Goal: Task Accomplishment & Management: Use online tool/utility

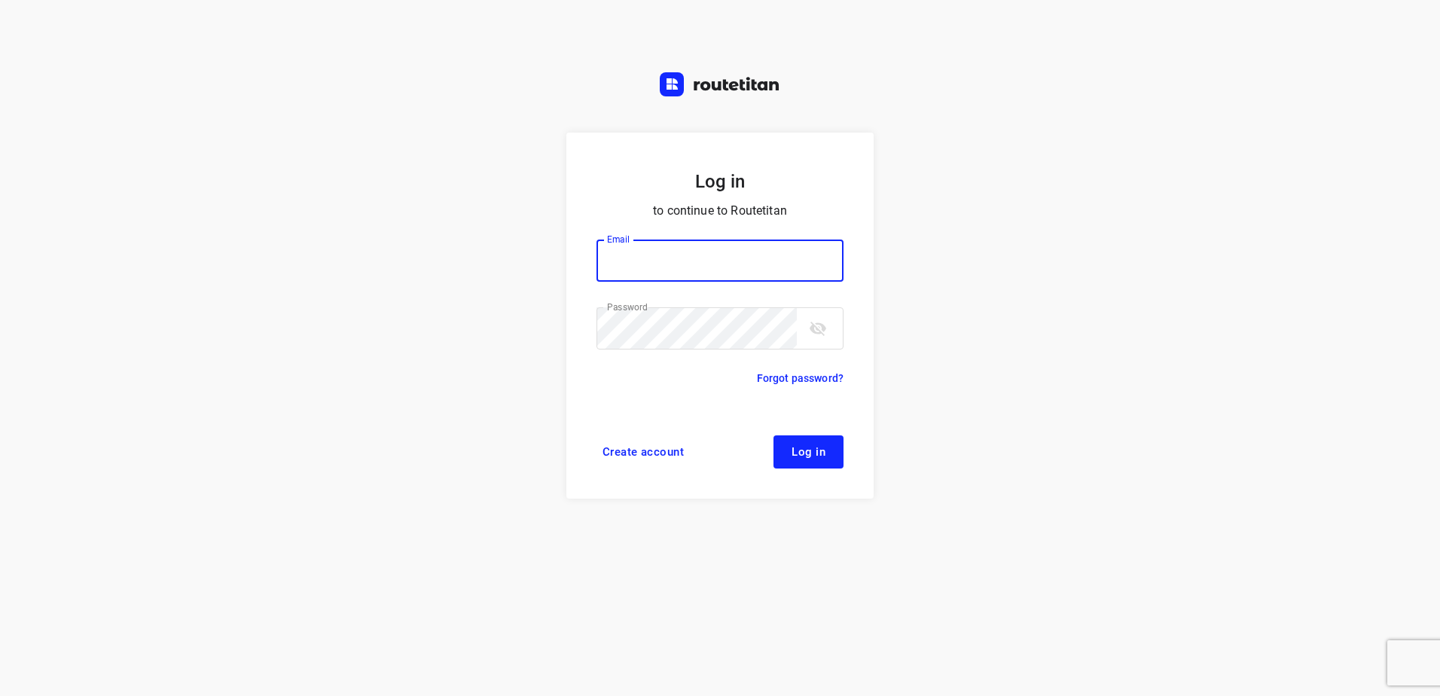
type input "[EMAIL_ADDRESS][DOMAIN_NAME]"
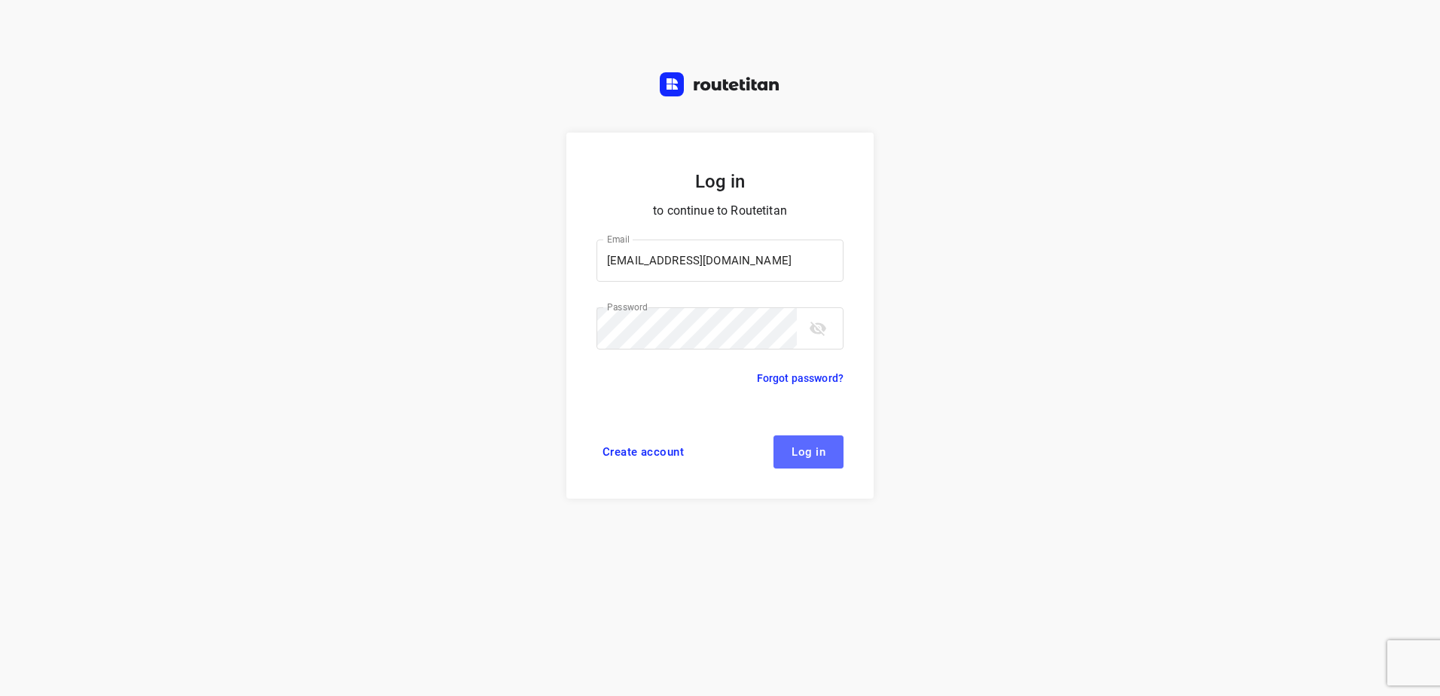
click at [815, 447] on span "Log in" at bounding box center [809, 452] width 34 height 12
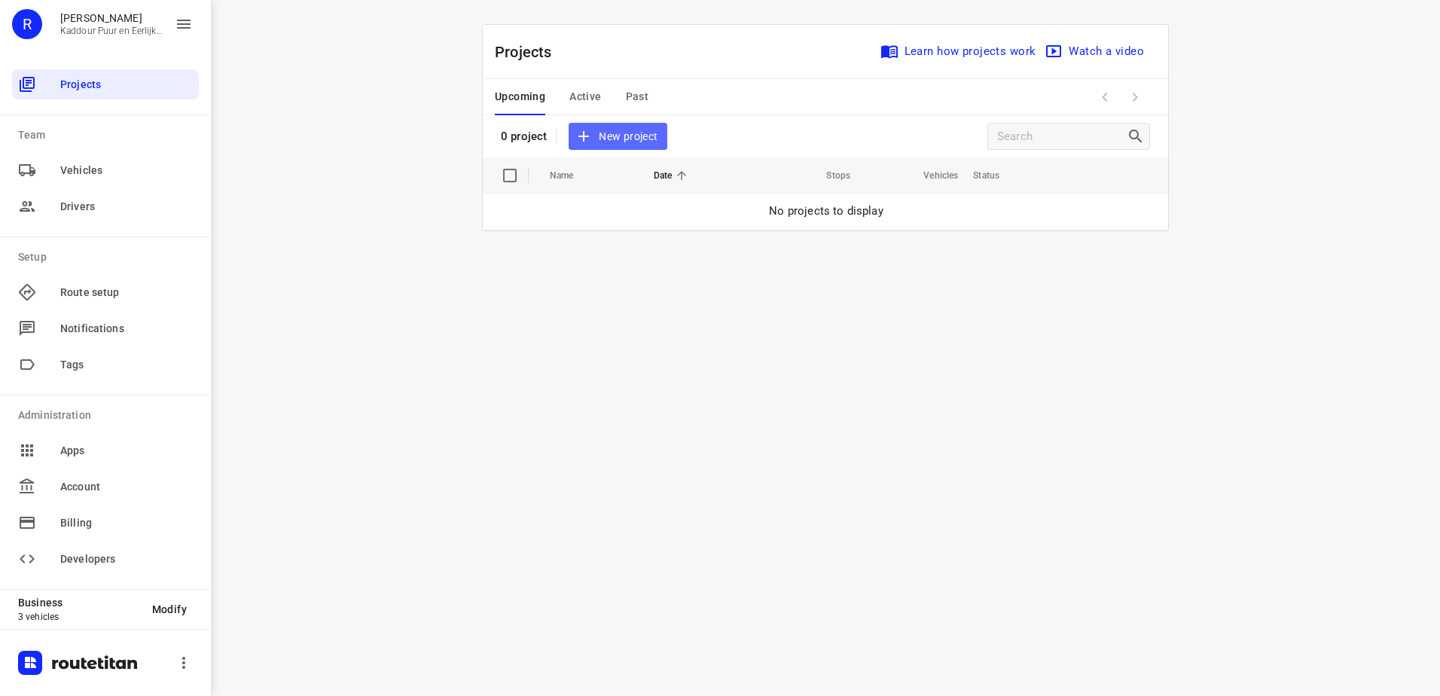
click at [650, 135] on span "New project" at bounding box center [618, 136] width 80 height 19
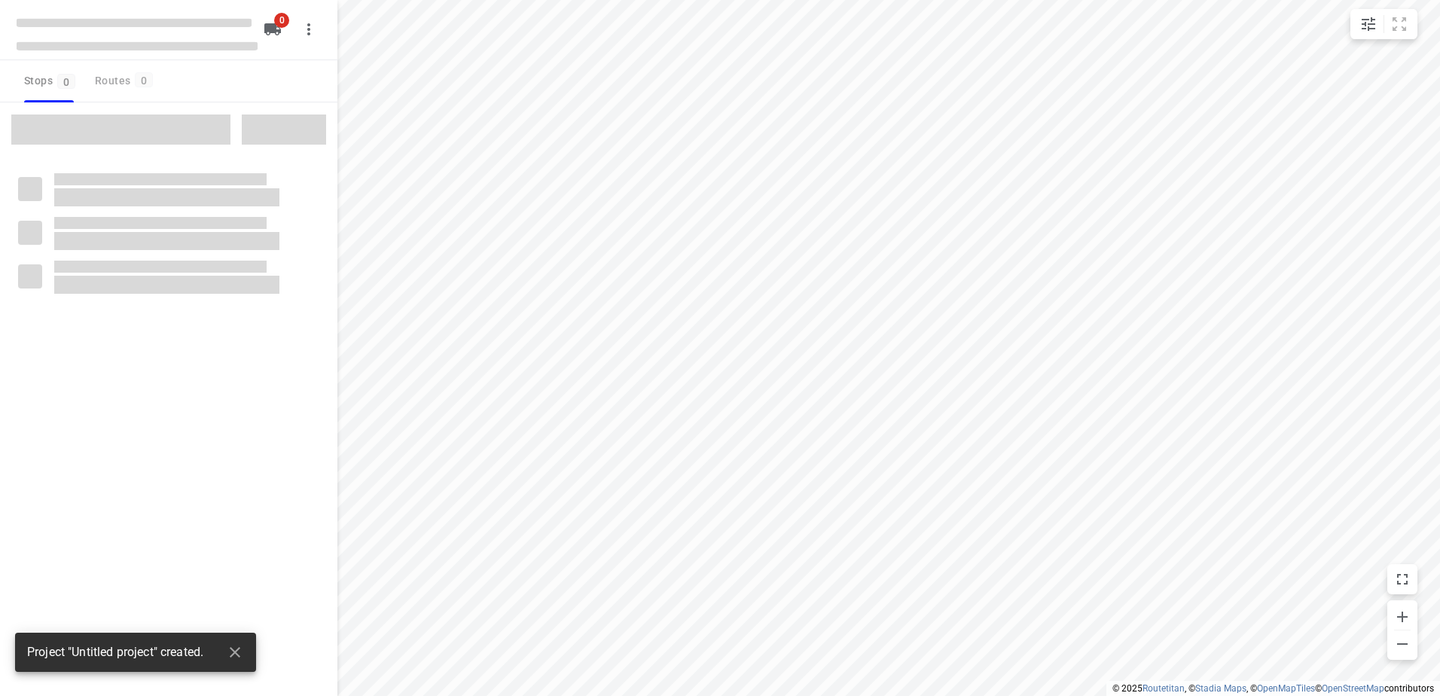
type input "distance"
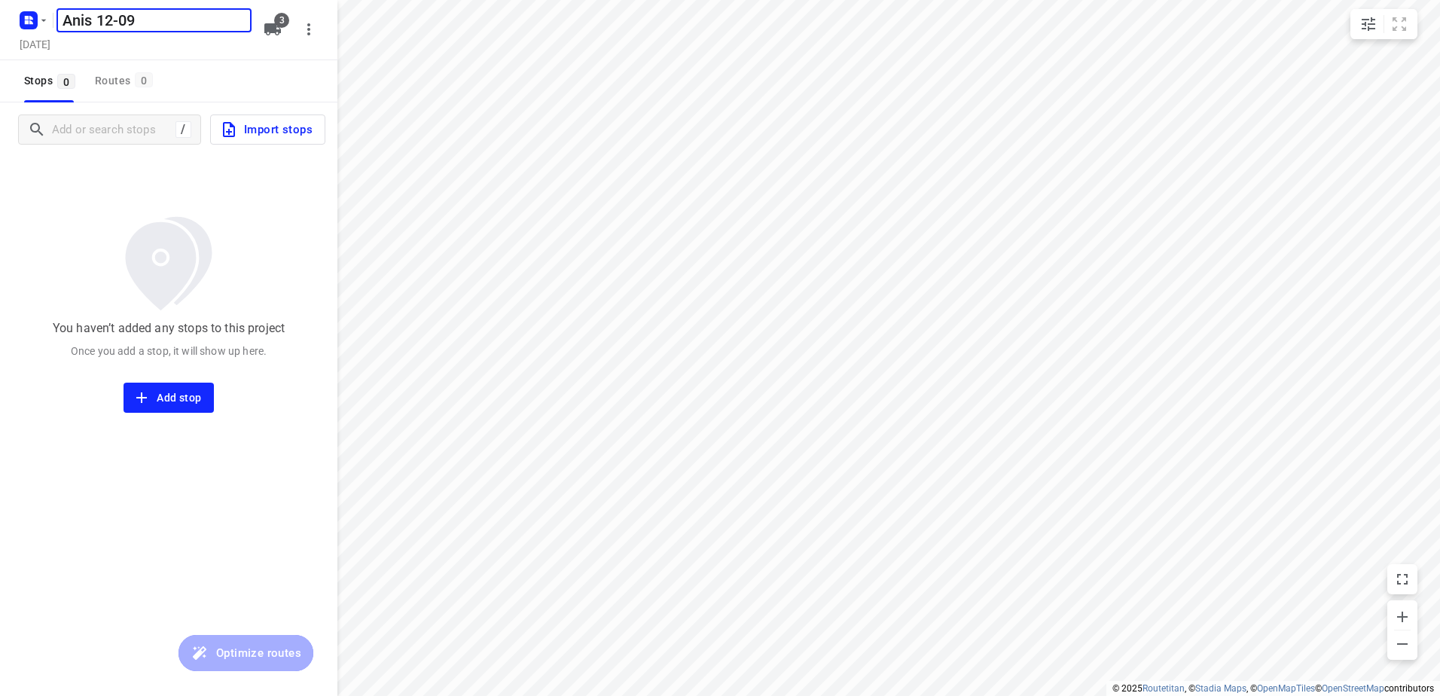
type input "Anis 12-09"
click at [258, 25] on button "3" at bounding box center [273, 29] width 30 height 30
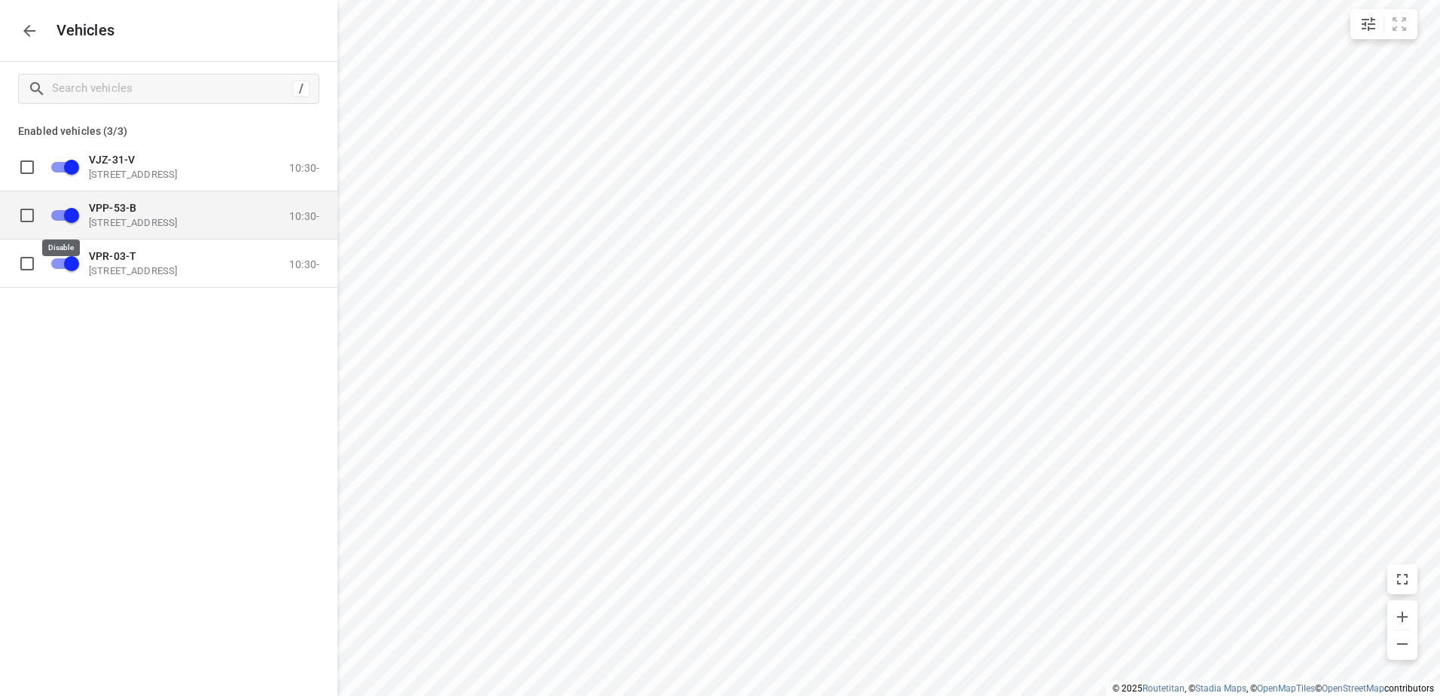
click at [58, 209] on input "grid" at bounding box center [72, 214] width 86 height 29
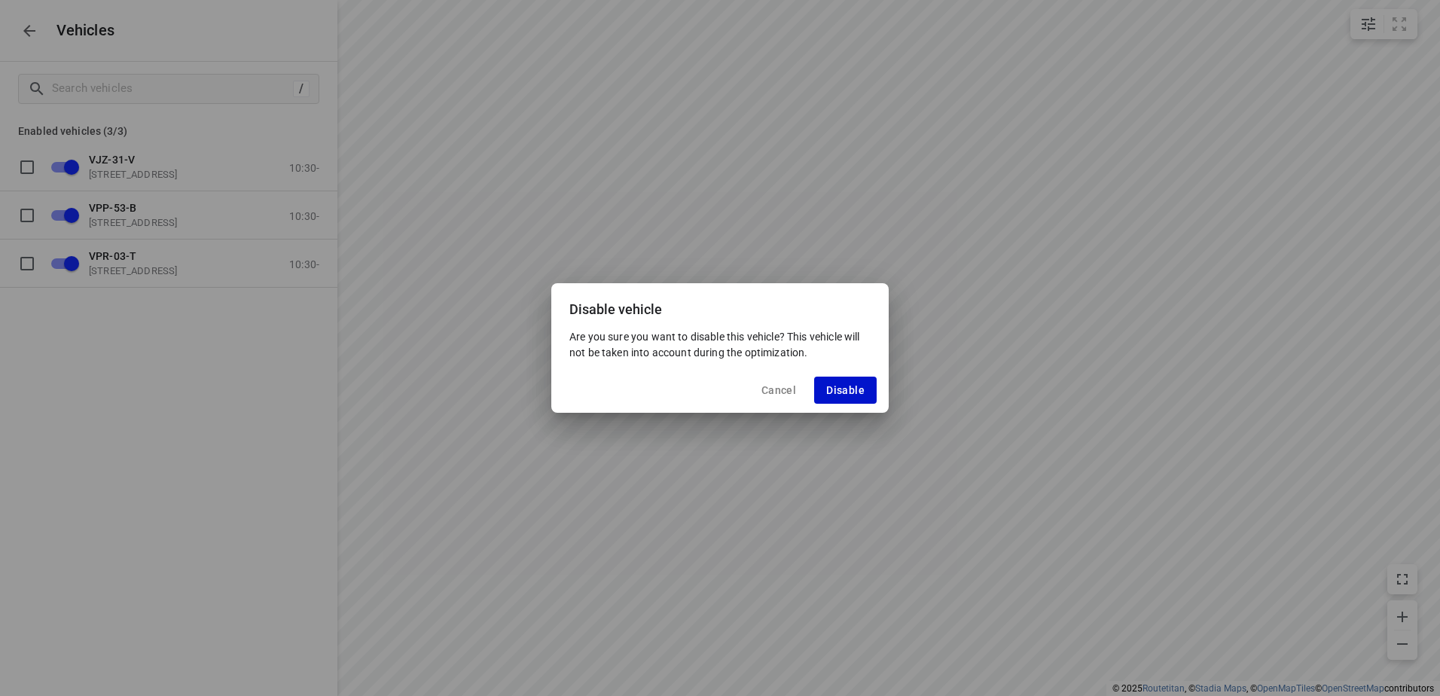
click at [861, 394] on span "Disable" at bounding box center [845, 390] width 38 height 12
checkbox input "false"
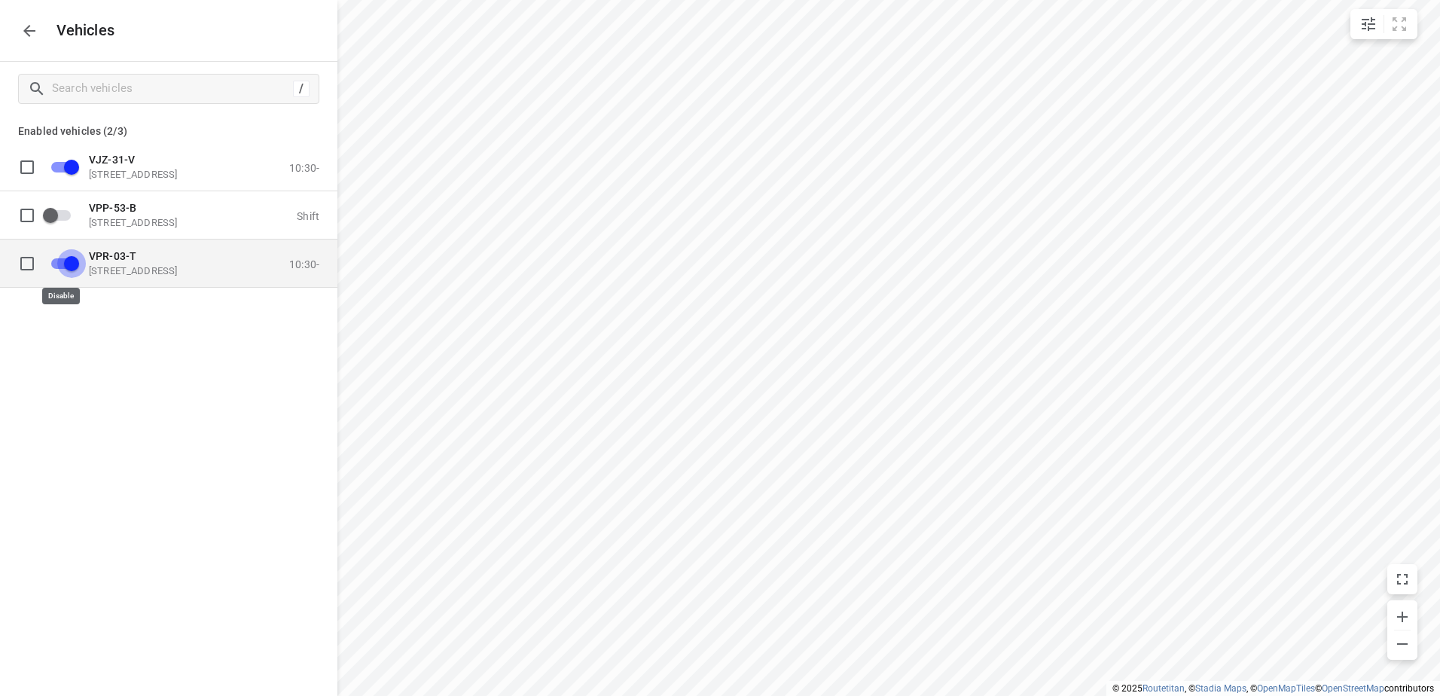
click at [59, 258] on input "grid" at bounding box center [72, 263] width 86 height 29
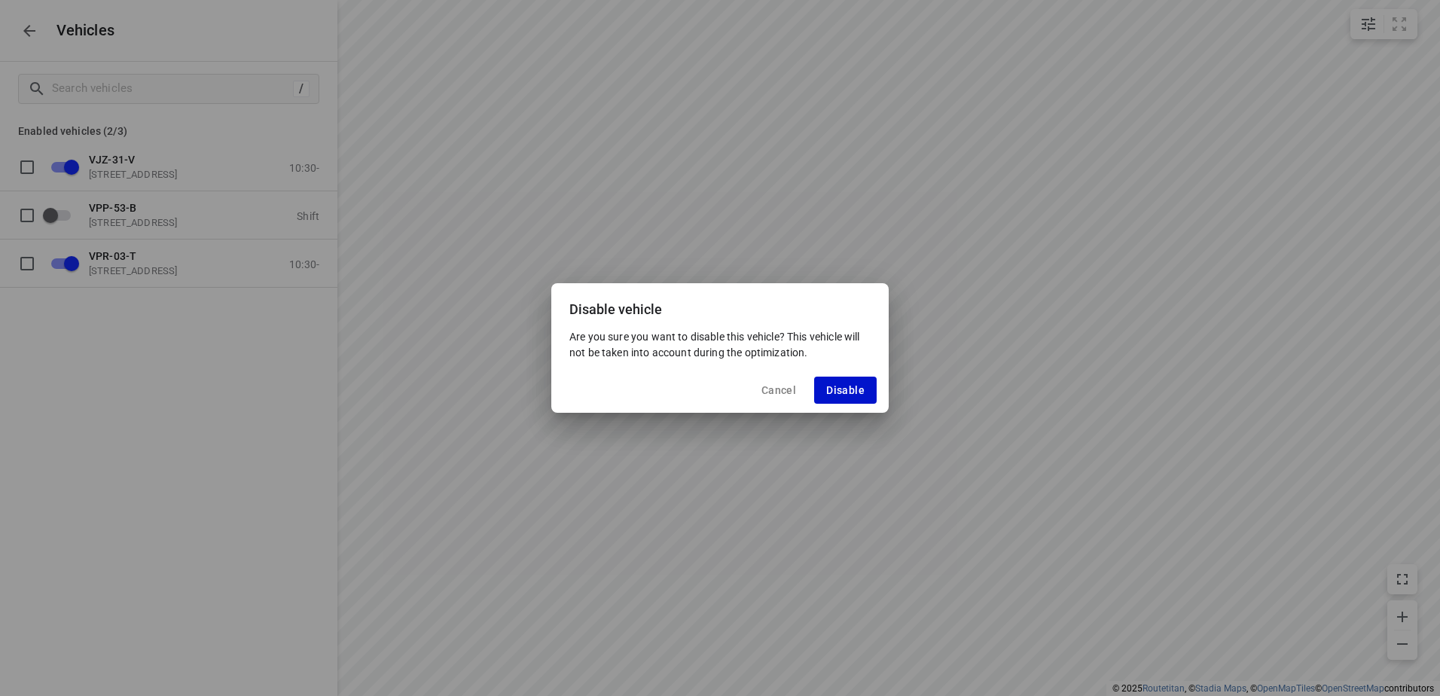
click at [872, 386] on button "Disable" at bounding box center [845, 390] width 63 height 27
checkbox input "false"
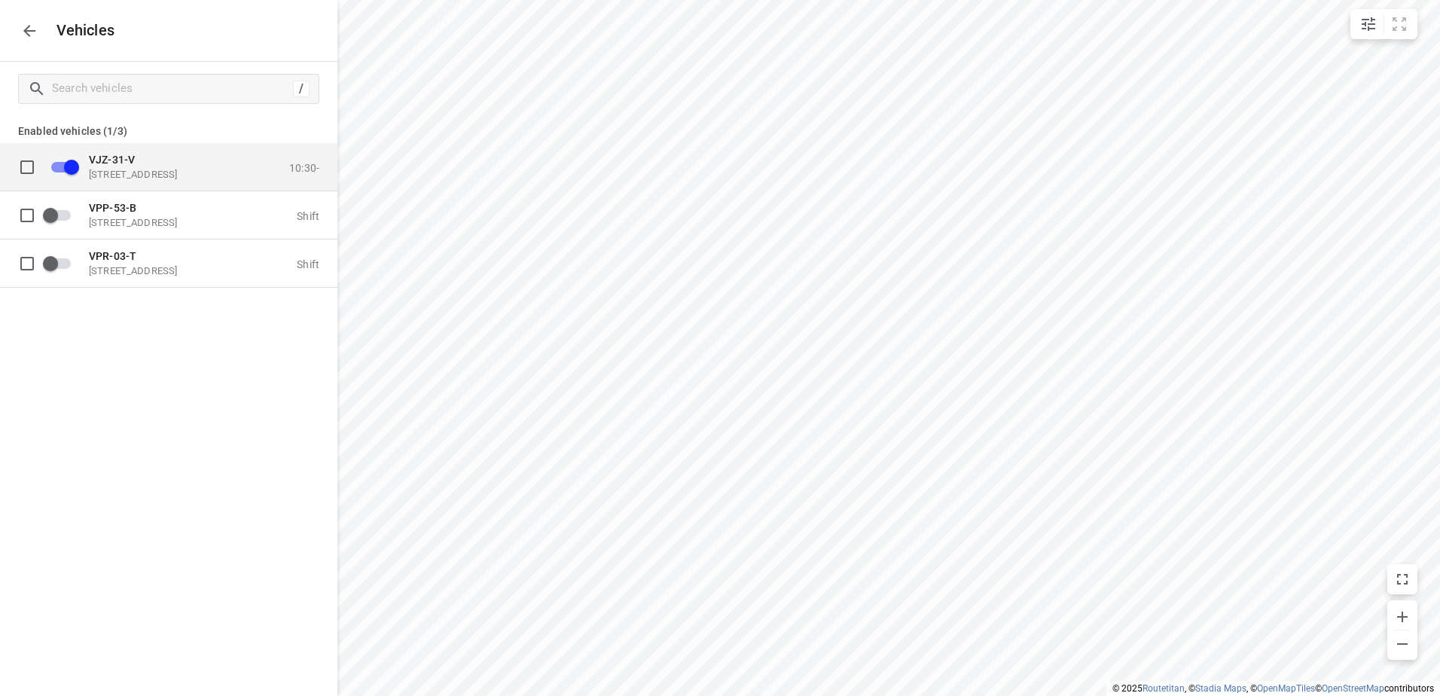
click at [192, 174] on p "[STREET_ADDRESS]" at bounding box center [164, 174] width 151 height 12
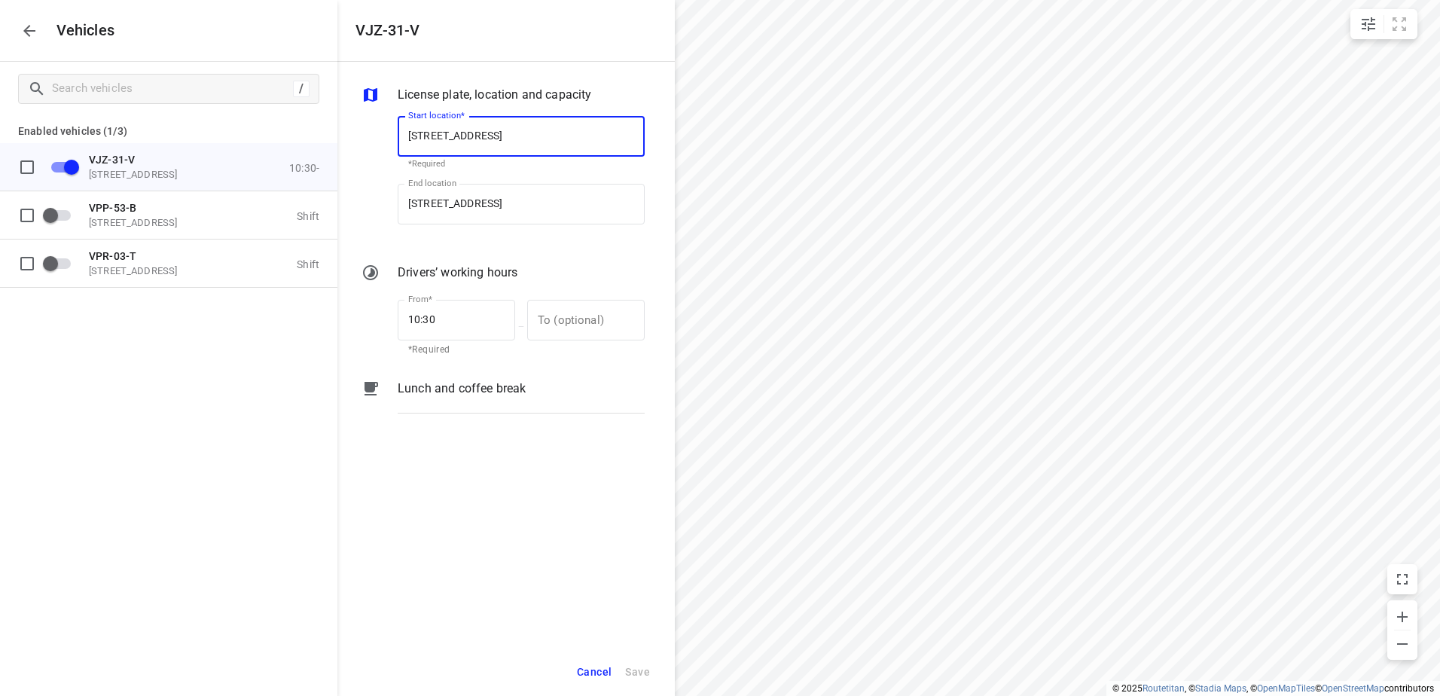
click at [454, 374] on div "License plate, location and capacity Start location* [STREET_ADDRESS] Start loc…" at bounding box center [507, 355] width 338 height 586
click at [504, 381] on p "Lunch and coffee break" at bounding box center [462, 389] width 128 height 18
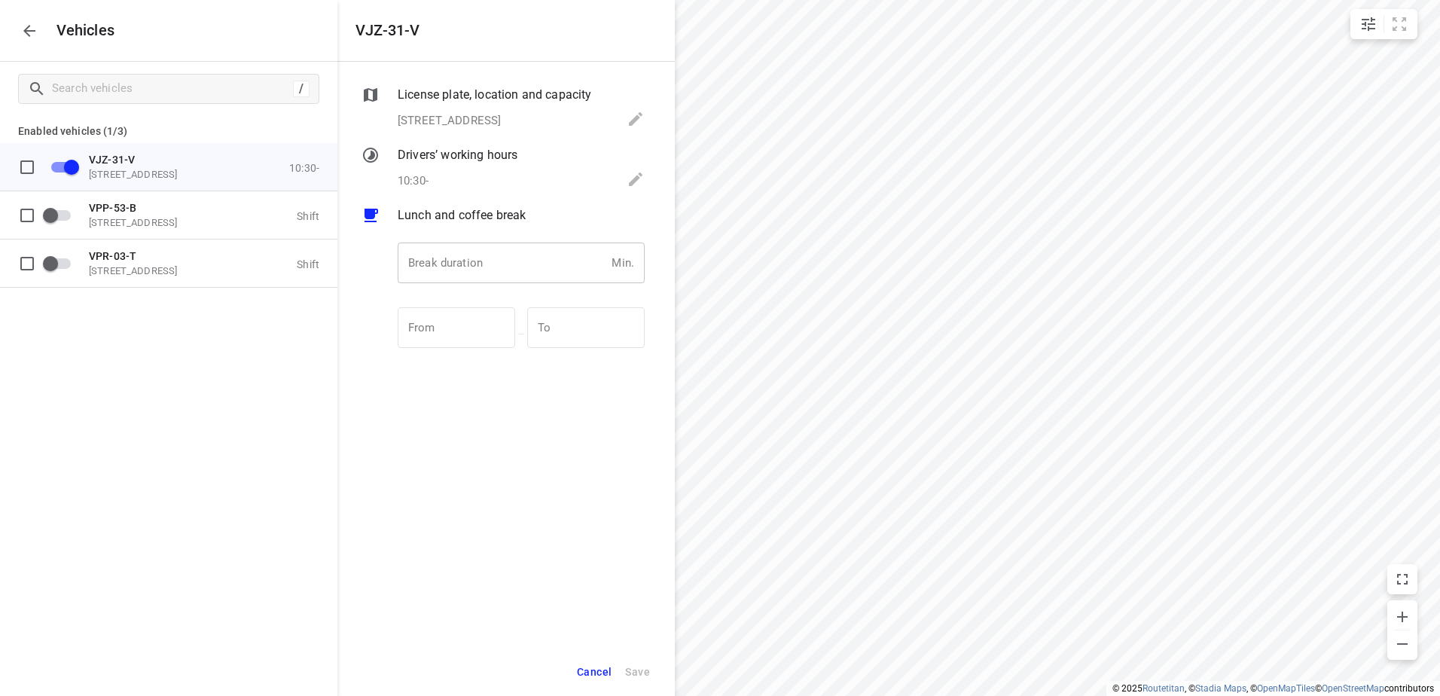
click at [527, 257] on input "number" at bounding box center [502, 263] width 208 height 41
type input "30"
click at [634, 668] on span "Save" at bounding box center [637, 672] width 25 height 19
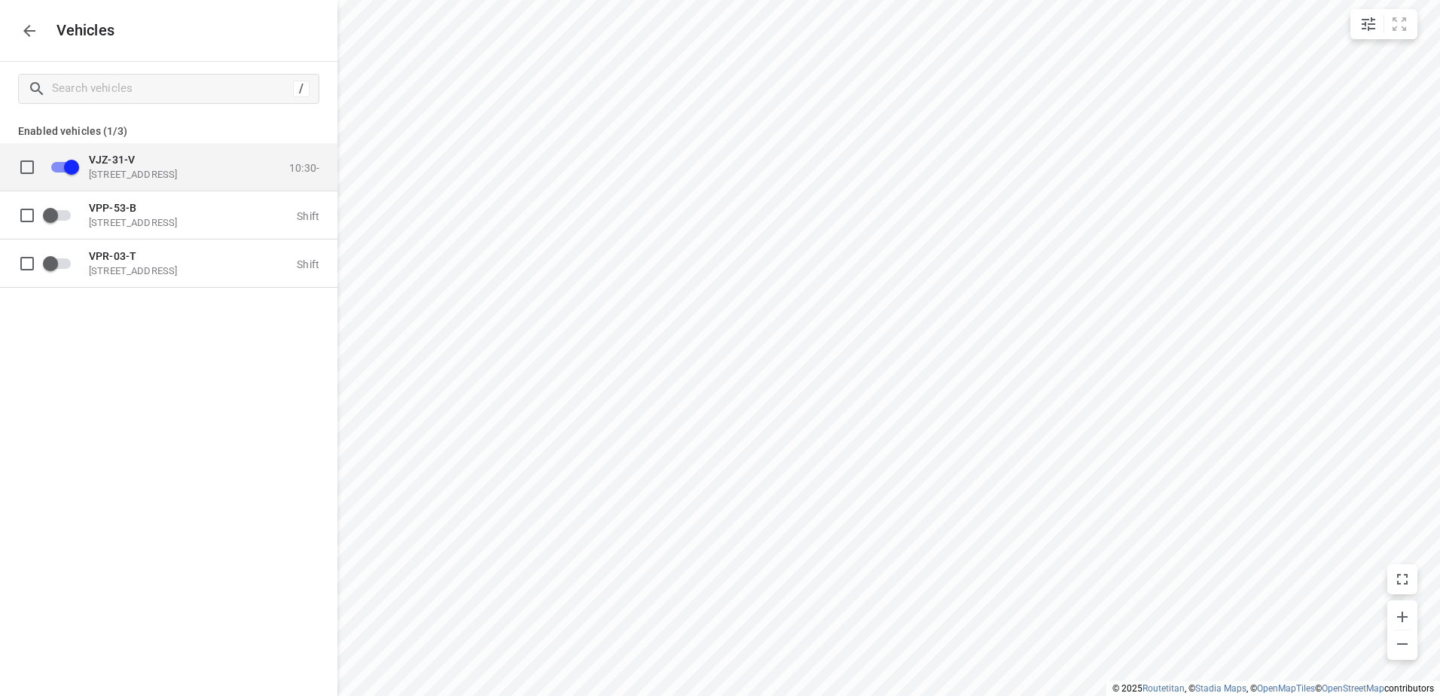
click at [146, 168] on p "[STREET_ADDRESS]" at bounding box center [164, 174] width 151 height 12
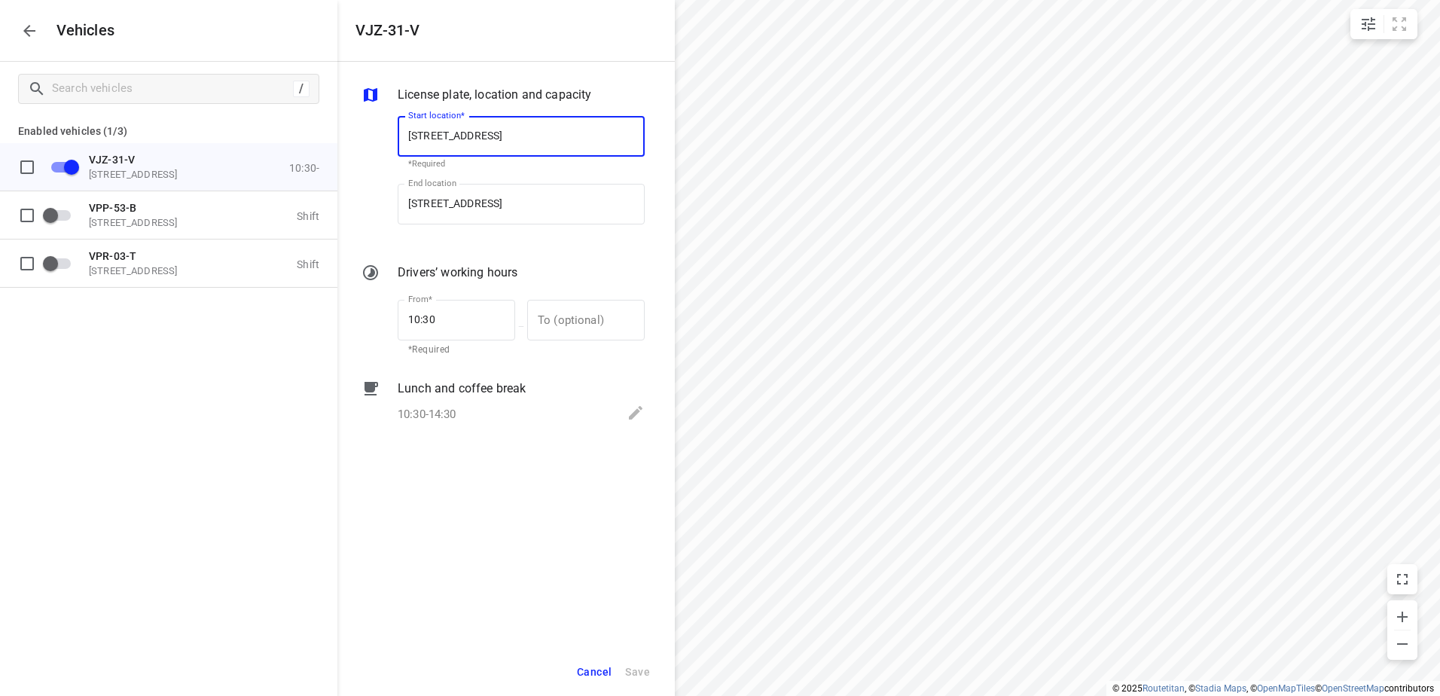
click at [507, 411] on div "10:30-14:30" at bounding box center [521, 414] width 247 height 21
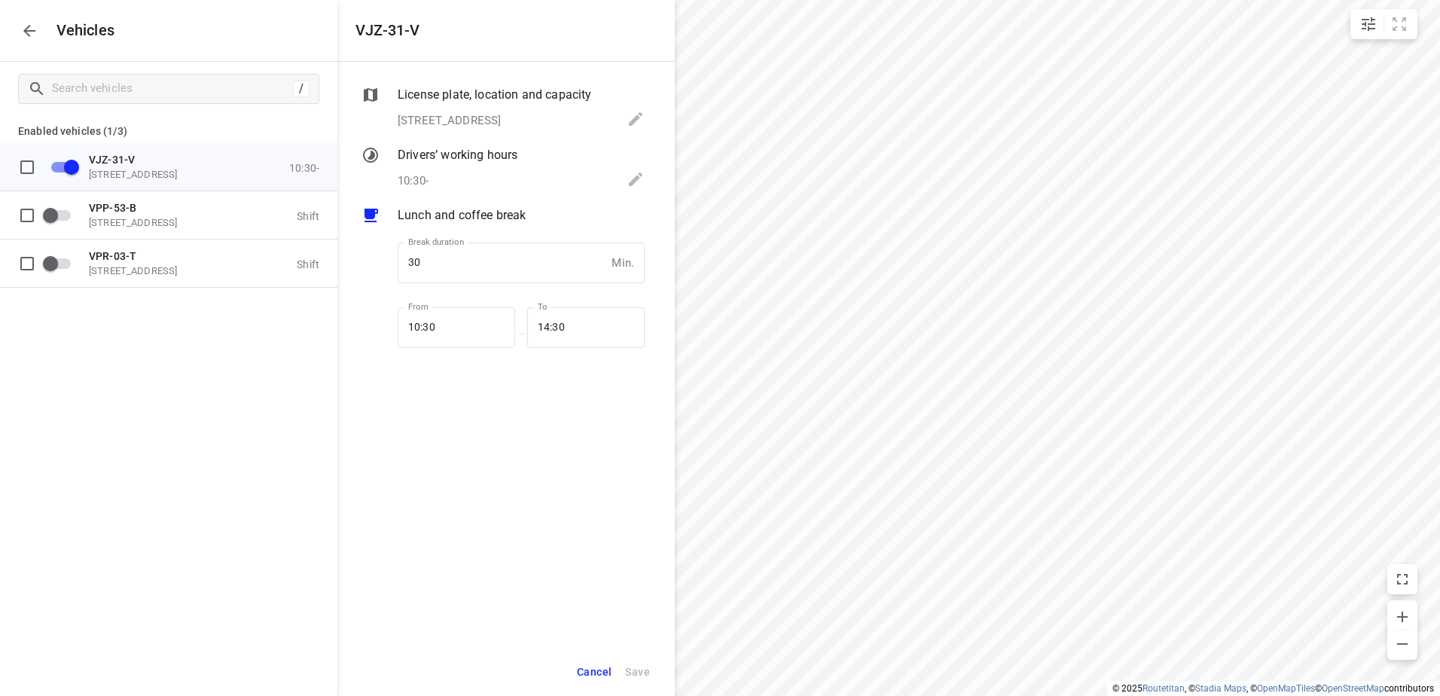
click at [496, 295] on div "Break duration 30 Min. Break duration" at bounding box center [521, 269] width 259 height 71
click at [30, 41] on button "button" at bounding box center [29, 31] width 30 height 30
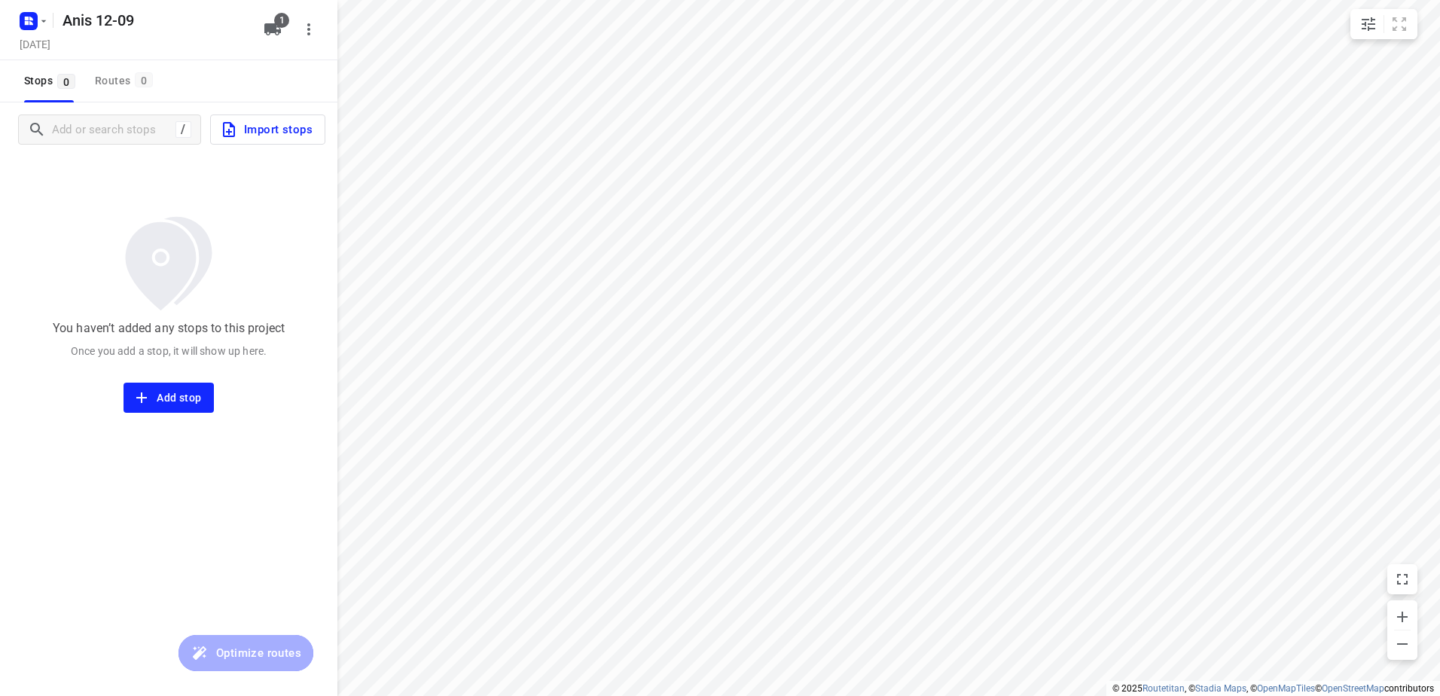
click at [301, 138] on span "Import stops" at bounding box center [266, 130] width 93 height 20
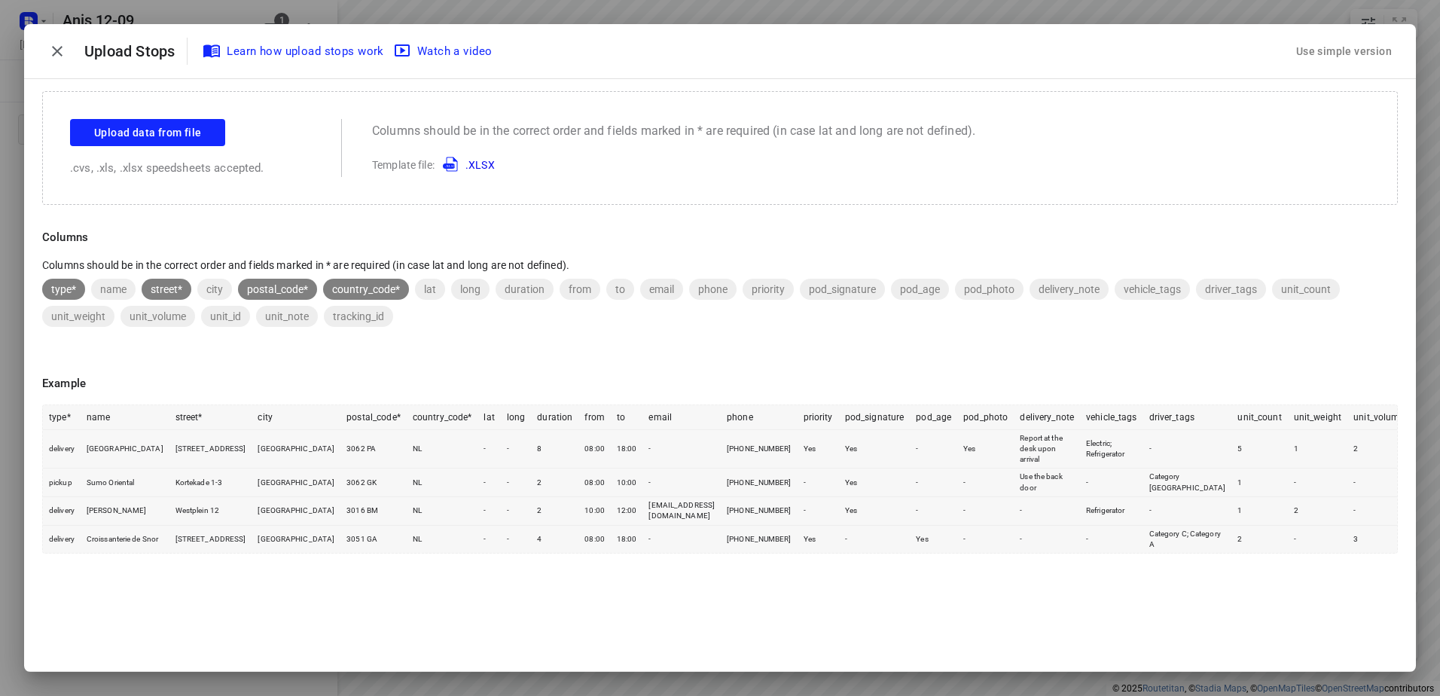
click at [1342, 50] on div "Use simple version" at bounding box center [1345, 51] width 102 height 25
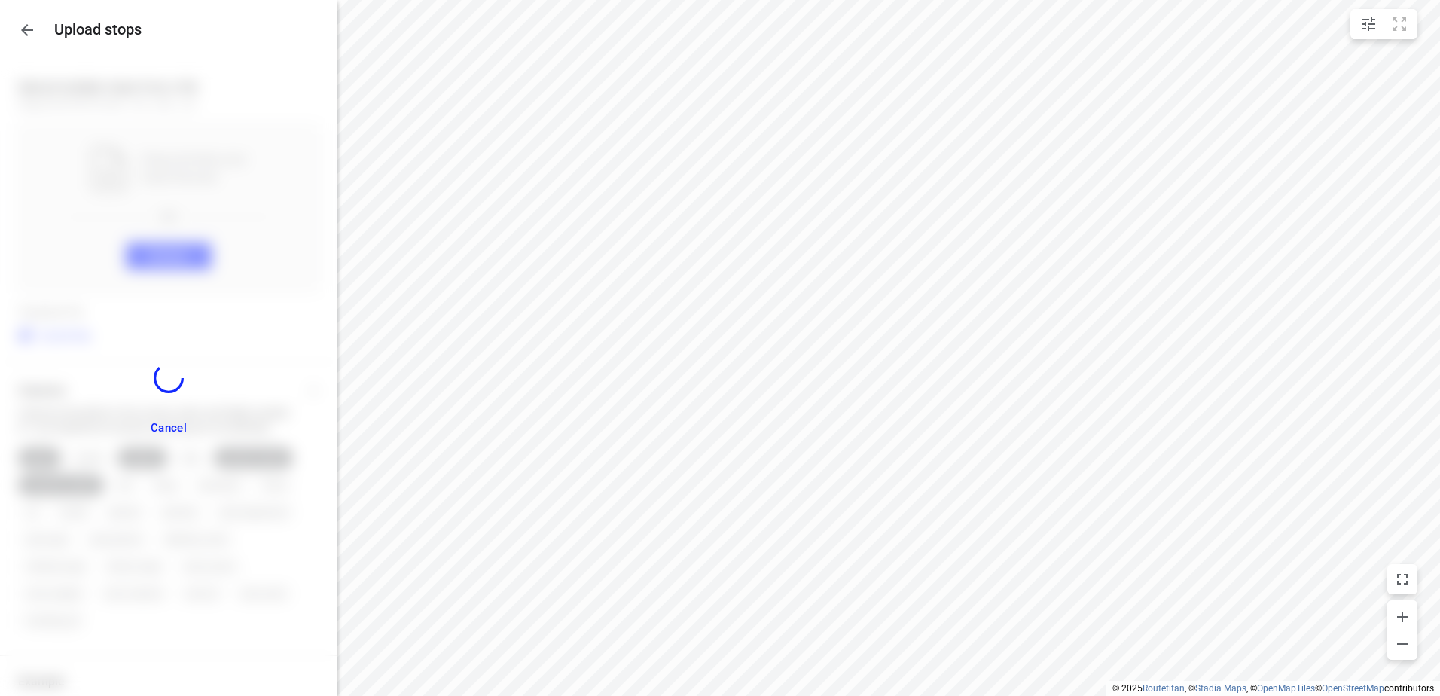
scroll to position [341, 0]
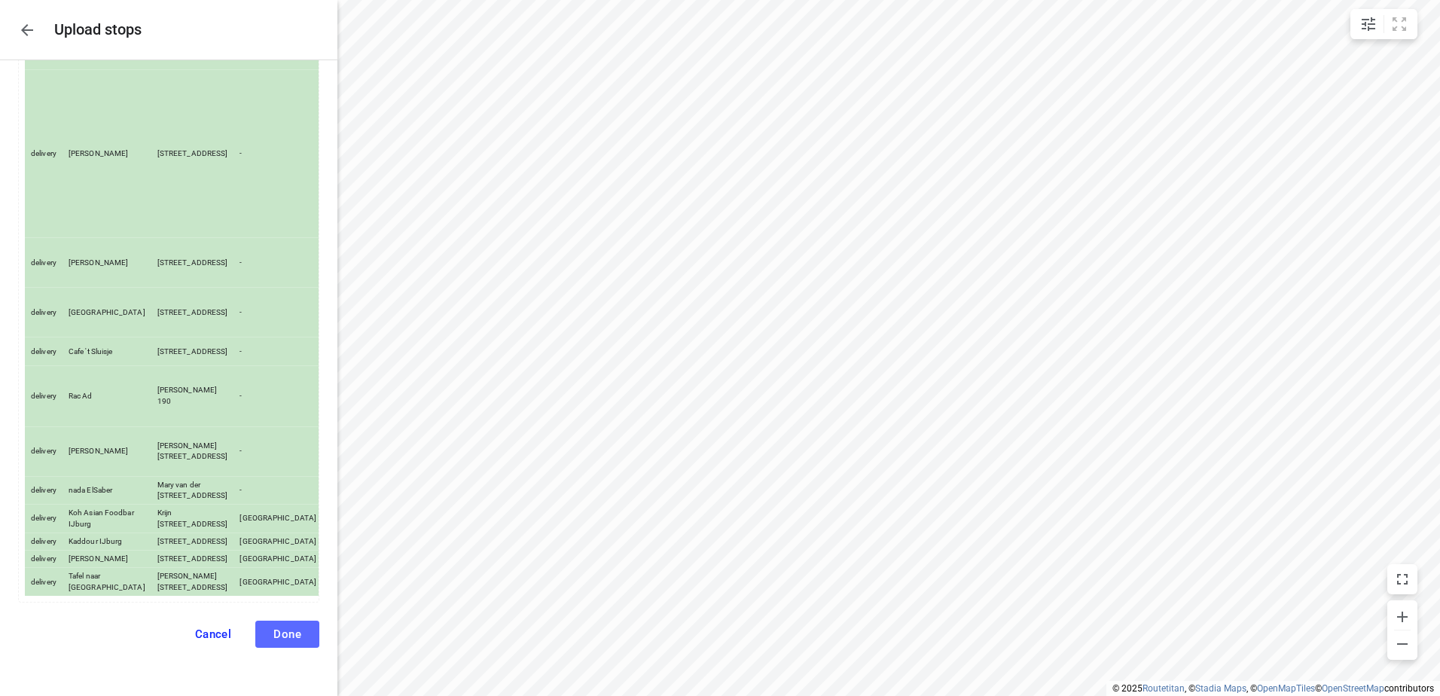
click at [273, 634] on span "Done" at bounding box center [287, 635] width 28 height 14
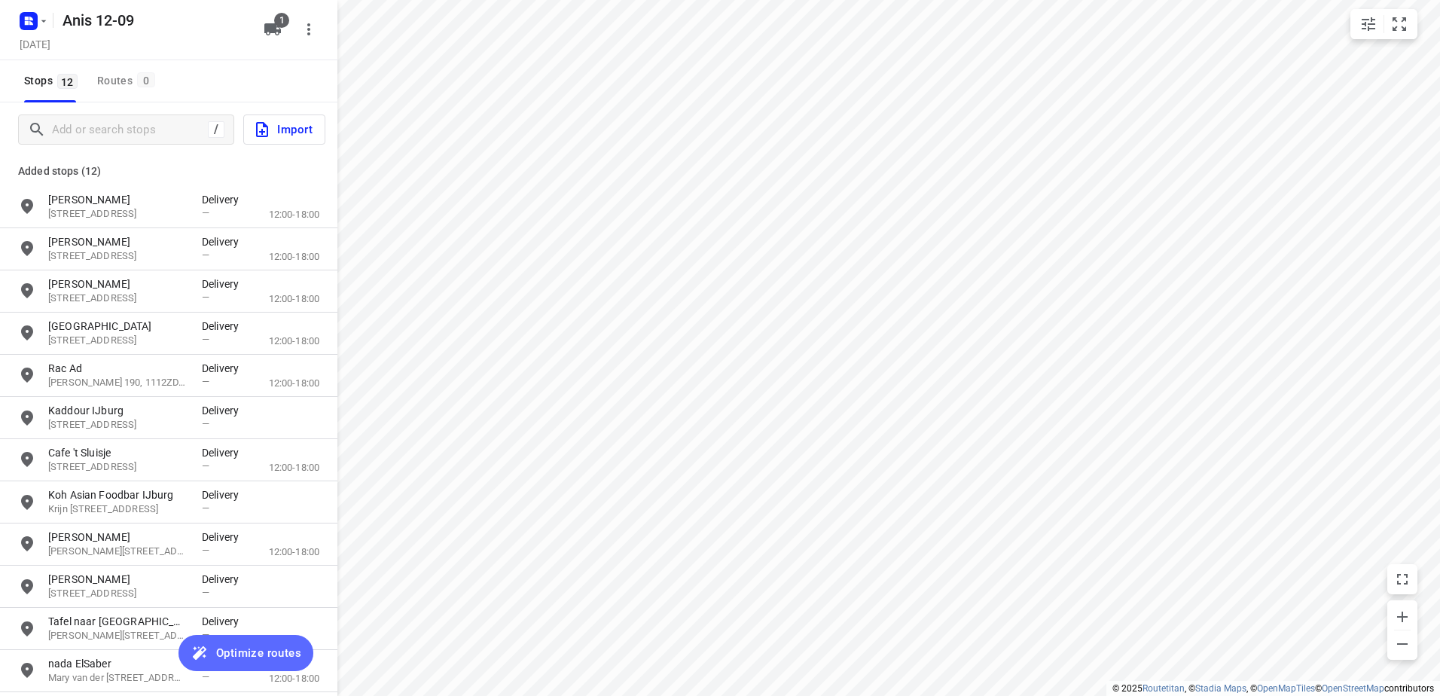
click at [239, 664] on button "Optimize routes" at bounding box center [246, 653] width 135 height 36
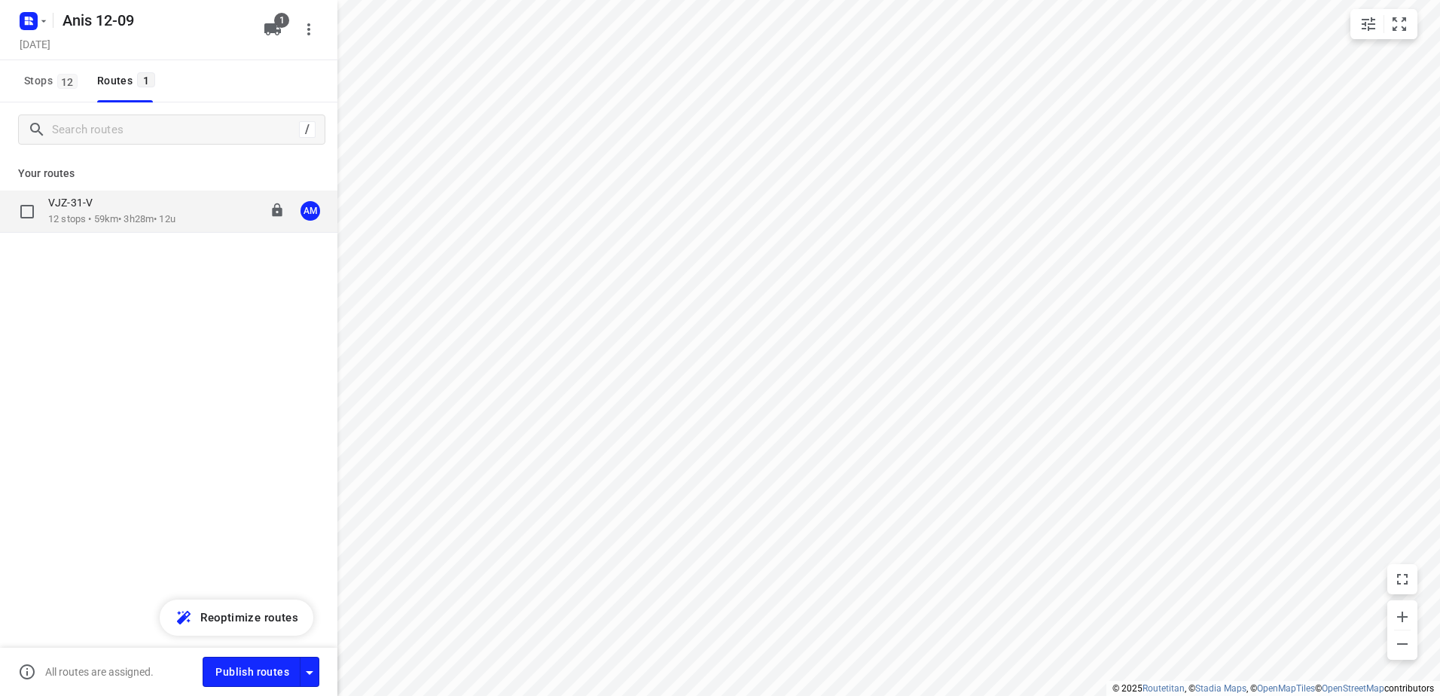
click at [163, 211] on div "VJZ-31-V" at bounding box center [111, 204] width 127 height 17
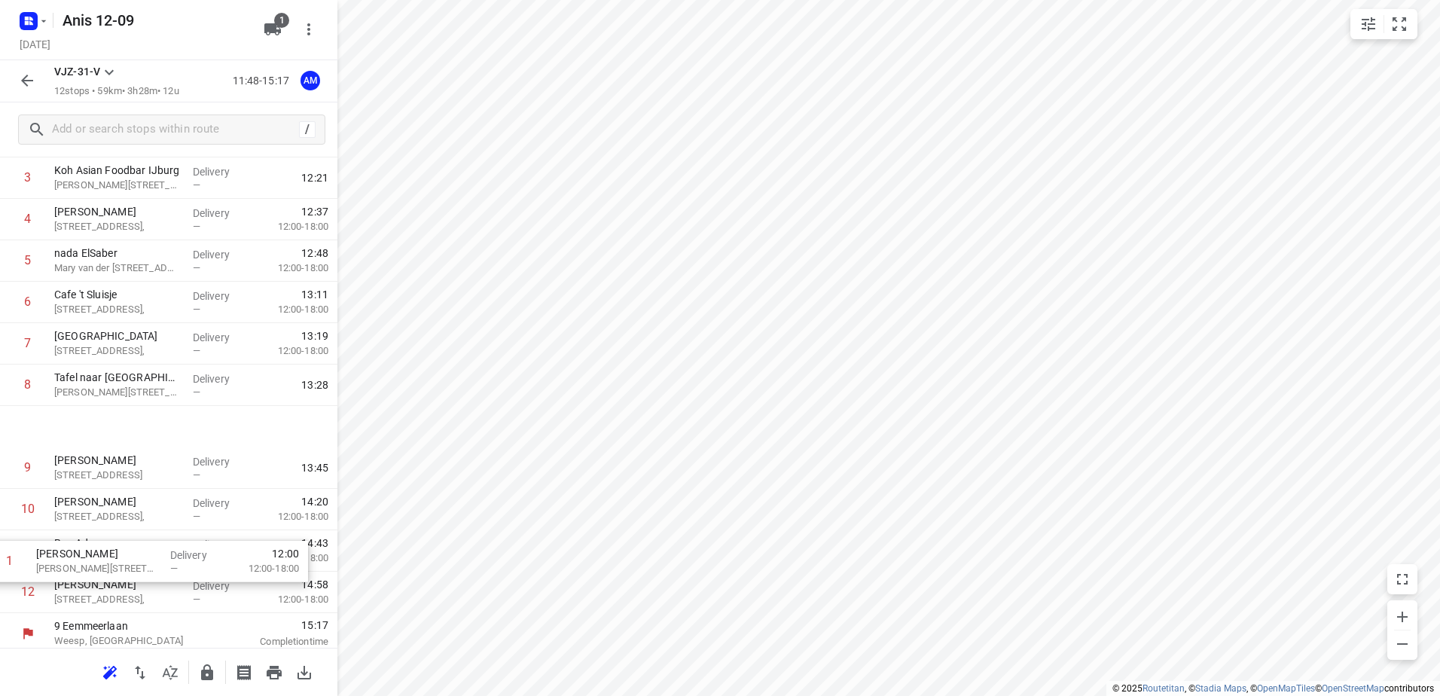
scroll to position [123, 0]
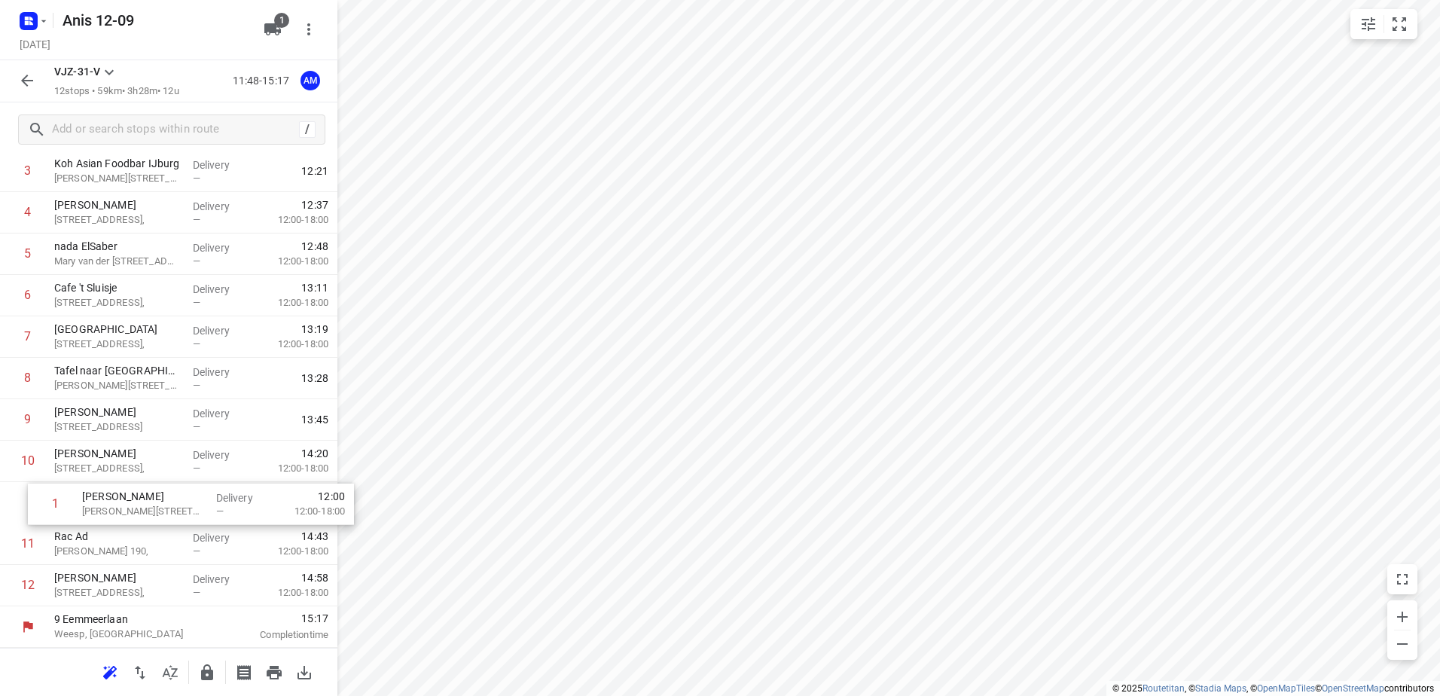
drag, startPoint x: 167, startPoint y: 237, endPoint x: 196, endPoint y: 492, distance: 257.0
click at [196, 492] on div "1 [PERSON_NAME] [PERSON_NAME] [STREET_ADDRESS], Delivery — 12:00 12:00-18:00 2 …" at bounding box center [169, 357] width 338 height 497
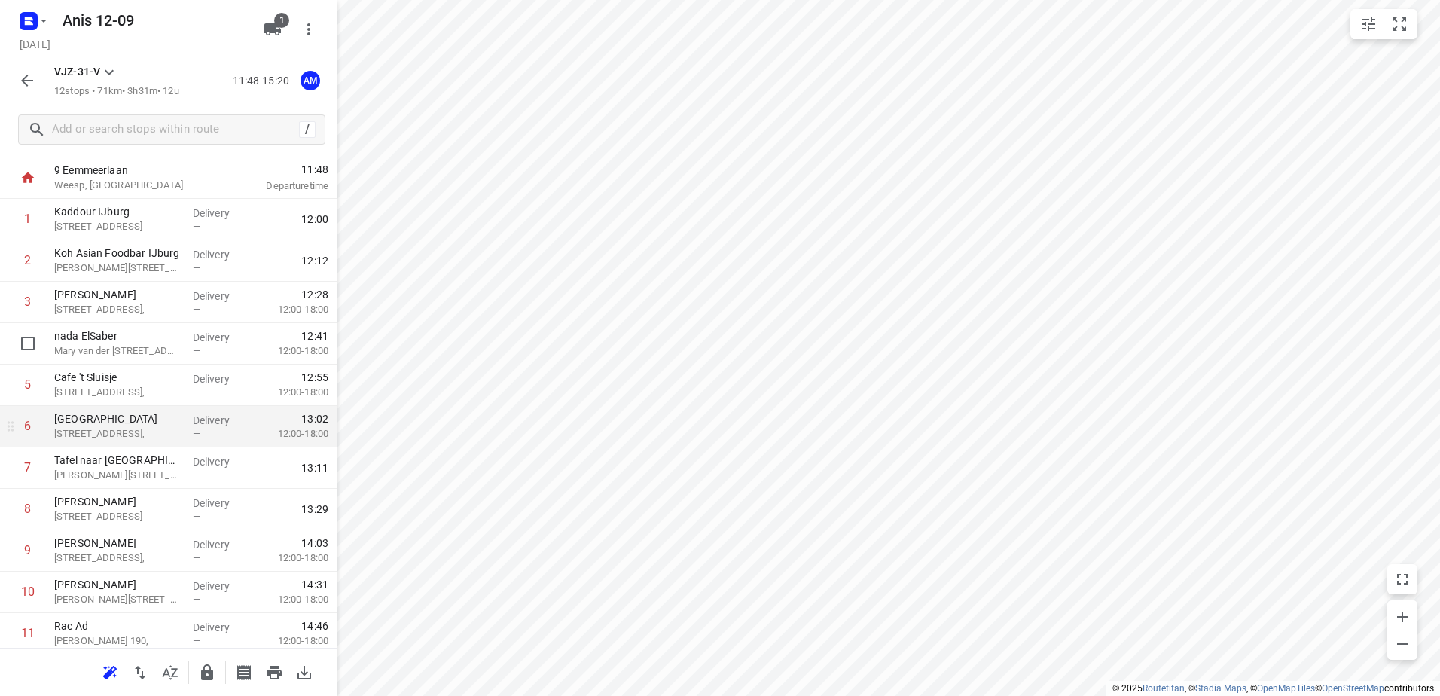
scroll to position [0, 0]
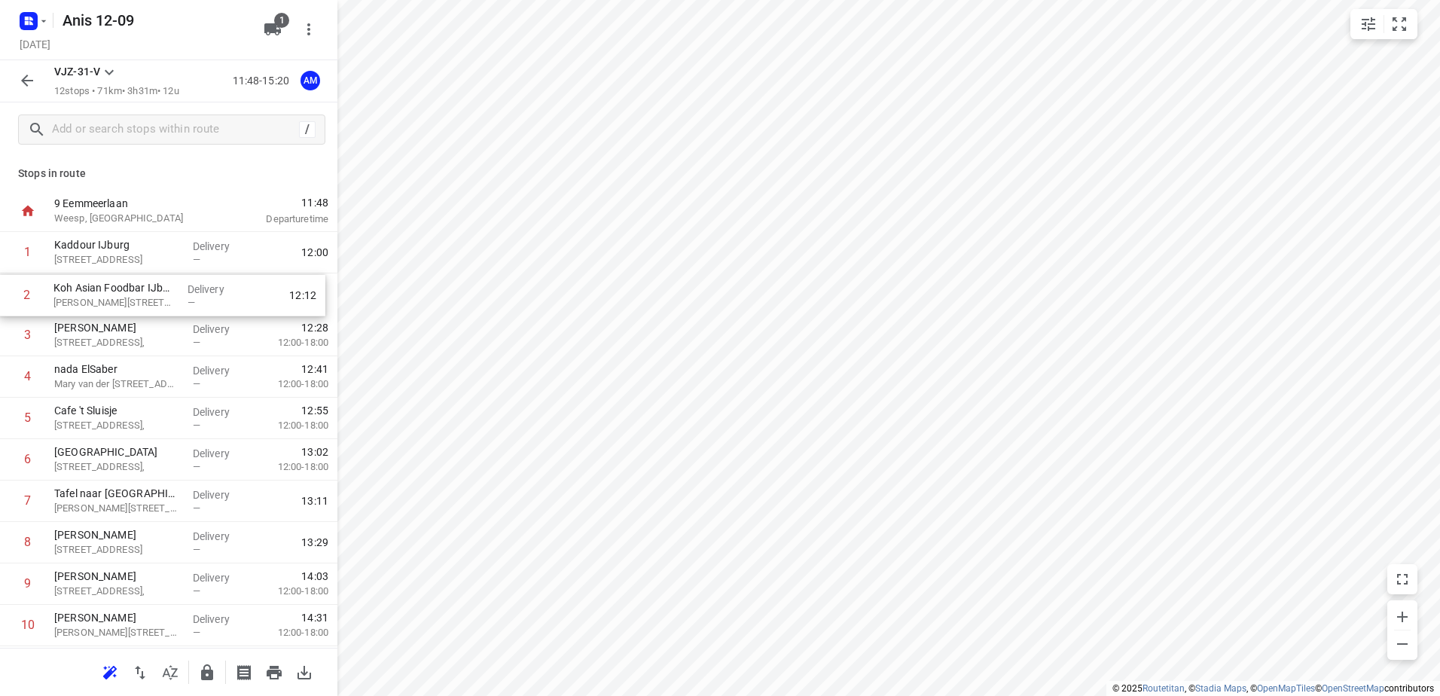
click at [153, 279] on div "1 Kaddour IJburg [STREET_ADDRESS] Delivery — 12:00 2 Koh Asian Foodbar IJburg […" at bounding box center [169, 480] width 338 height 497
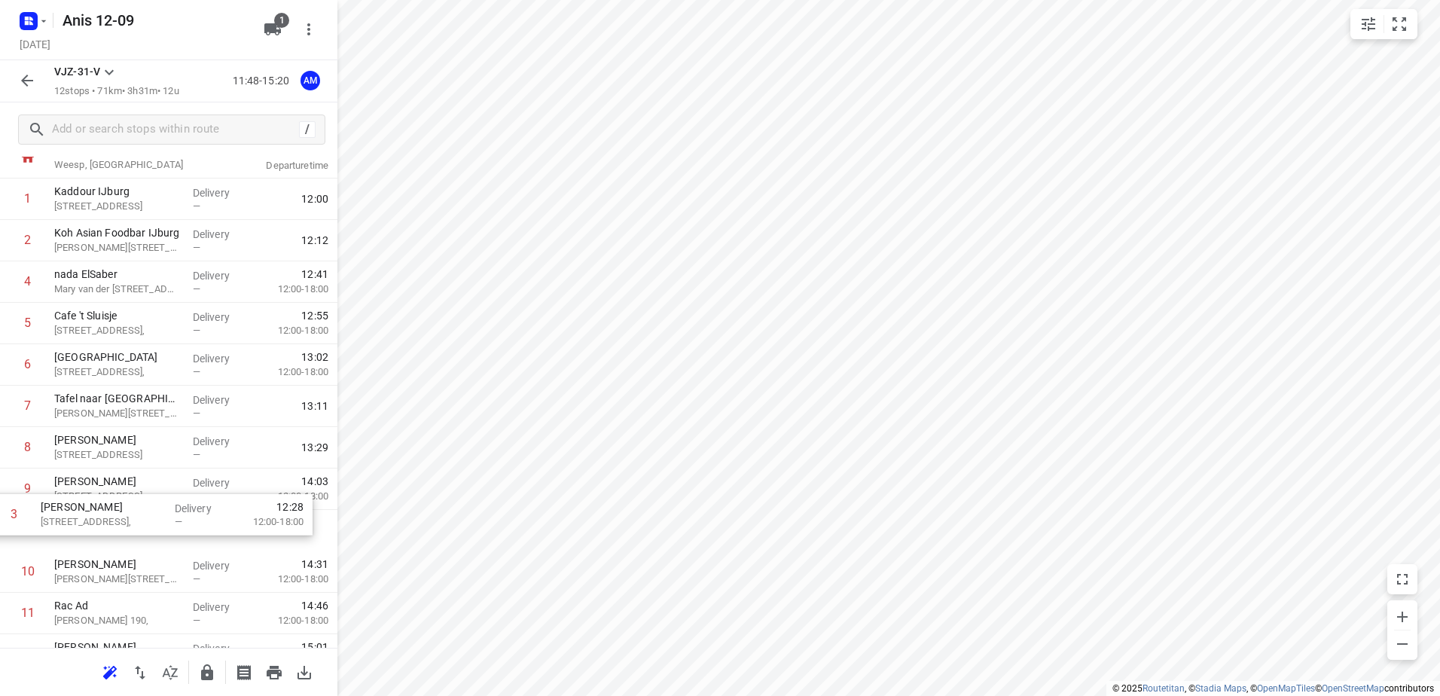
scroll to position [56, 0]
drag, startPoint x: 154, startPoint y: 344, endPoint x: 145, endPoint y: 534, distance: 190.9
click at [145, 534] on div "1 Kaddour IJburg [STREET_ADDRESS] Delivery — 12:00 2 Koh Asian Foodbar IJburg […" at bounding box center [169, 424] width 338 height 497
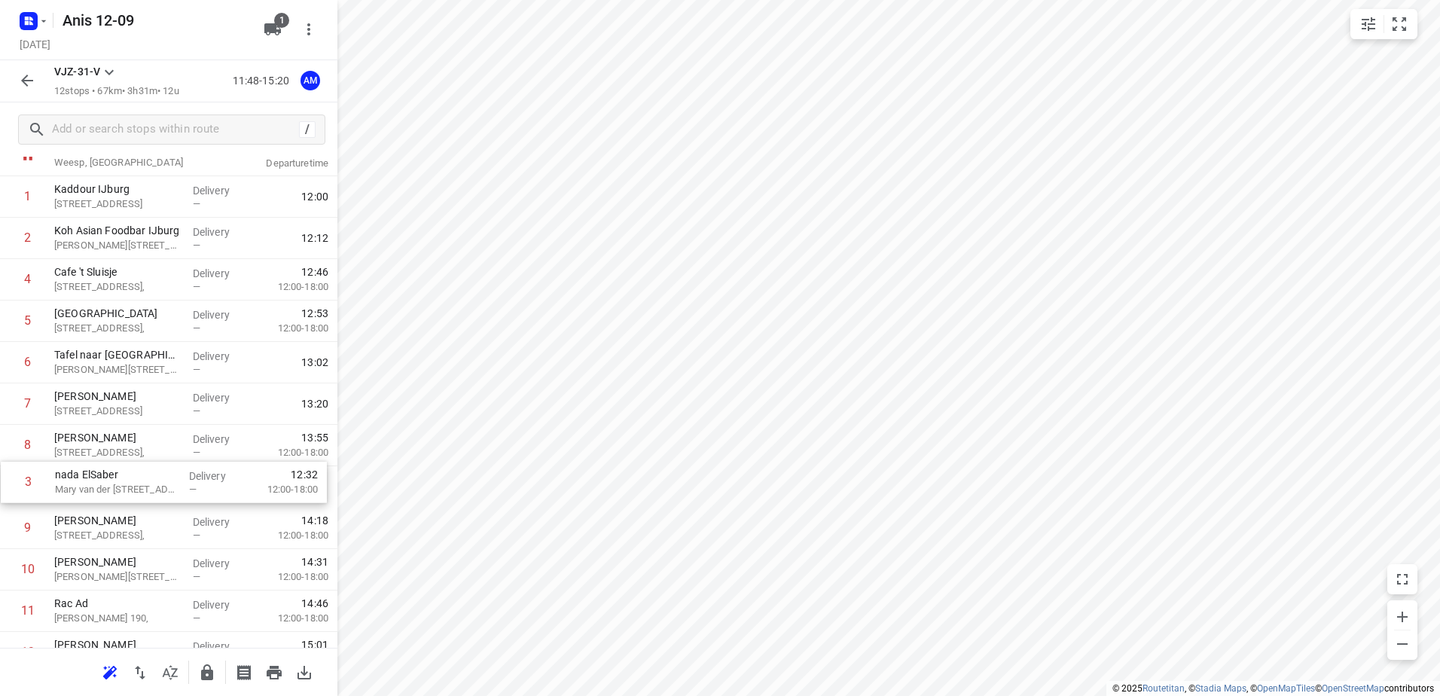
drag, startPoint x: 157, startPoint y: 286, endPoint x: 157, endPoint y: 493, distance: 207.9
click at [157, 493] on div "1 [GEOGRAPHIC_DATA][STREET_ADDRESS] Delivery — 12:00 2 Koh Asian Foodbar IJburg…" at bounding box center [169, 424] width 338 height 497
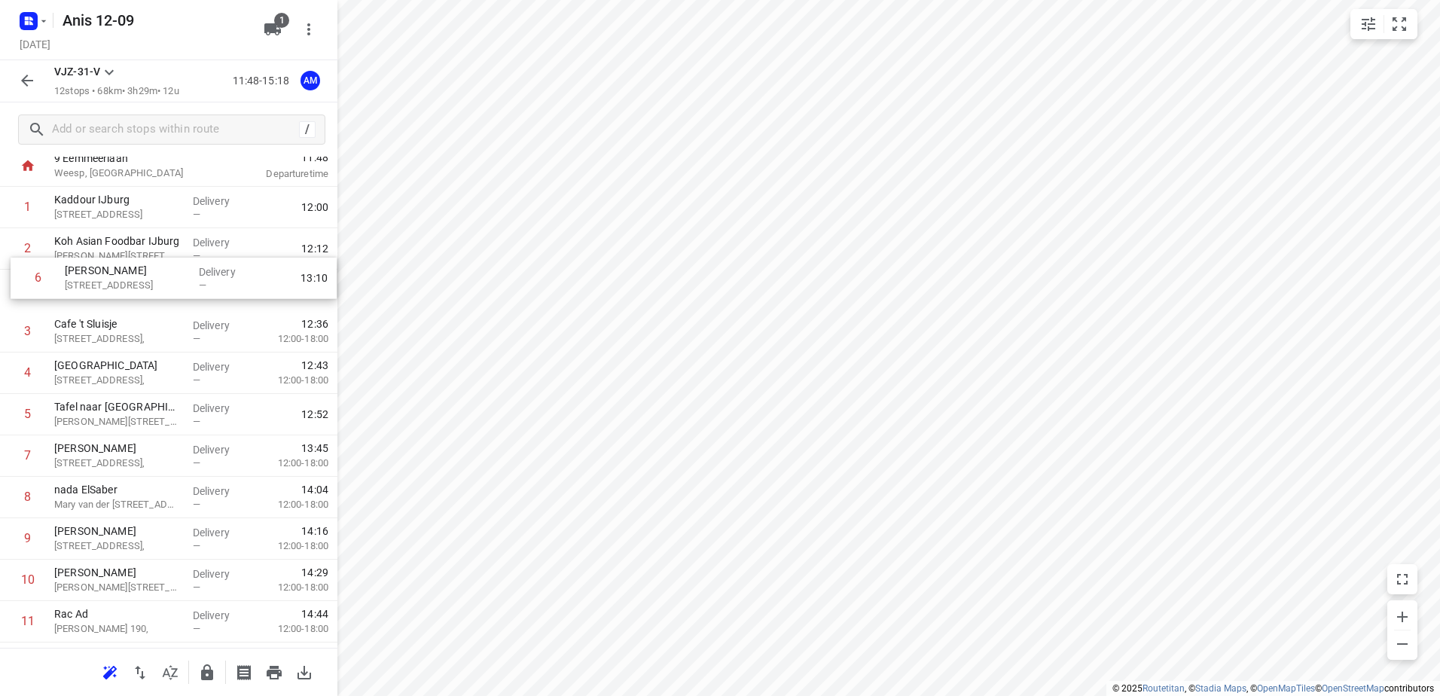
drag, startPoint x: 156, startPoint y: 404, endPoint x: 166, endPoint y: 268, distance: 136.0
click at [166, 268] on div "1 [GEOGRAPHIC_DATA][STREET_ADDRESS][GEOGRAPHIC_DATA] Delivery — 12:00 2 Koh Asi…" at bounding box center [169, 435] width 338 height 497
drag, startPoint x: 170, startPoint y: 427, endPoint x: 181, endPoint y: 331, distance: 97.0
click at [181, 331] on div "1 [GEOGRAPHIC_DATA][STREET_ADDRESS] Delivery — 12:00 2 Koh Asian Foodbar IJburg…" at bounding box center [169, 436] width 338 height 497
click at [177, 288] on div "[GEOGRAPHIC_DATA][STREET_ADDRESS][GEOGRAPHIC_DATA]" at bounding box center [117, 290] width 139 height 41
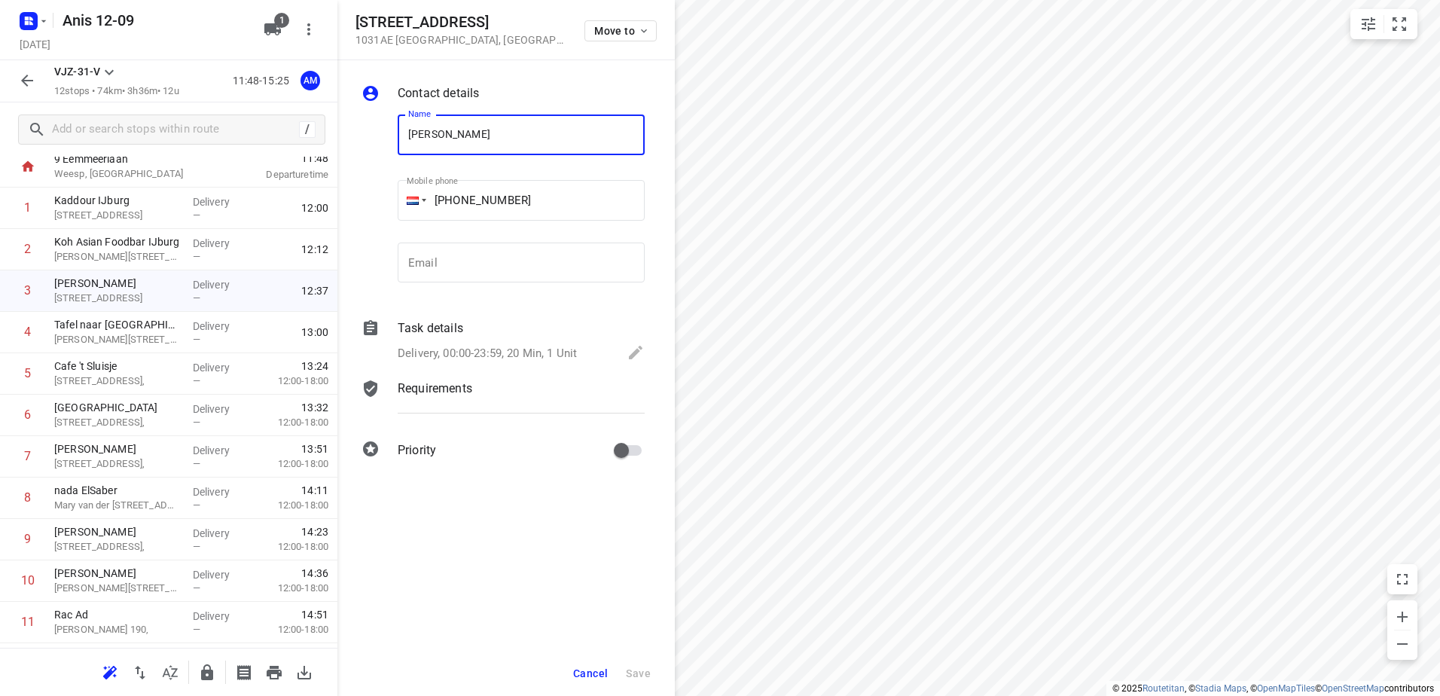
click at [573, 136] on input "[PERSON_NAME]" at bounding box center [521, 135] width 247 height 41
type input "Kaddour mosveld + een medewerker ophalen voor tillen"
click at [637, 666] on button "Save" at bounding box center [638, 673] width 37 height 27
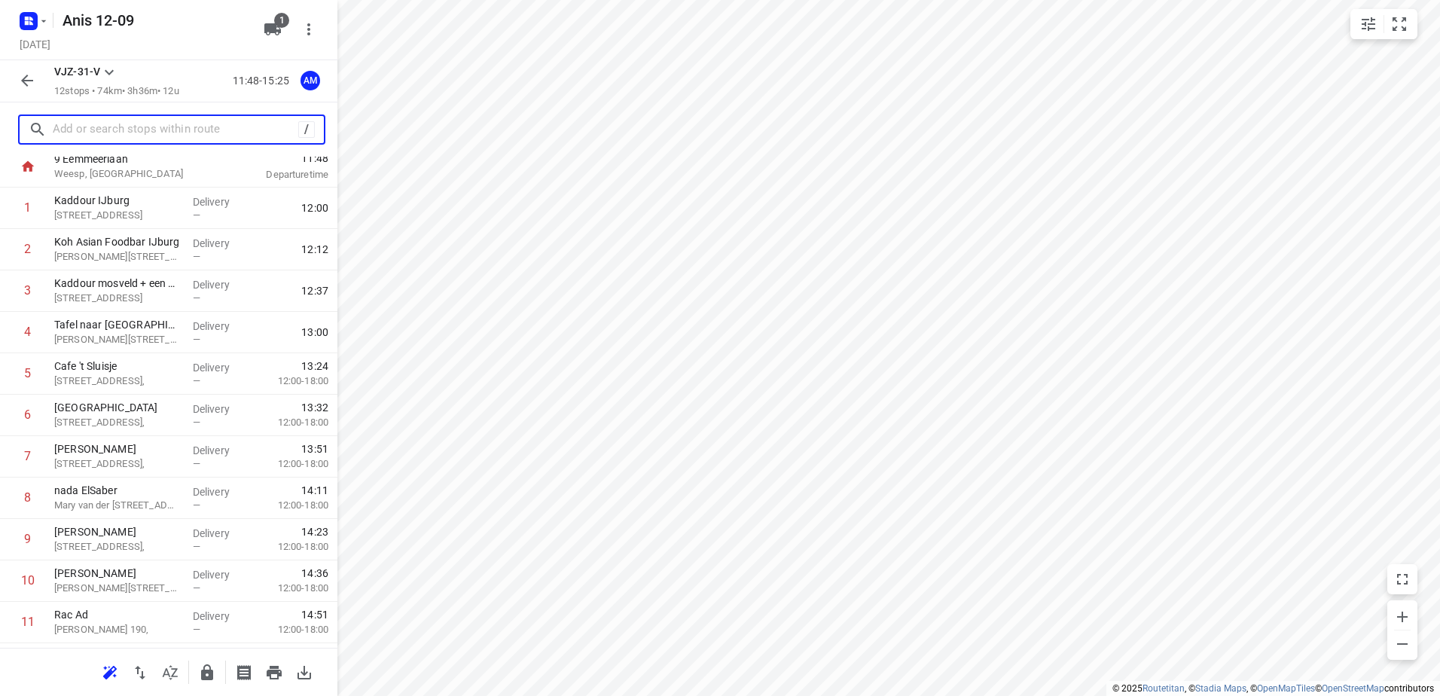
click at [139, 121] on input "text" at bounding box center [176, 129] width 246 height 23
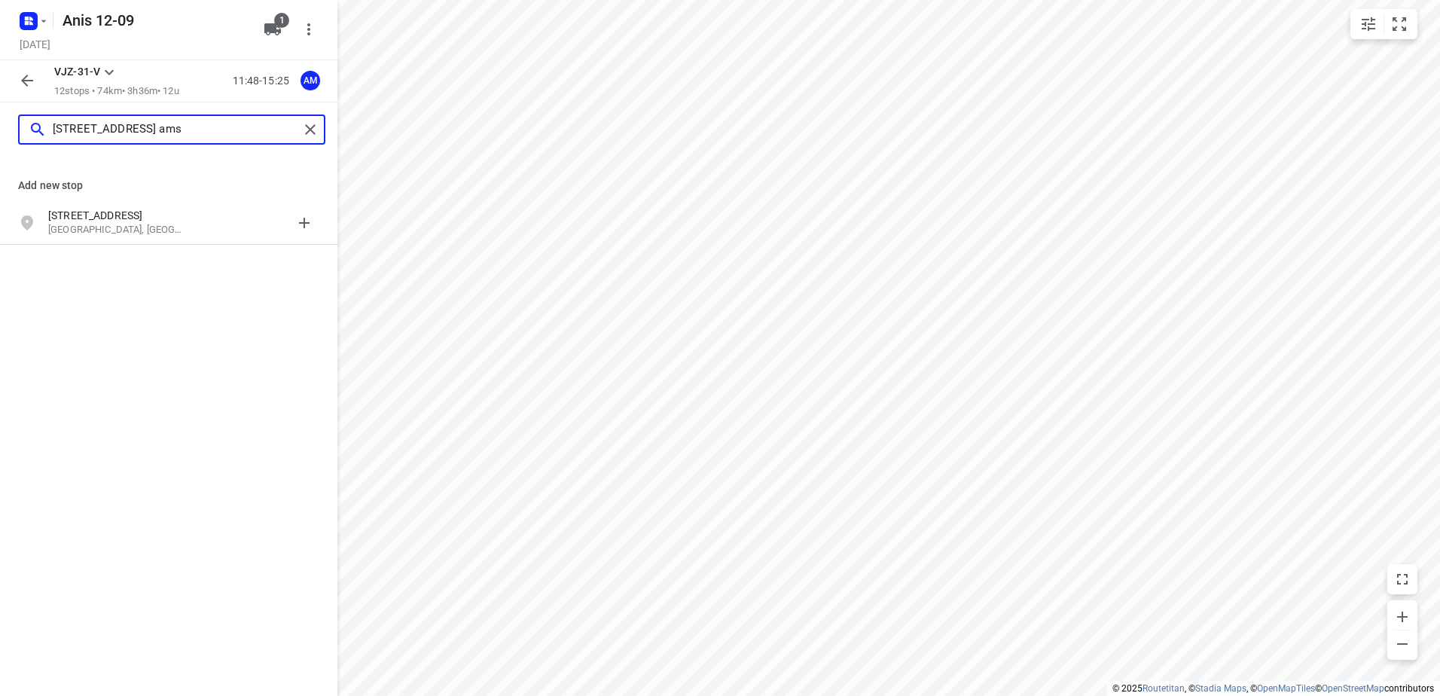
type input "[STREET_ADDRESS] ams"
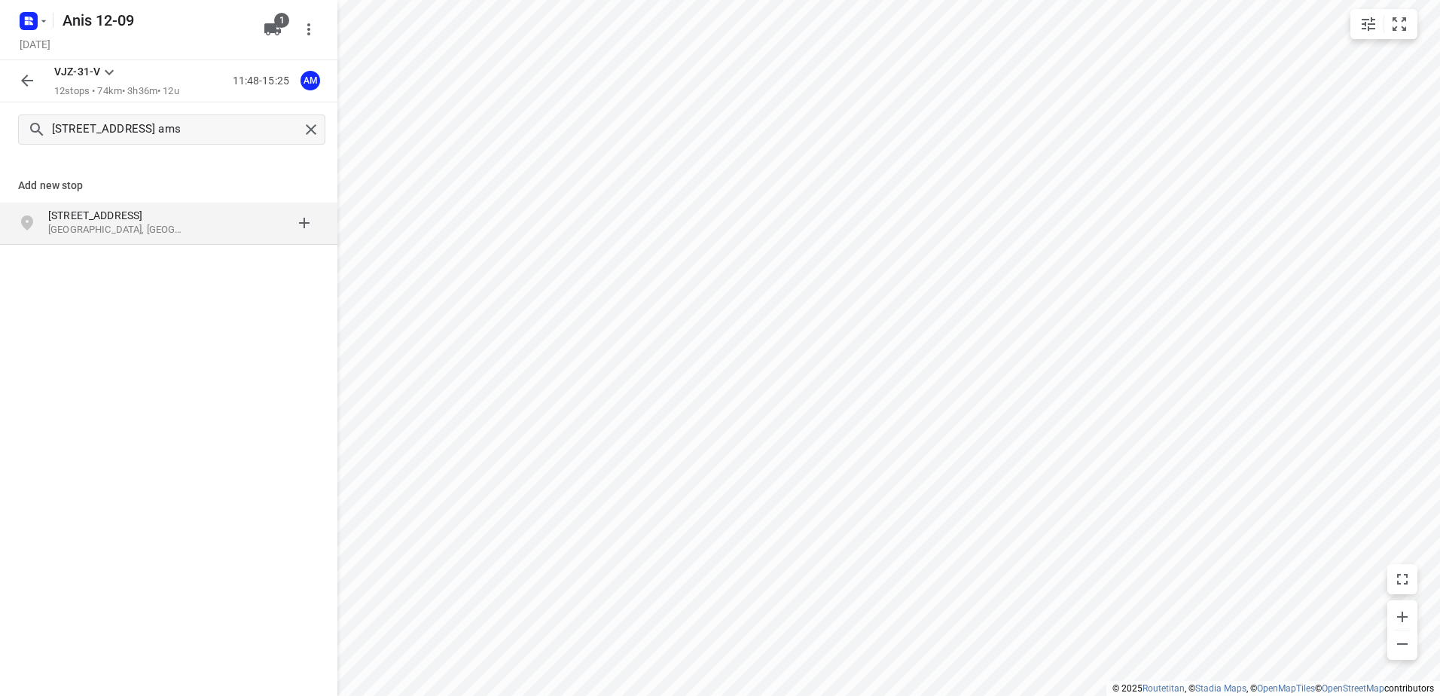
click at [116, 200] on div "Add new stop" at bounding box center [169, 186] width 338 height 34
click at [94, 220] on p "[STREET_ADDRESS]" at bounding box center [117, 215] width 139 height 15
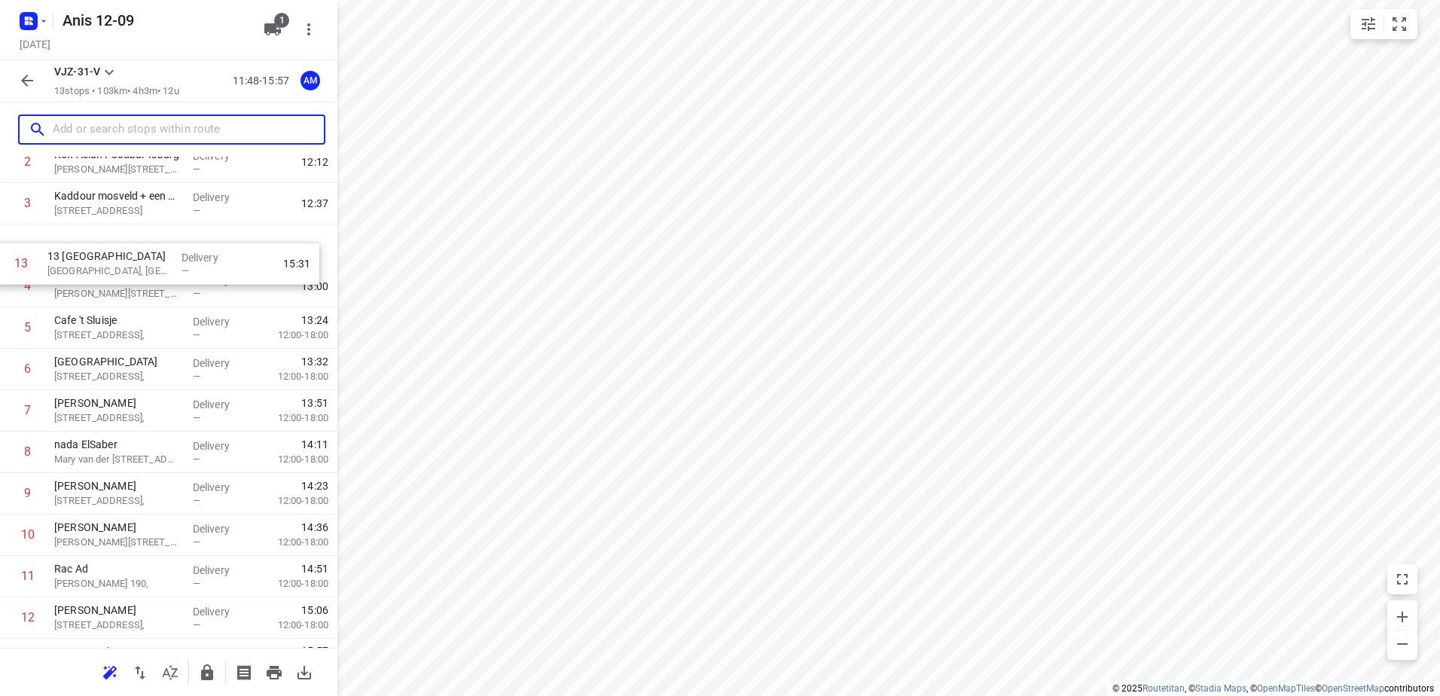
scroll to position [124, 0]
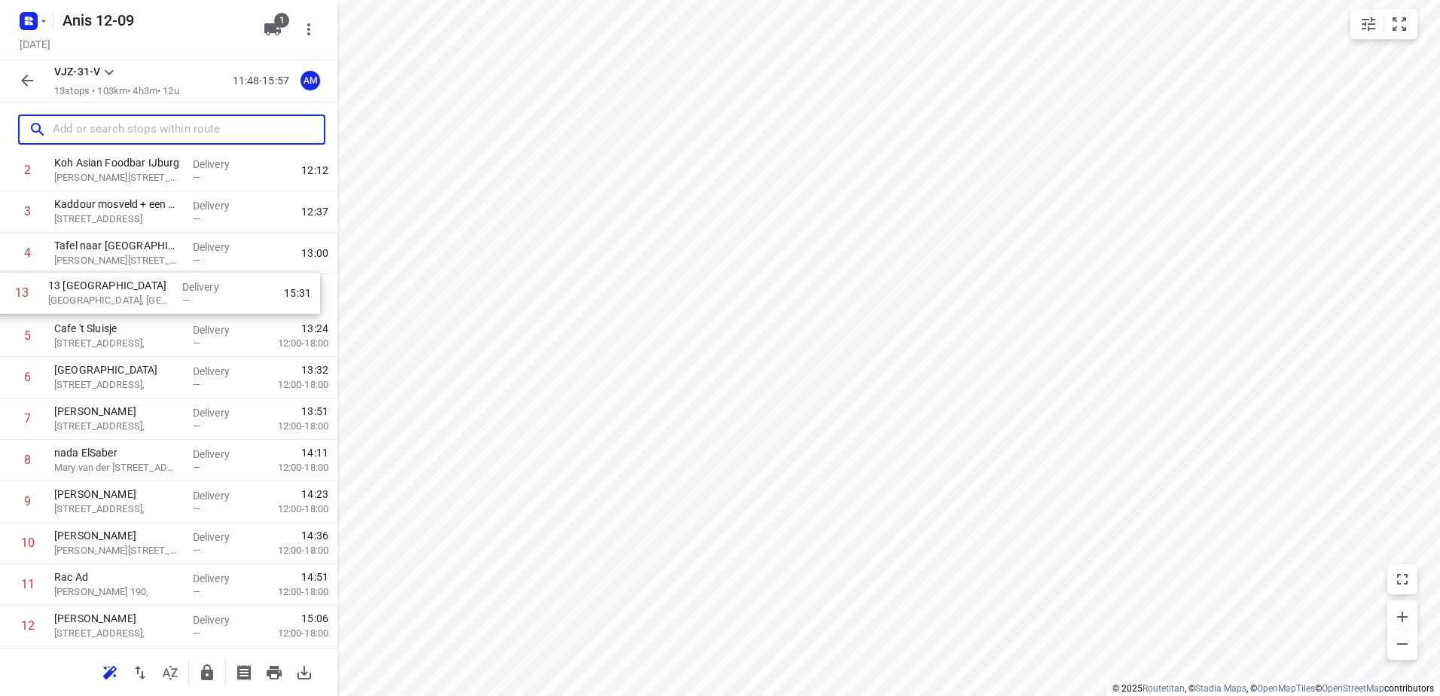
drag, startPoint x: 125, startPoint y: 596, endPoint x: 119, endPoint y: 292, distance: 303.7
click at [119, 292] on div "1 [GEOGRAPHIC_DATA][STREET_ADDRESS][GEOGRAPHIC_DATA] Delivery — 12:00 2 Koh Asi…" at bounding box center [169, 377] width 338 height 539
click at [151, 290] on p "13 [GEOGRAPHIC_DATA]" at bounding box center [117, 286] width 127 height 15
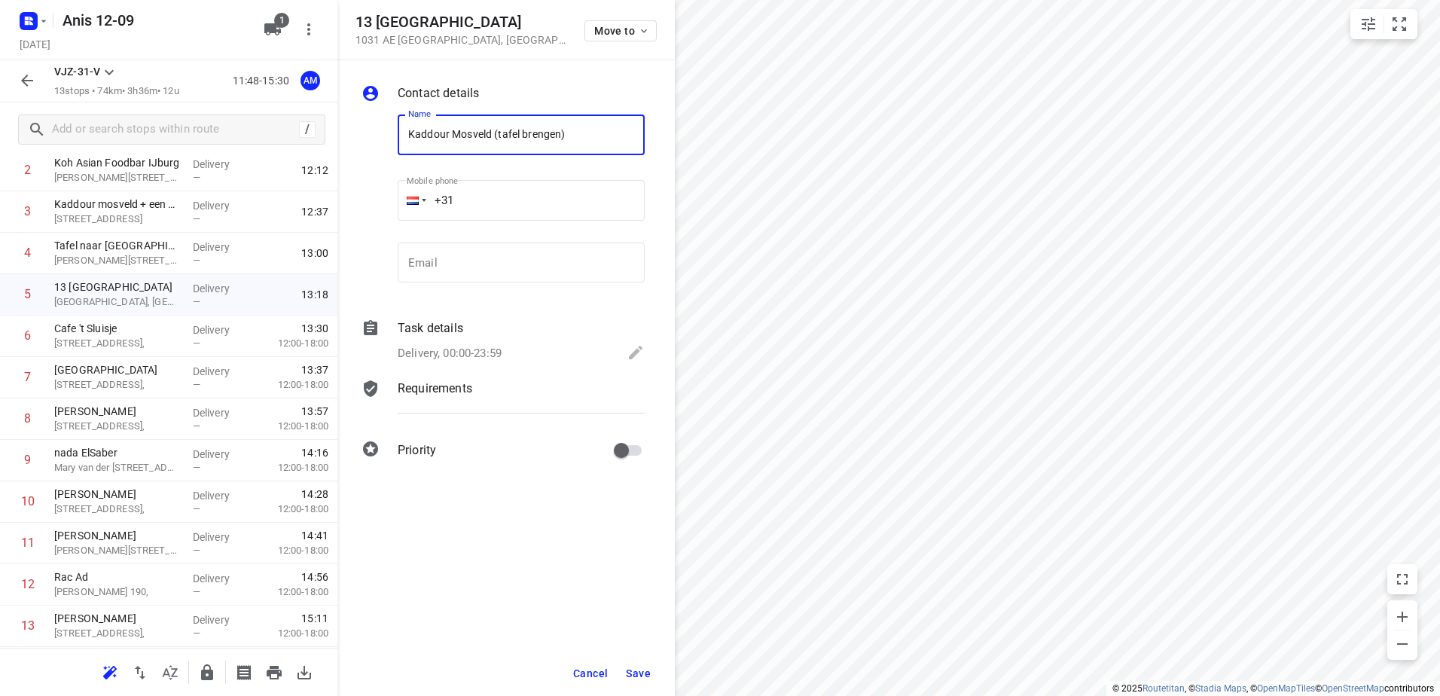
type input "Kaddour Mosveld (tafel brengen)"
click at [508, 340] on div "Task details Delivery, 00:00-23:59" at bounding box center [521, 341] width 253 height 51
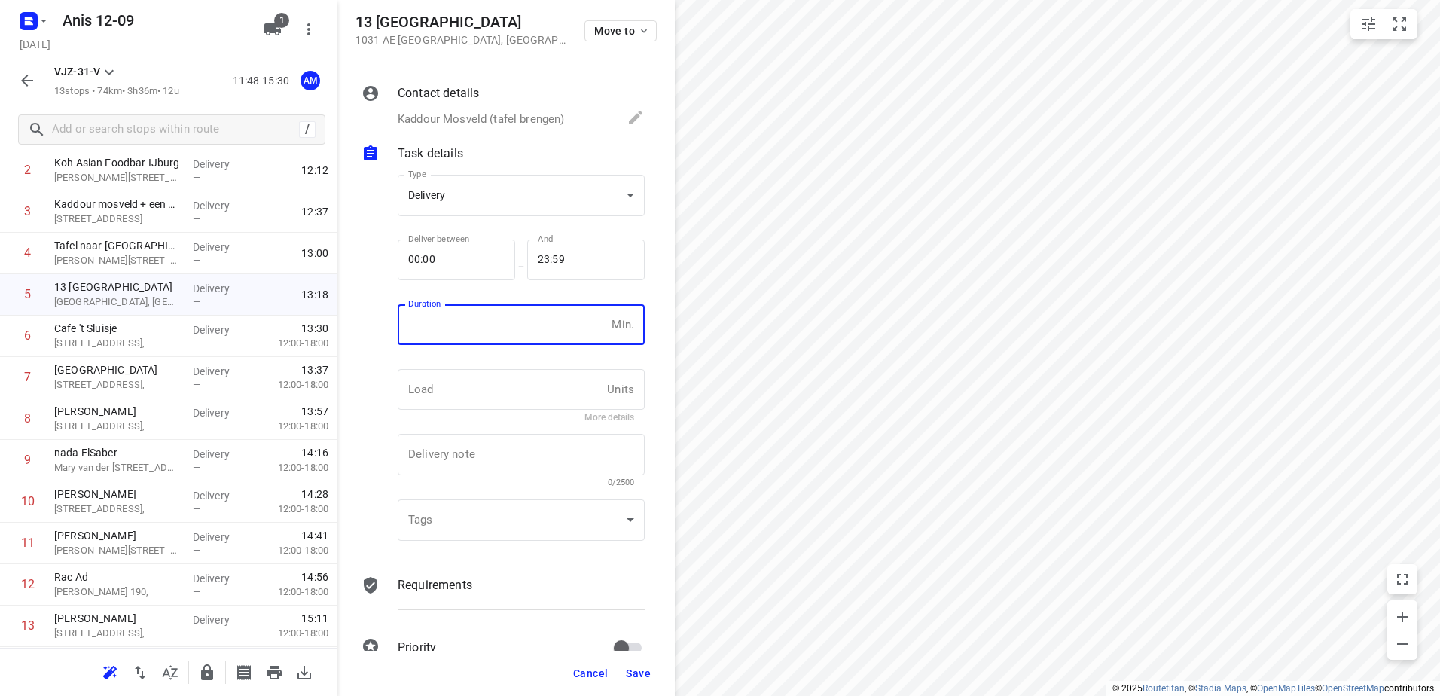
click at [507, 338] on input "number" at bounding box center [502, 324] width 208 height 41
type input "10"
click at [640, 667] on span "Save" at bounding box center [638, 673] width 25 height 12
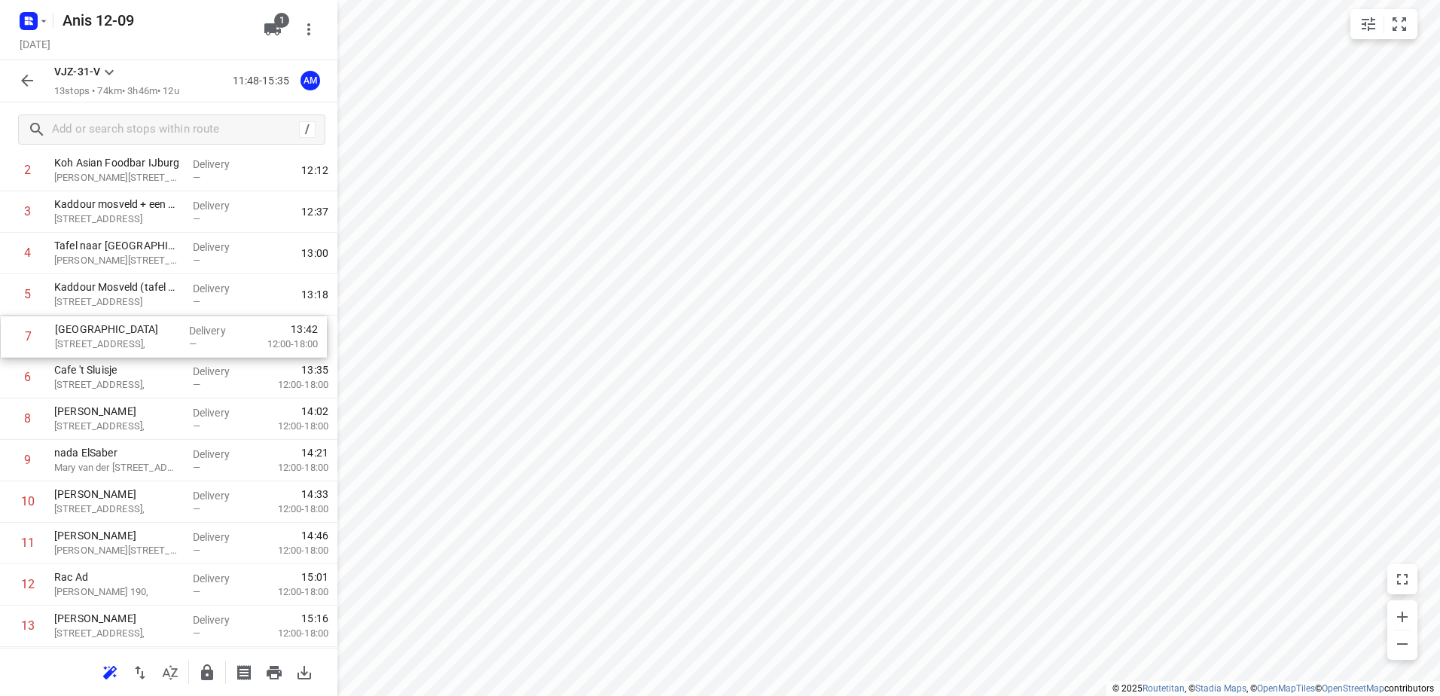
drag, startPoint x: 183, startPoint y: 386, endPoint x: 185, endPoint y: 338, distance: 49.0
click at [185, 338] on div "1 [GEOGRAPHIC_DATA][STREET_ADDRESS] Delivery — 12:00 2 Koh Asian Foodbar IJburg…" at bounding box center [169, 377] width 338 height 539
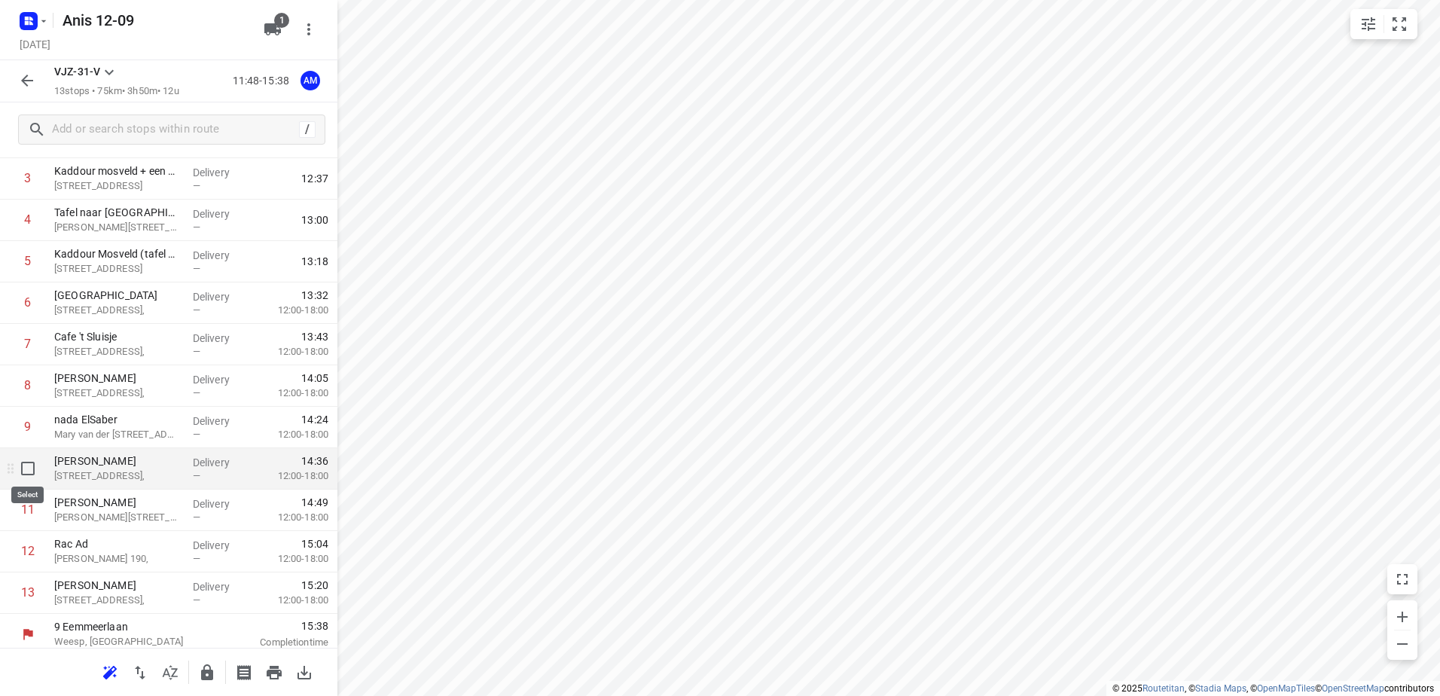
scroll to position [164, 0]
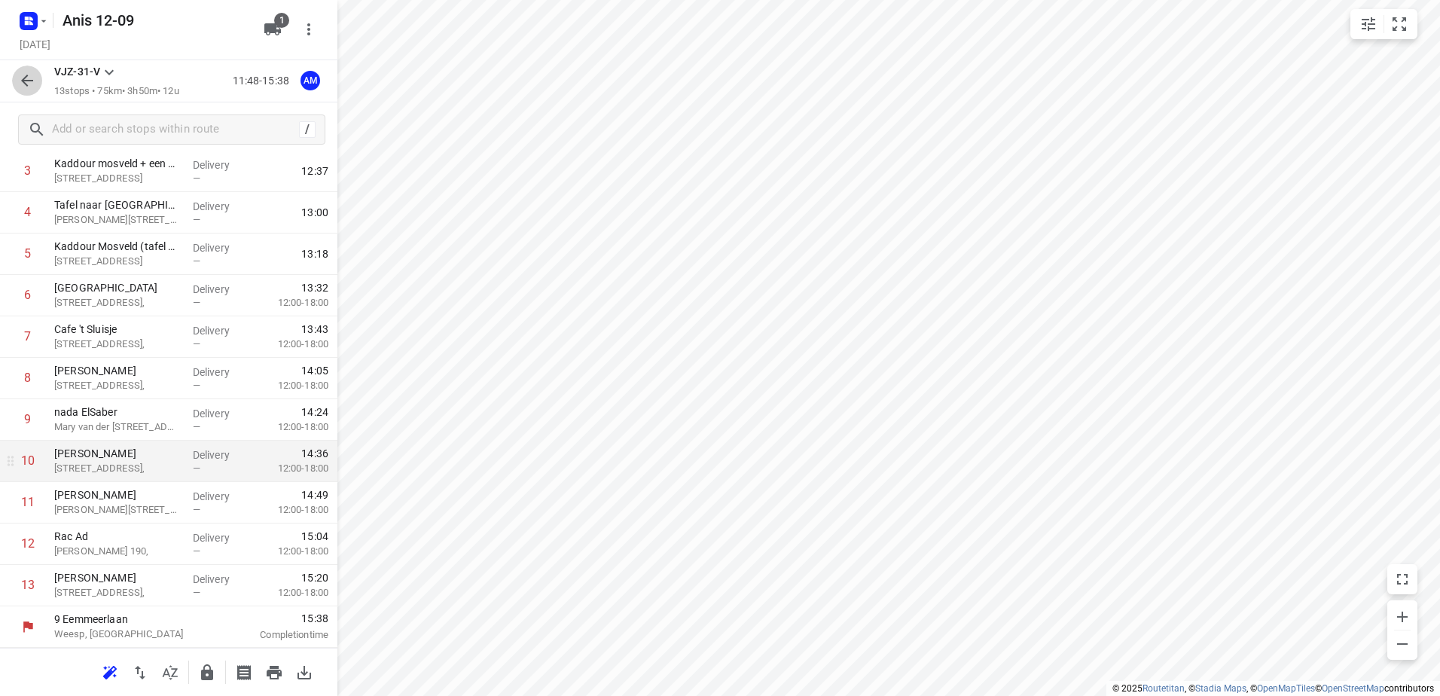
click at [29, 85] on icon "button" at bounding box center [27, 81] width 18 height 18
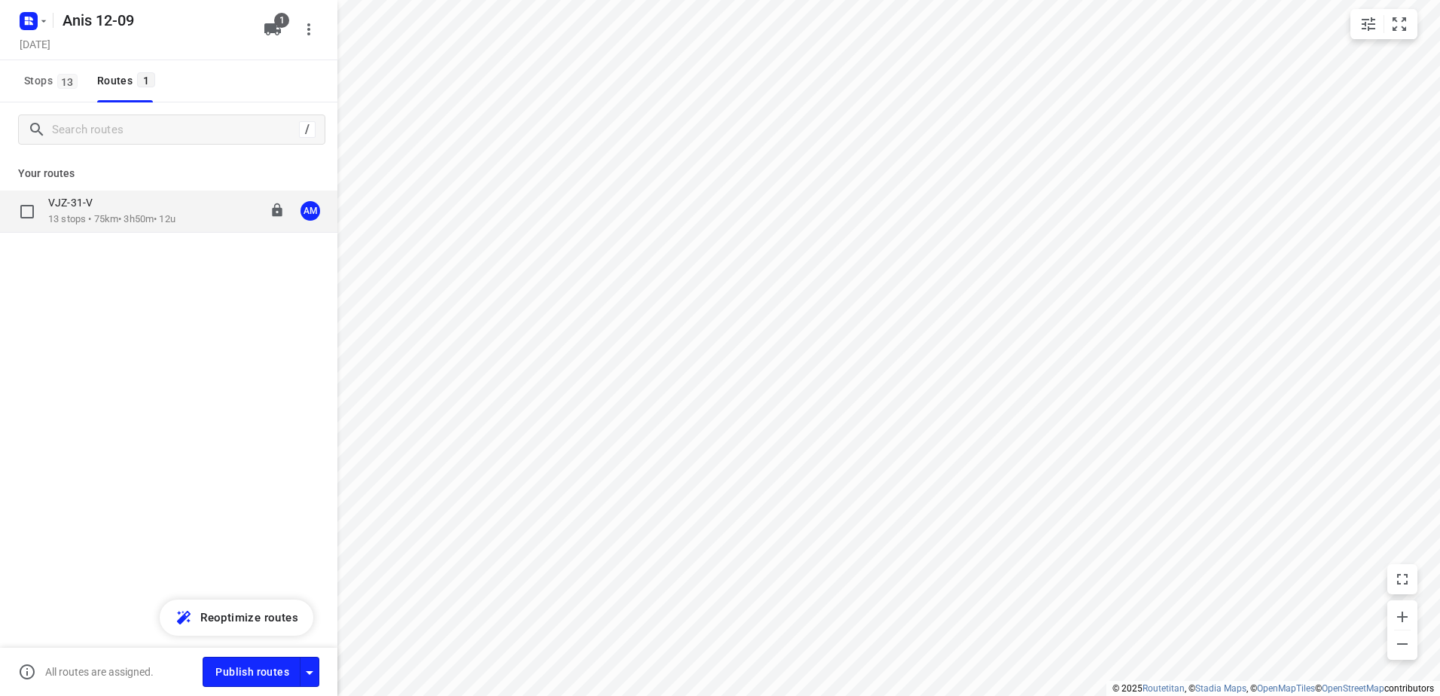
click at [119, 212] on p "13 stops • 75km • 3h50m • 12u" at bounding box center [111, 219] width 127 height 14
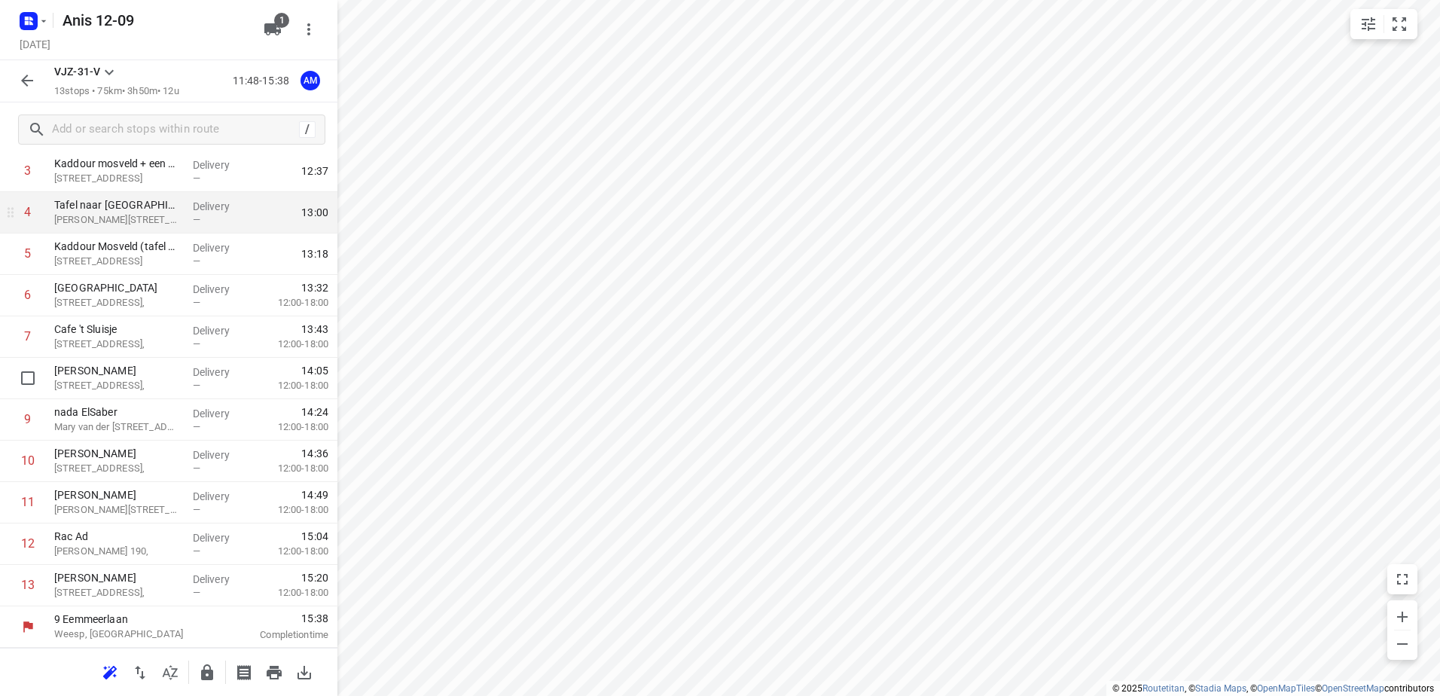
scroll to position [0, 0]
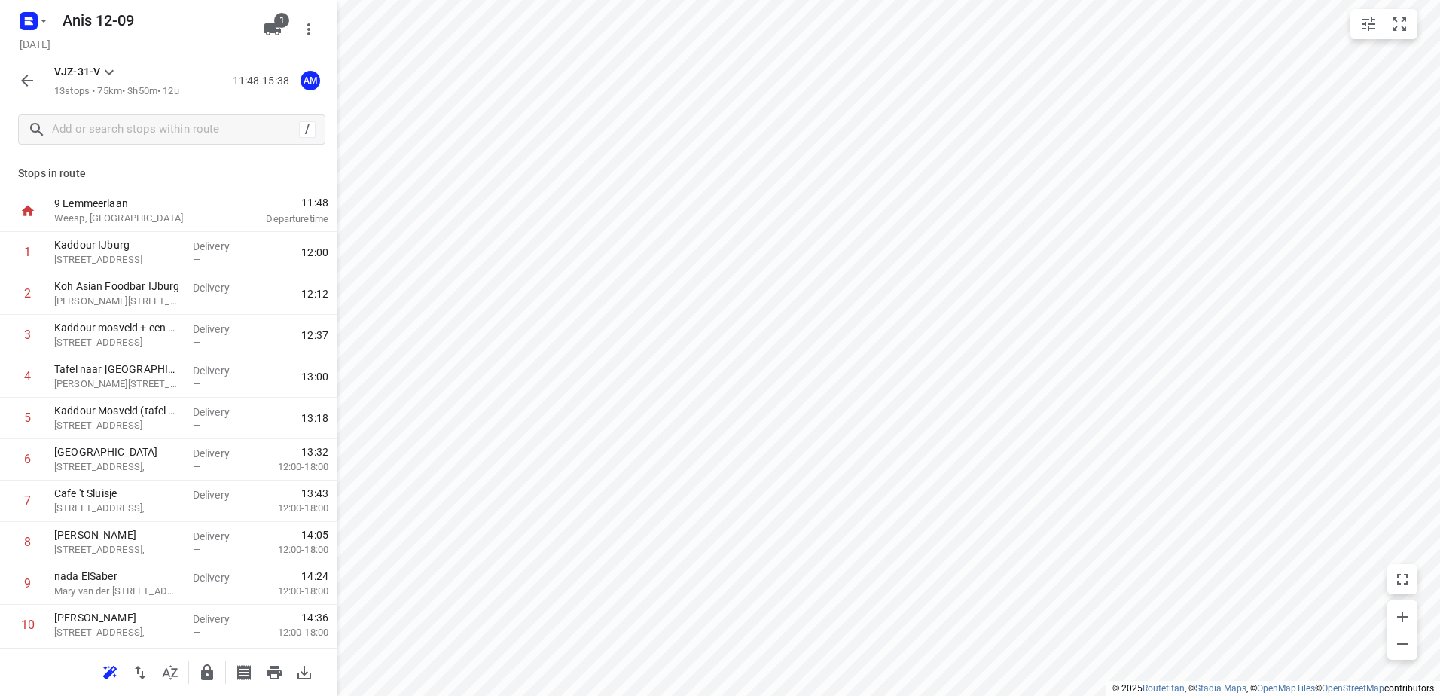
click at [24, 73] on icon "button" at bounding box center [27, 81] width 18 height 18
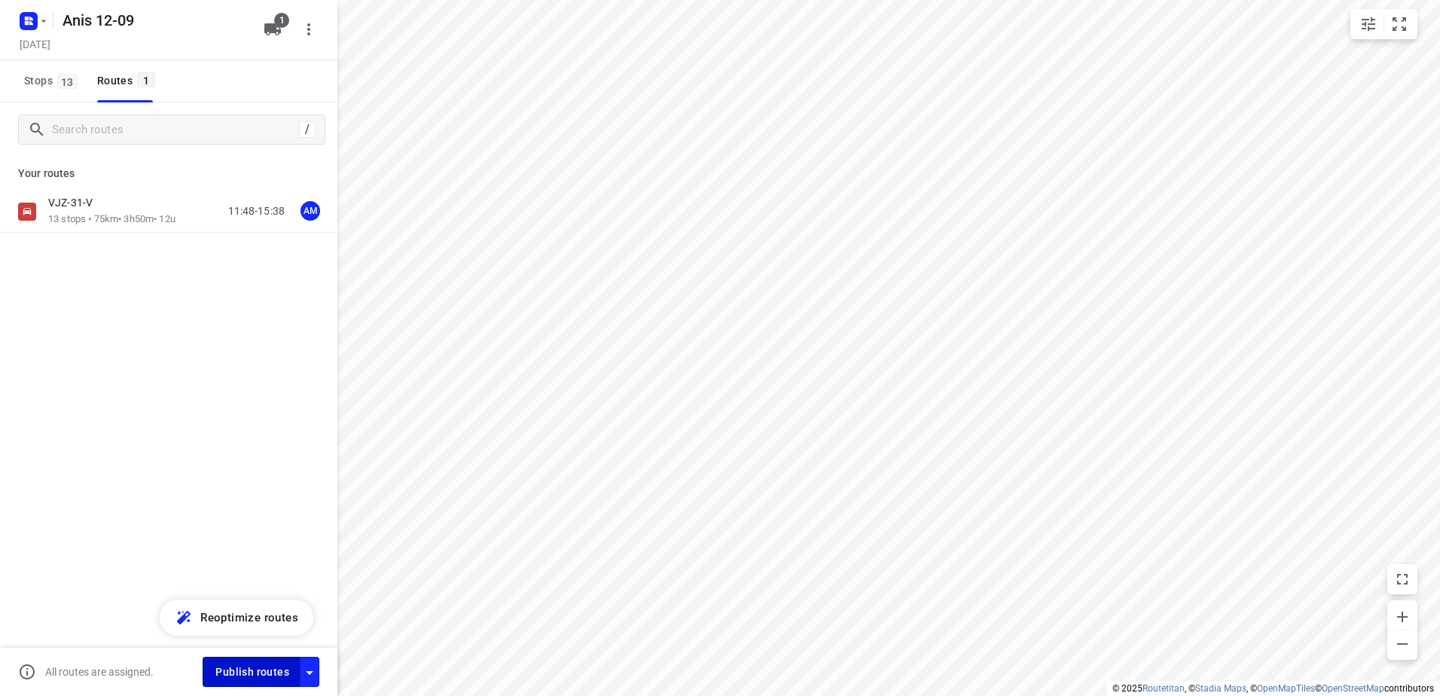
click at [257, 663] on span "Publish routes" at bounding box center [252, 672] width 74 height 19
click at [23, 19] on rect "button" at bounding box center [29, 21] width 18 height 18
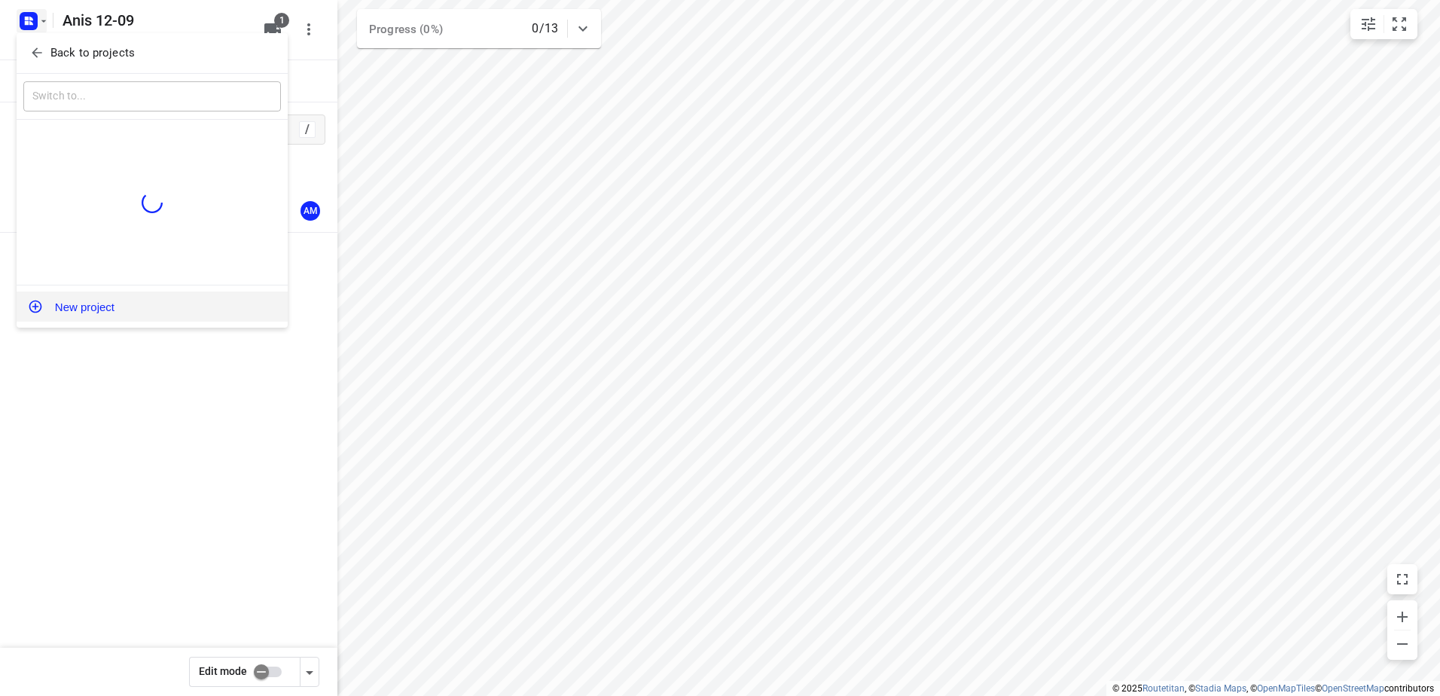
click at [99, 315] on button "New project" at bounding box center [152, 307] width 271 height 30
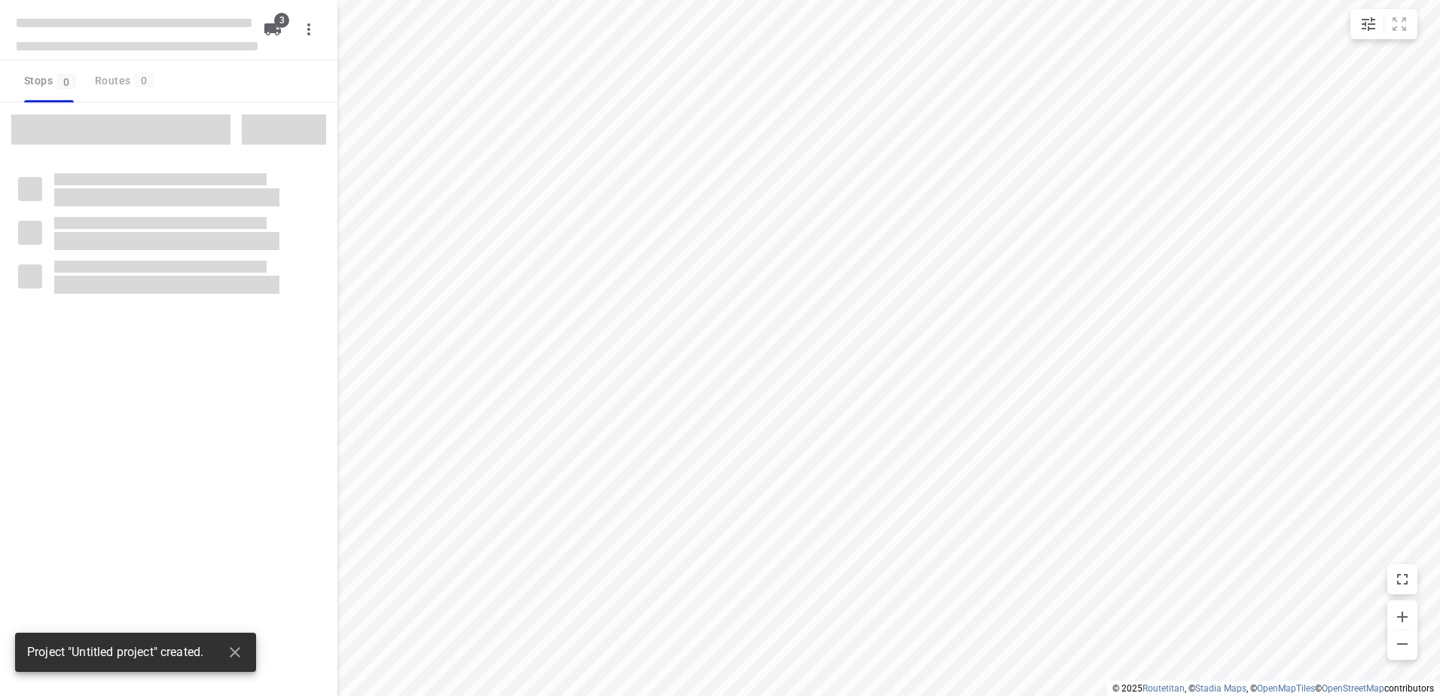
type input "distance"
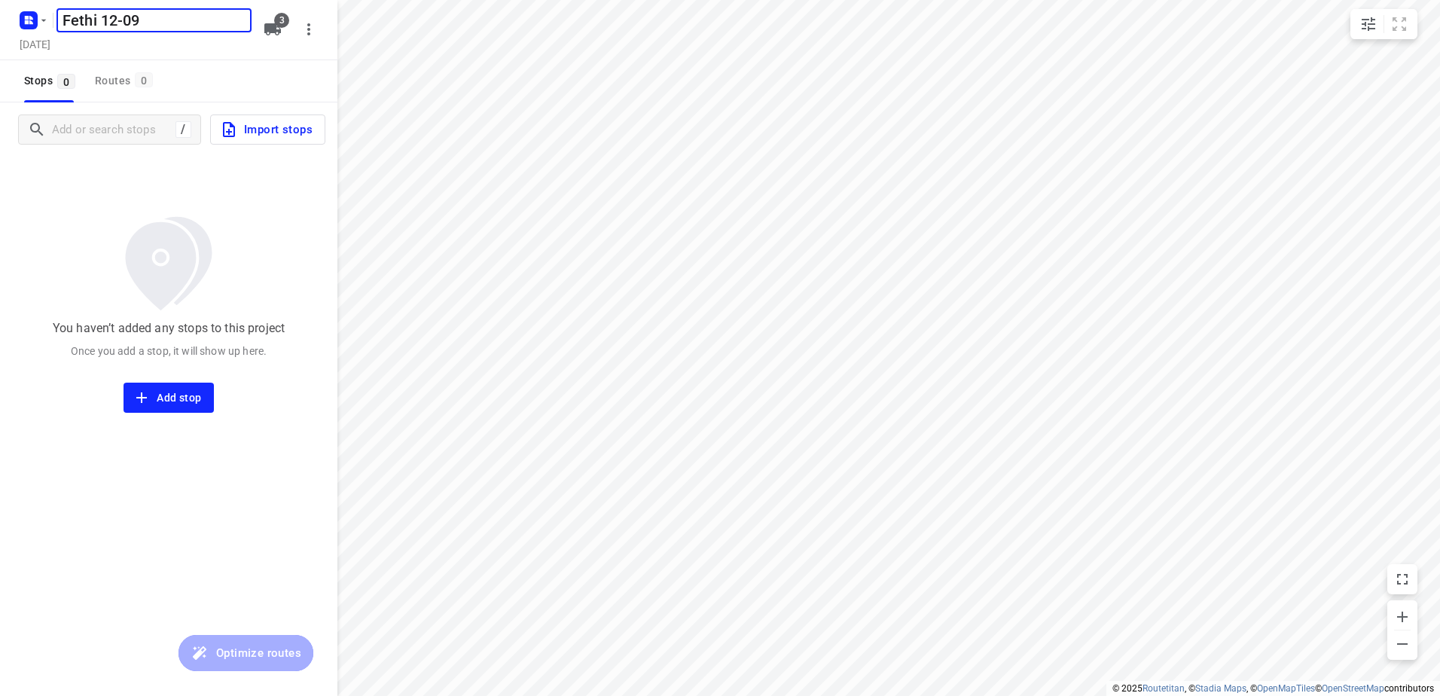
type input "Fethi 12-09"
click at [276, 39] on button "3" at bounding box center [273, 29] width 30 height 30
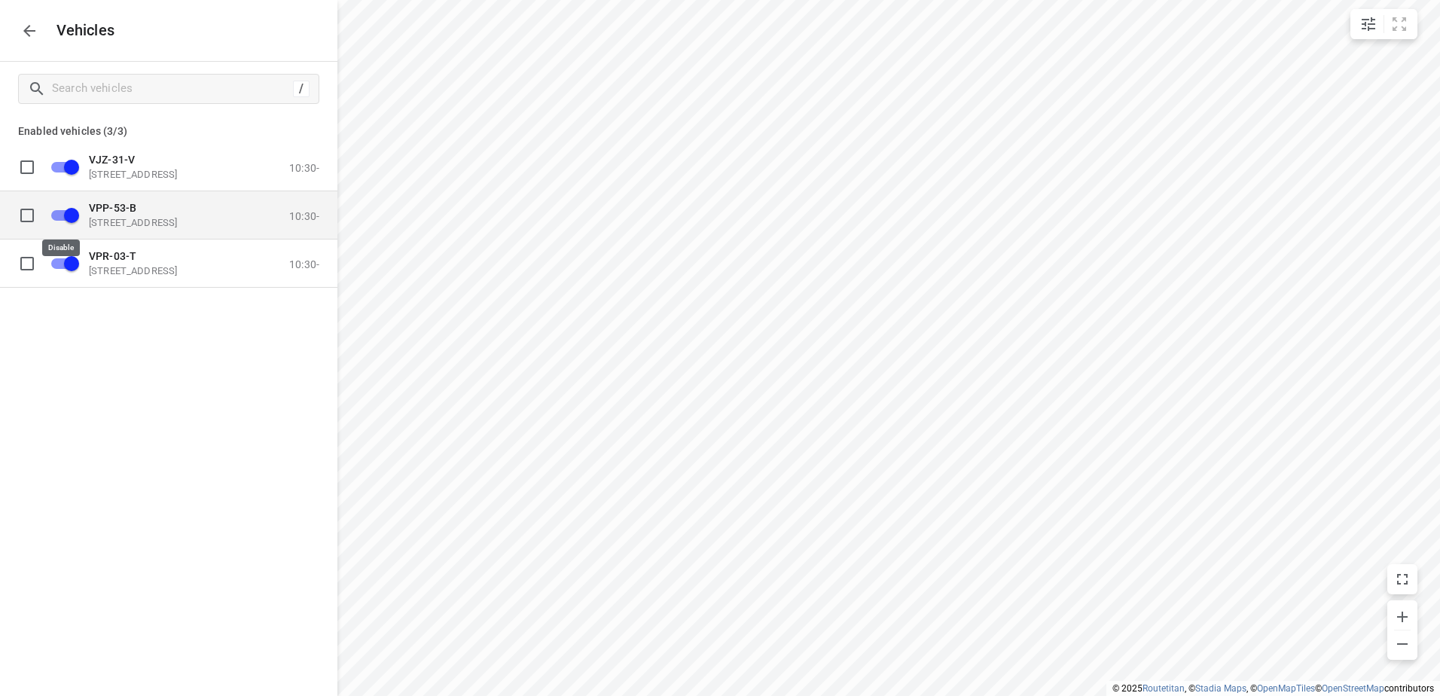
click at [68, 221] on input "grid" at bounding box center [72, 214] width 86 height 29
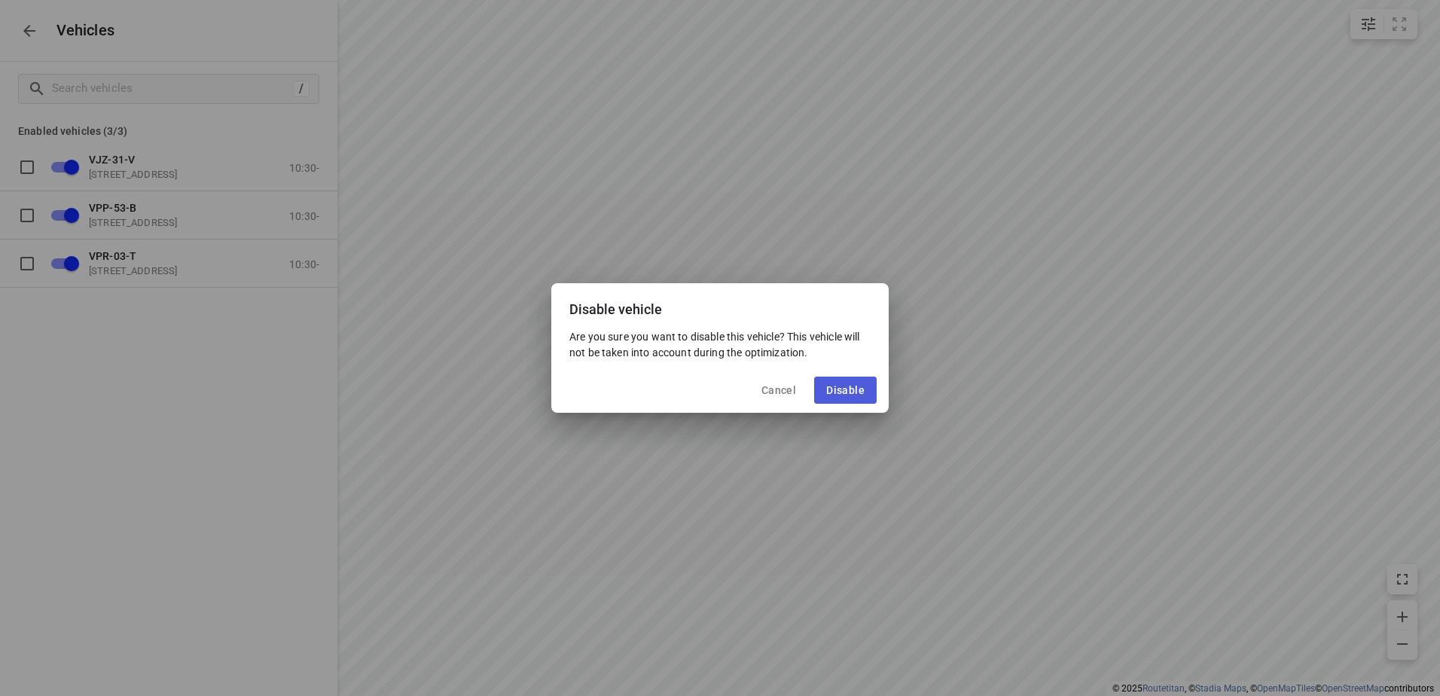
click at [847, 384] on span "Disable" at bounding box center [845, 390] width 38 height 12
checkbox input "false"
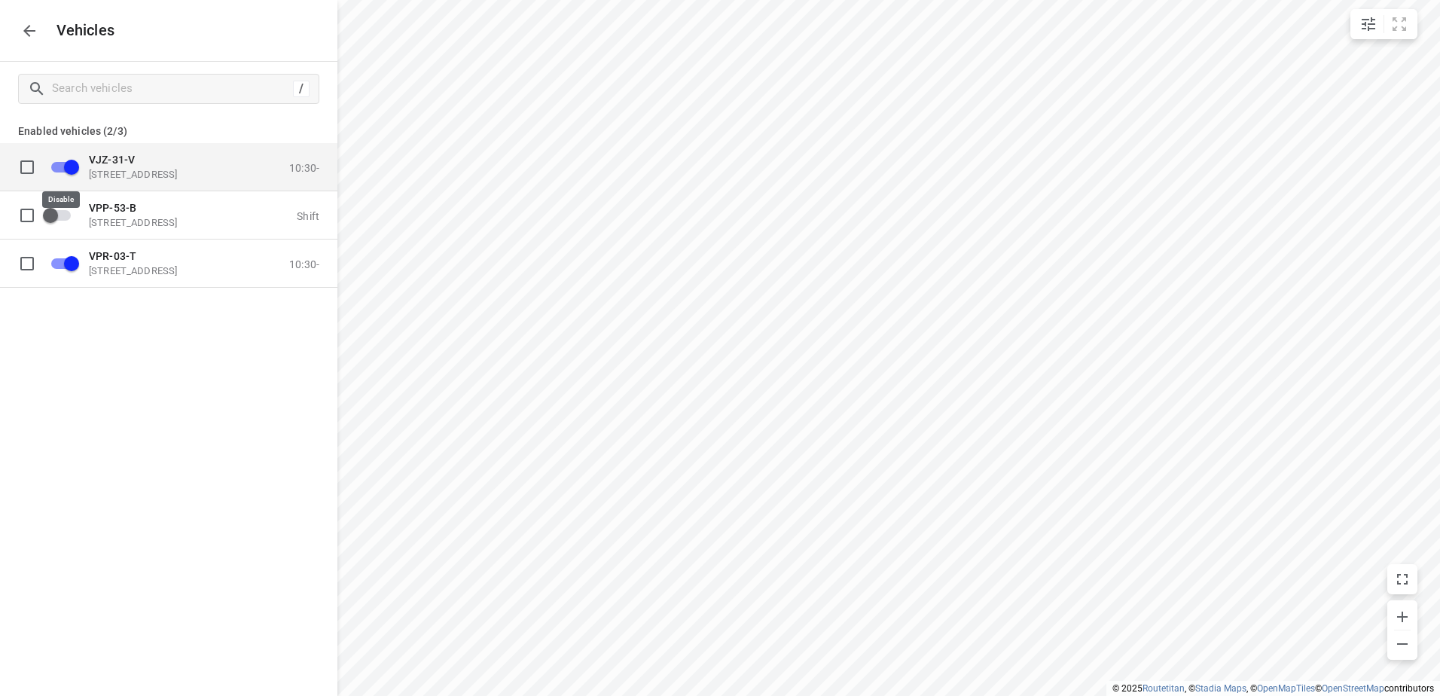
click at [72, 160] on input "grid" at bounding box center [72, 166] width 86 height 29
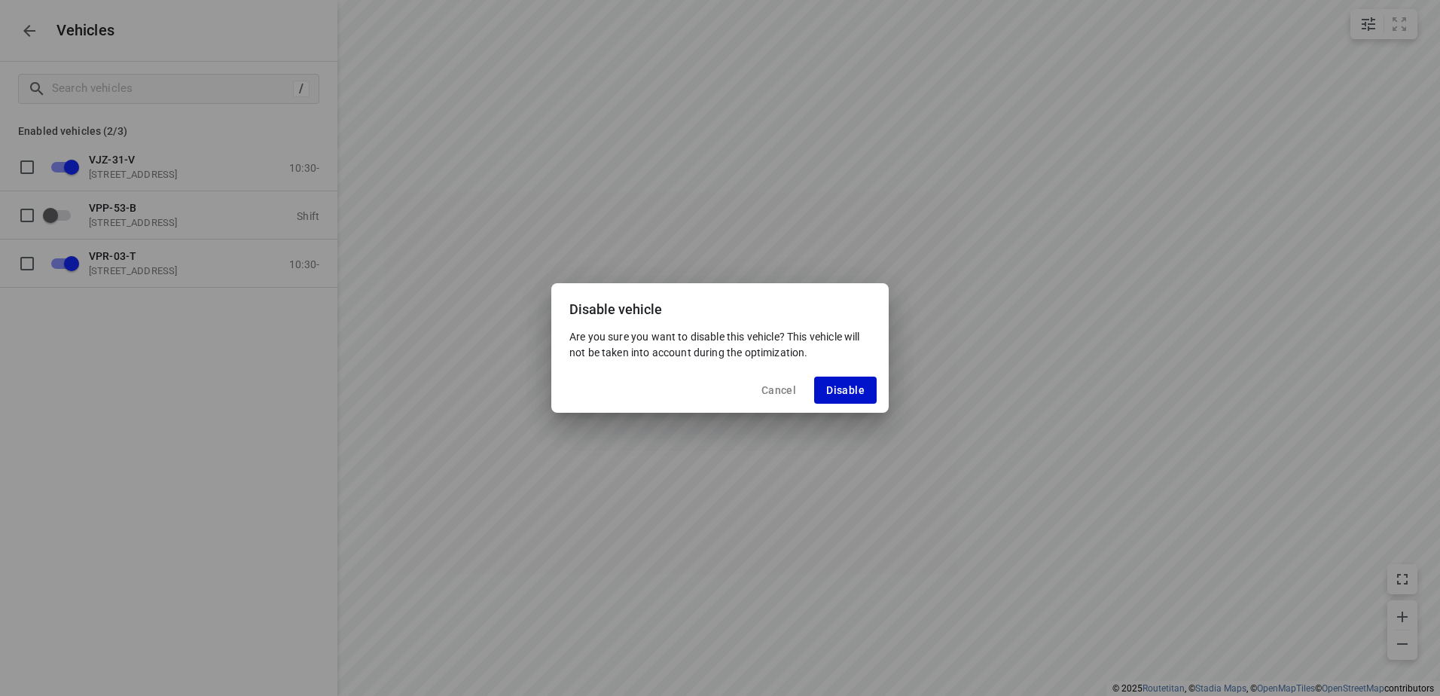
click at [849, 385] on span "Disable" at bounding box center [845, 390] width 38 height 12
checkbox input "false"
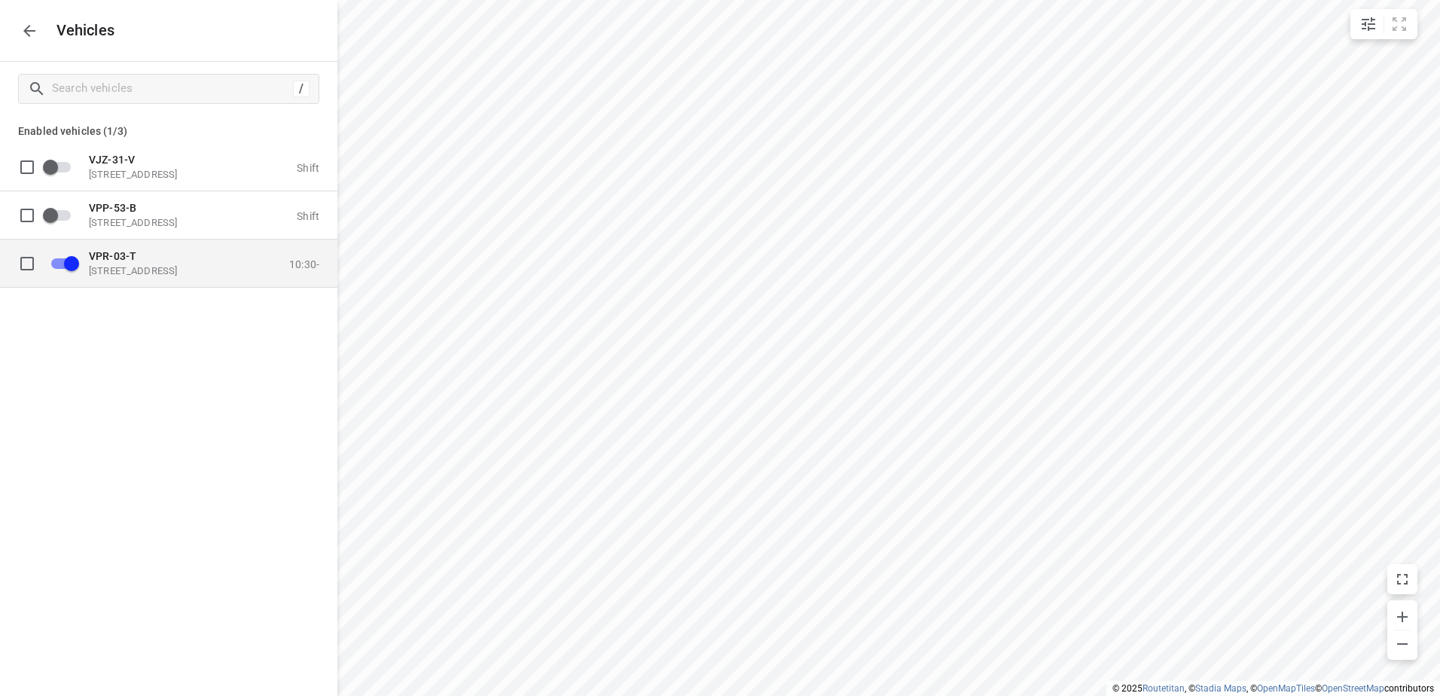
click at [204, 261] on p "VPR-03-T" at bounding box center [164, 255] width 151 height 12
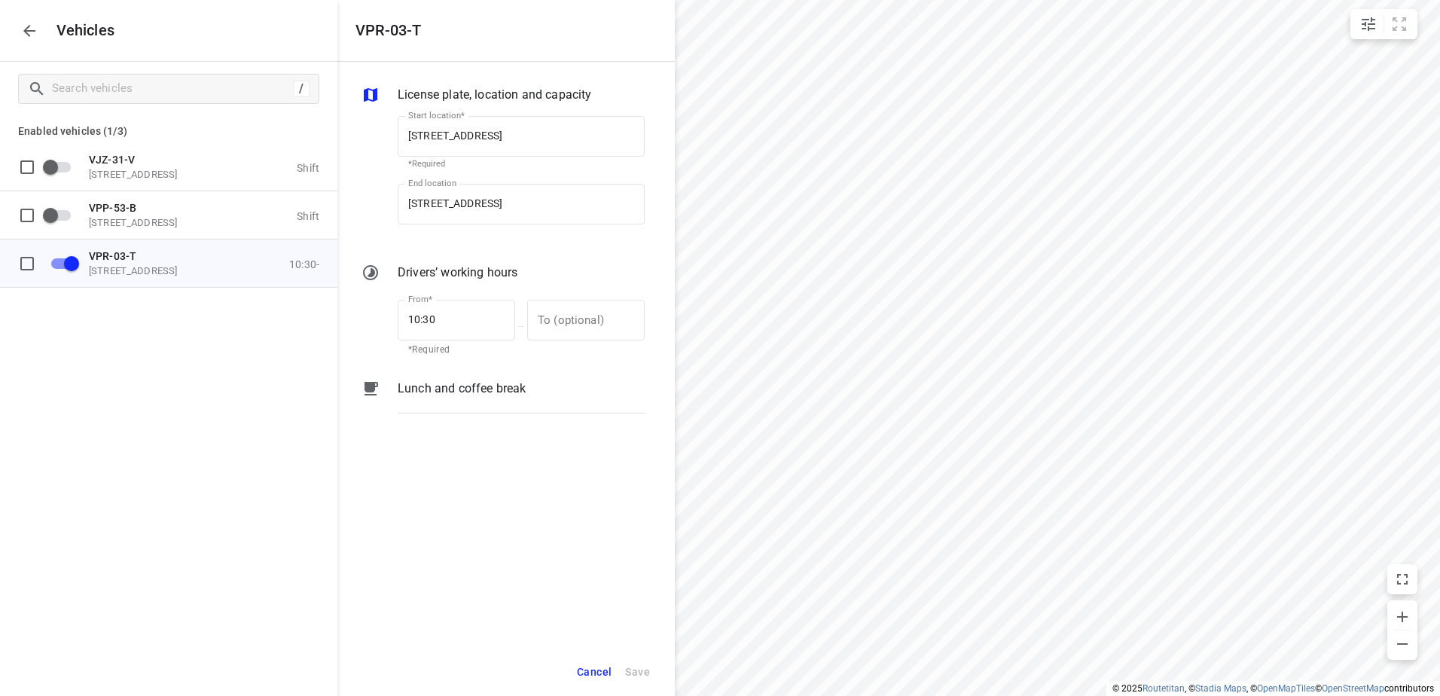
click at [506, 373] on div "License plate, location and capacity Start location* [STREET_ADDRESS] Start loc…" at bounding box center [507, 355] width 338 height 586
click at [508, 385] on p "Lunch and coffee break" at bounding box center [462, 389] width 128 height 18
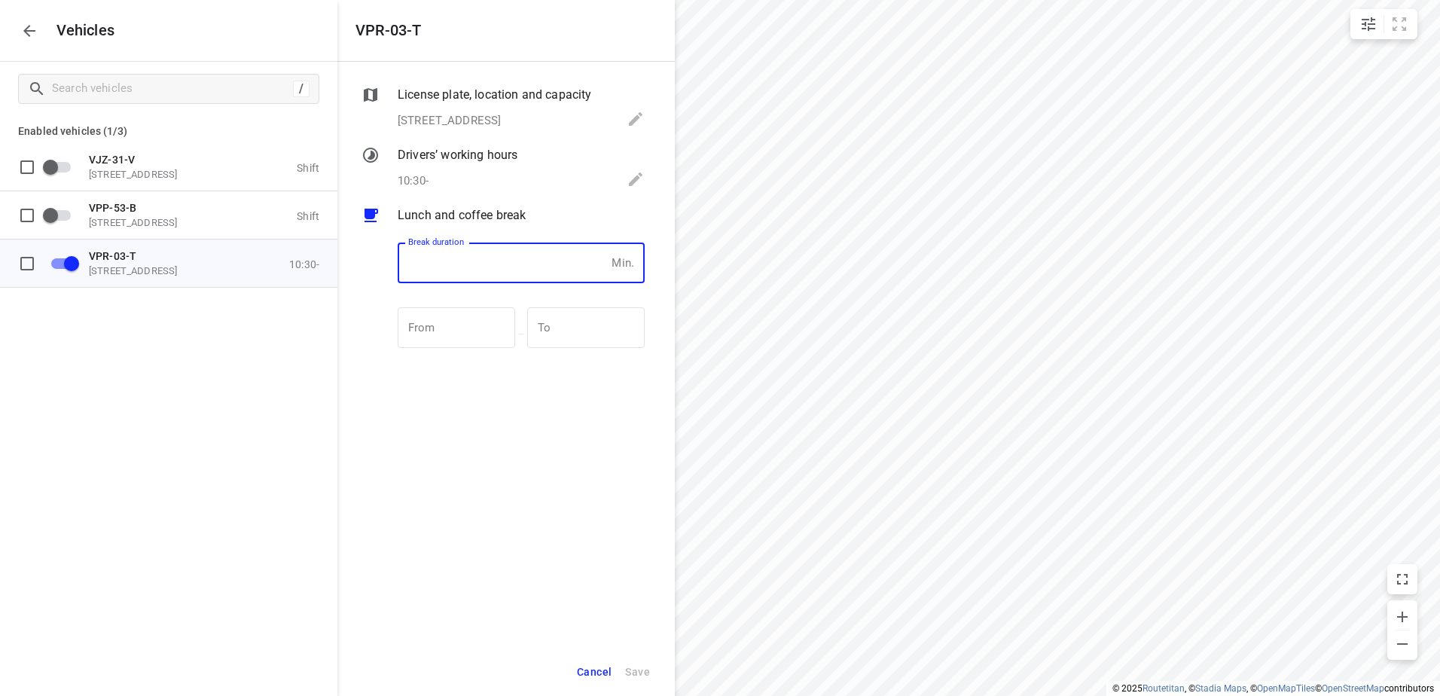
click at [482, 271] on input "number" at bounding box center [502, 263] width 208 height 41
type input "30"
click at [639, 673] on span "Save" at bounding box center [637, 672] width 25 height 19
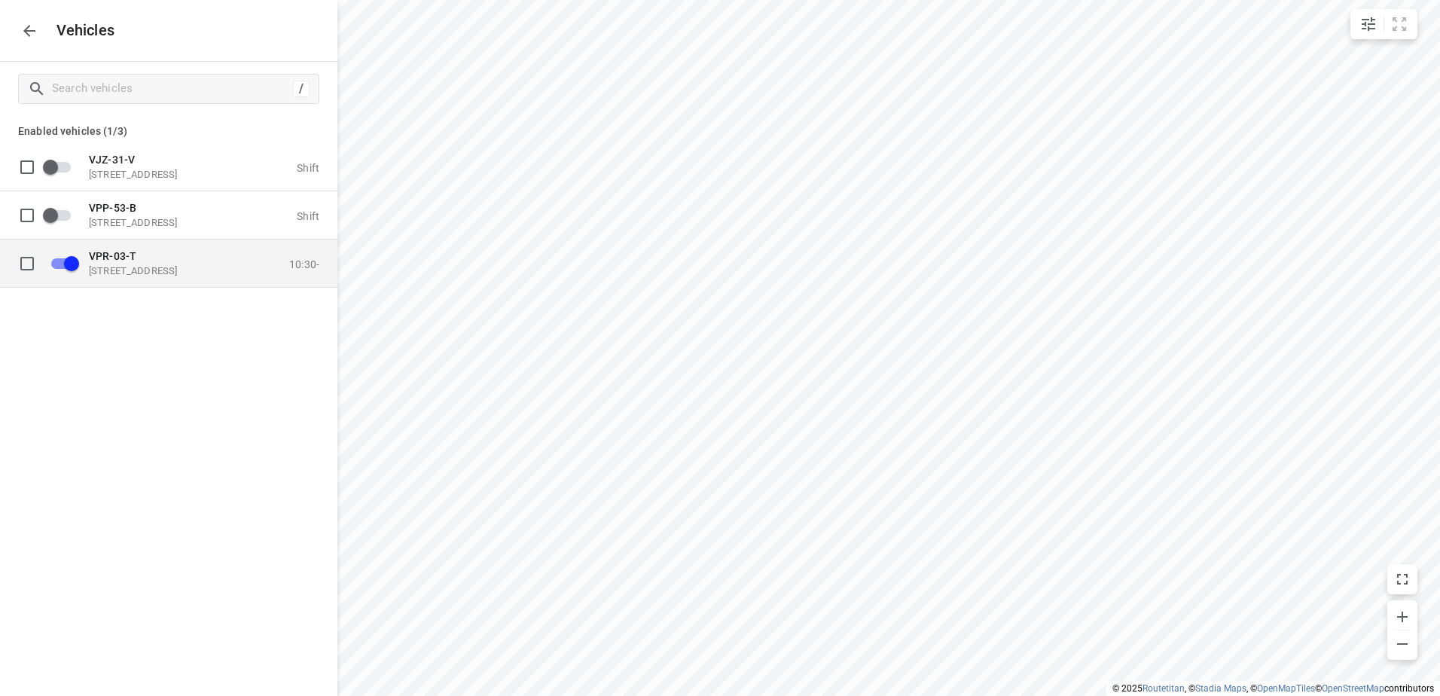
click at [185, 255] on p "VPR-03-T" at bounding box center [164, 255] width 151 height 12
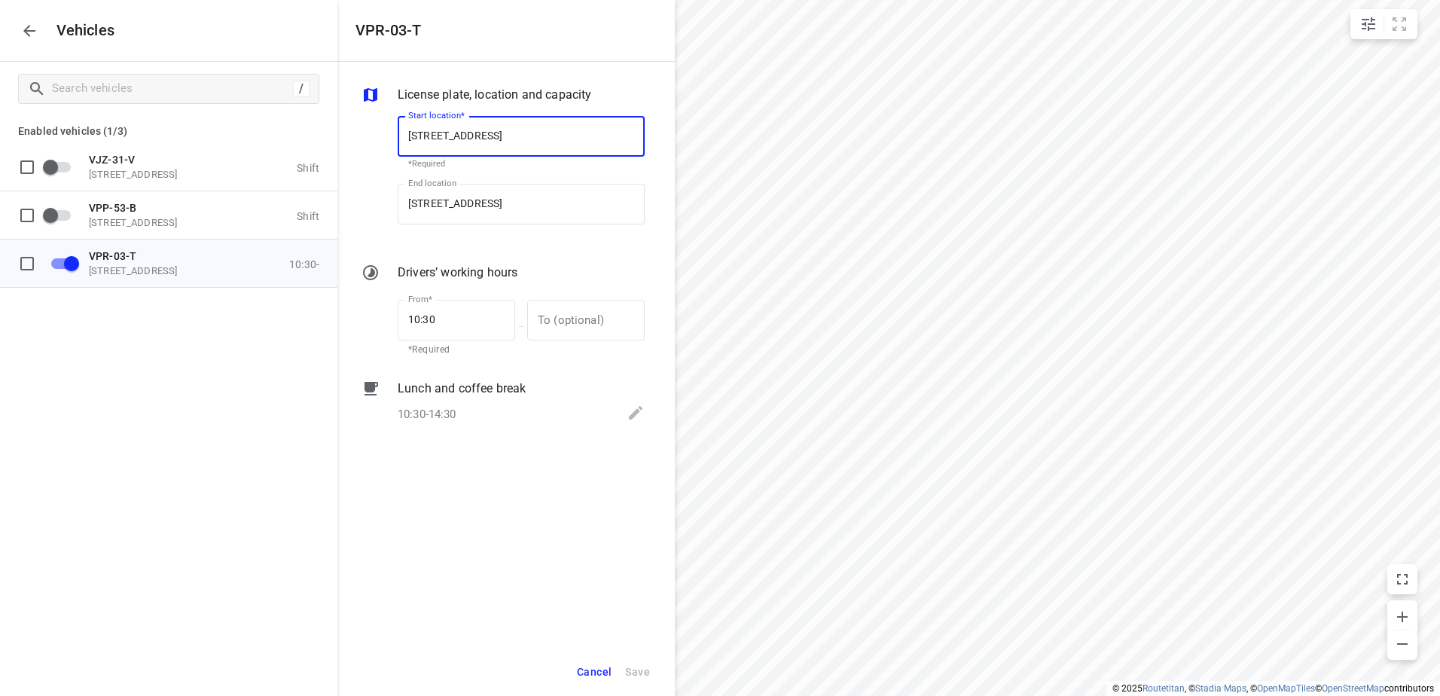
click at [37, 36] on icon "button" at bounding box center [29, 31] width 18 height 18
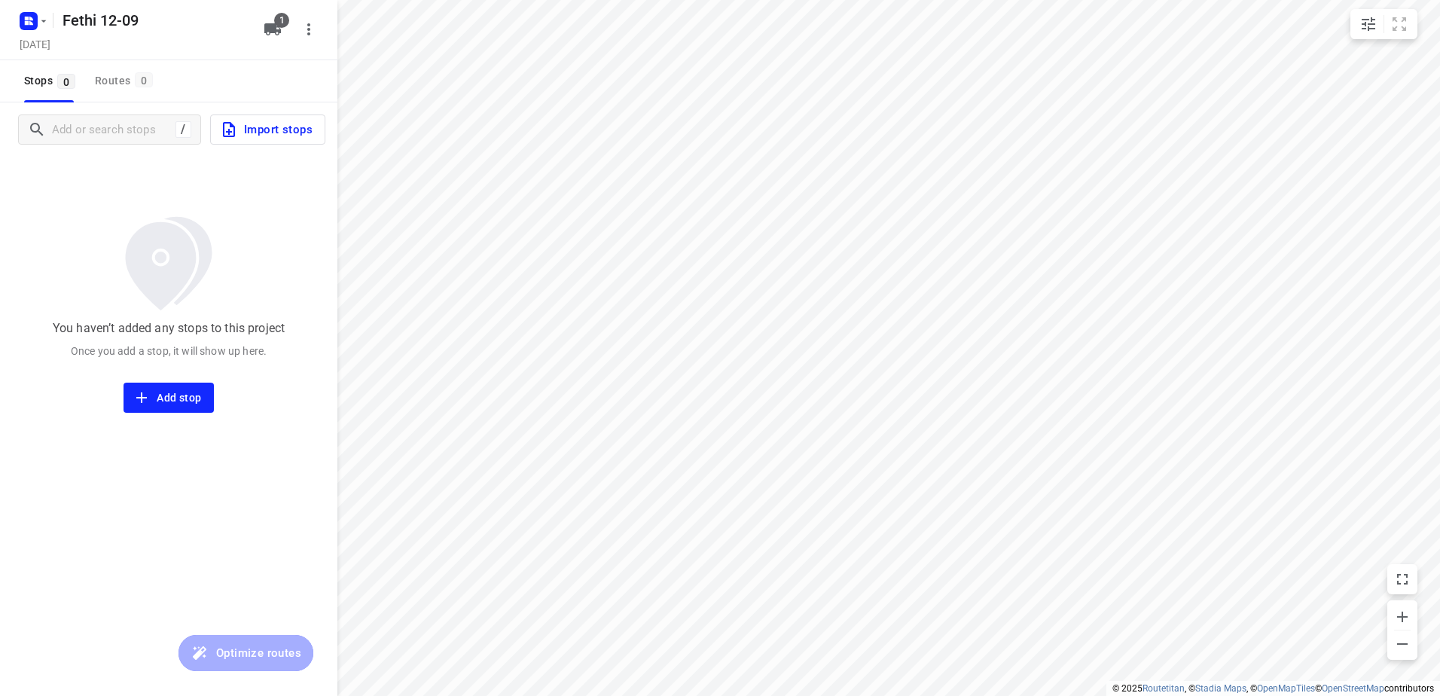
click at [298, 131] on span "Import stops" at bounding box center [266, 130] width 93 height 20
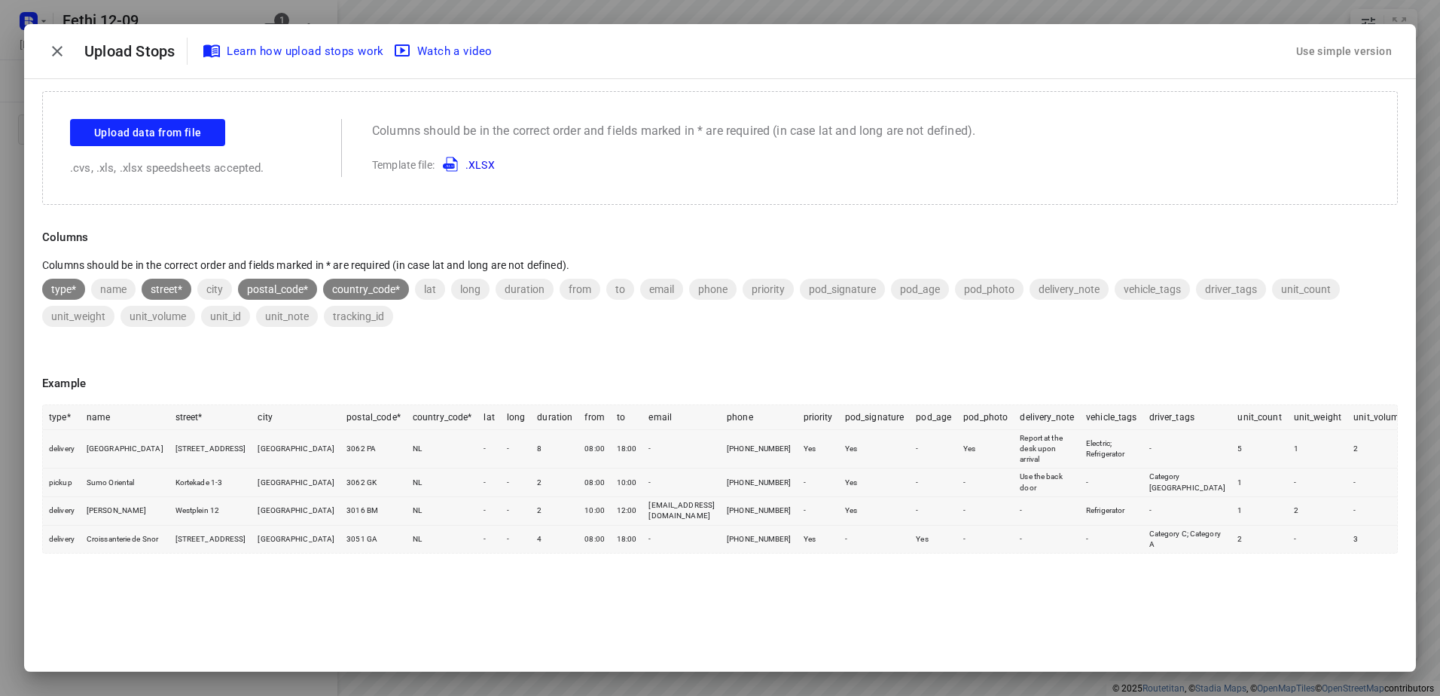
click at [1336, 47] on div "Use simple version" at bounding box center [1345, 51] width 102 height 25
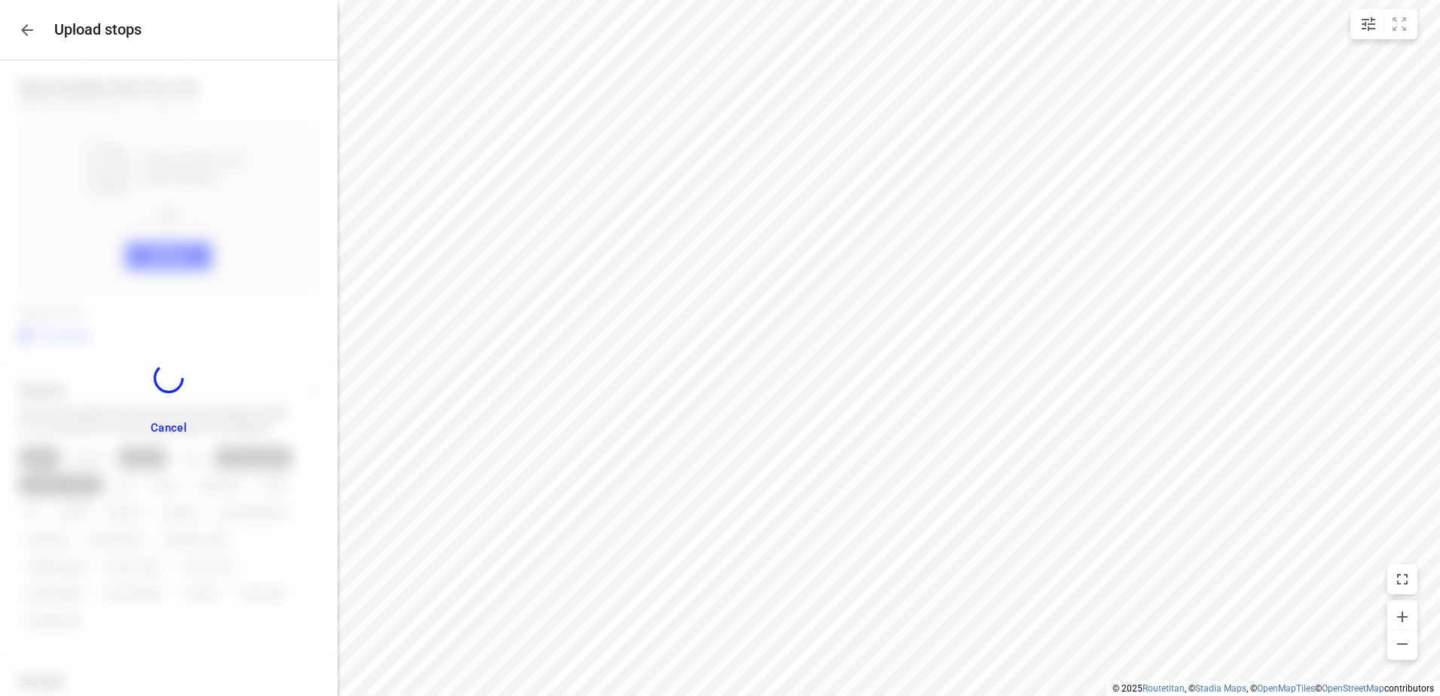
scroll to position [39, 0]
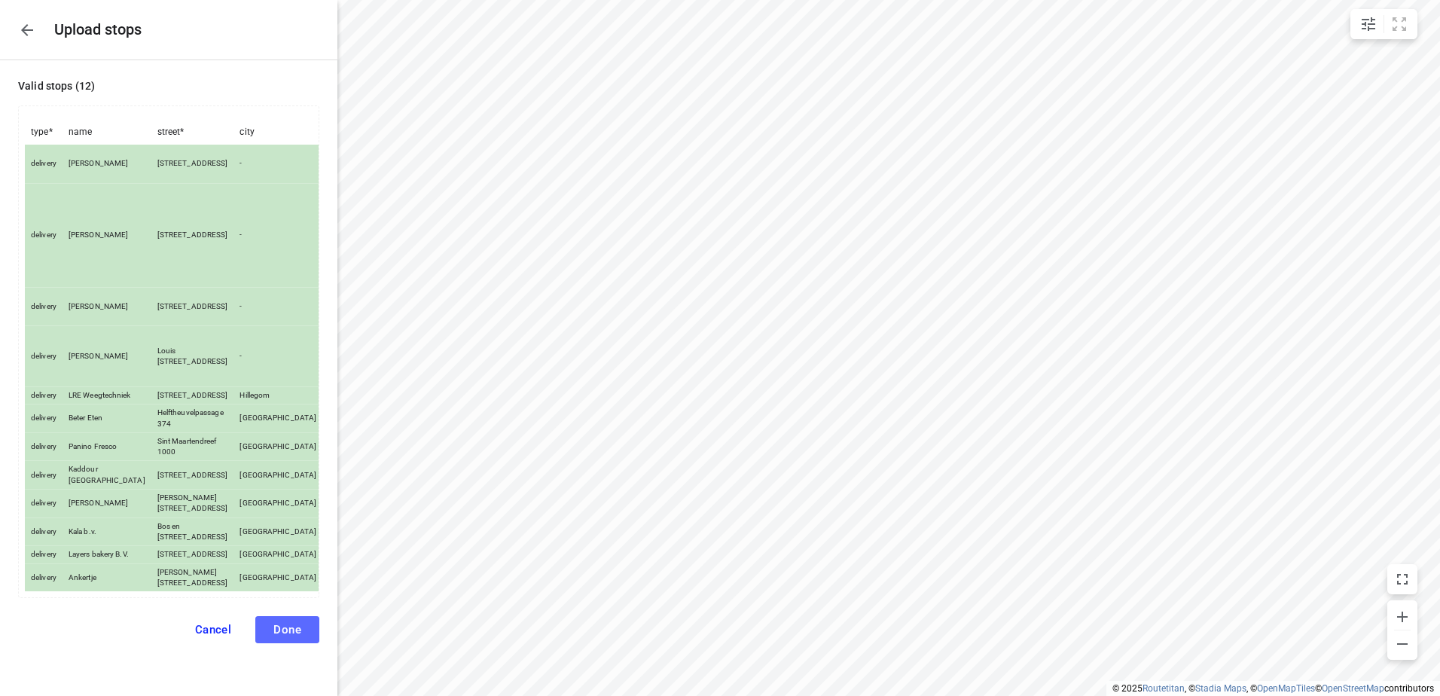
click at [298, 631] on button "Done" at bounding box center [287, 629] width 64 height 27
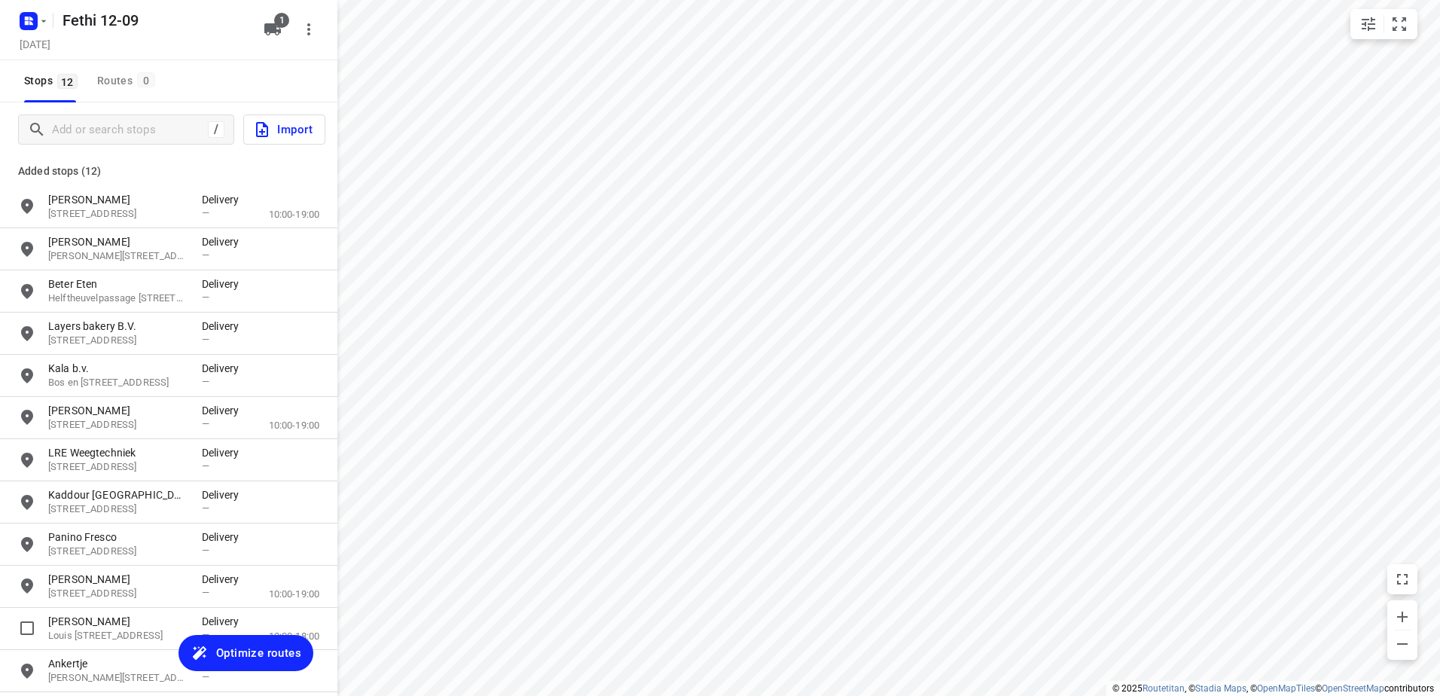
click at [245, 647] on span "Optimize routes" at bounding box center [258, 653] width 85 height 20
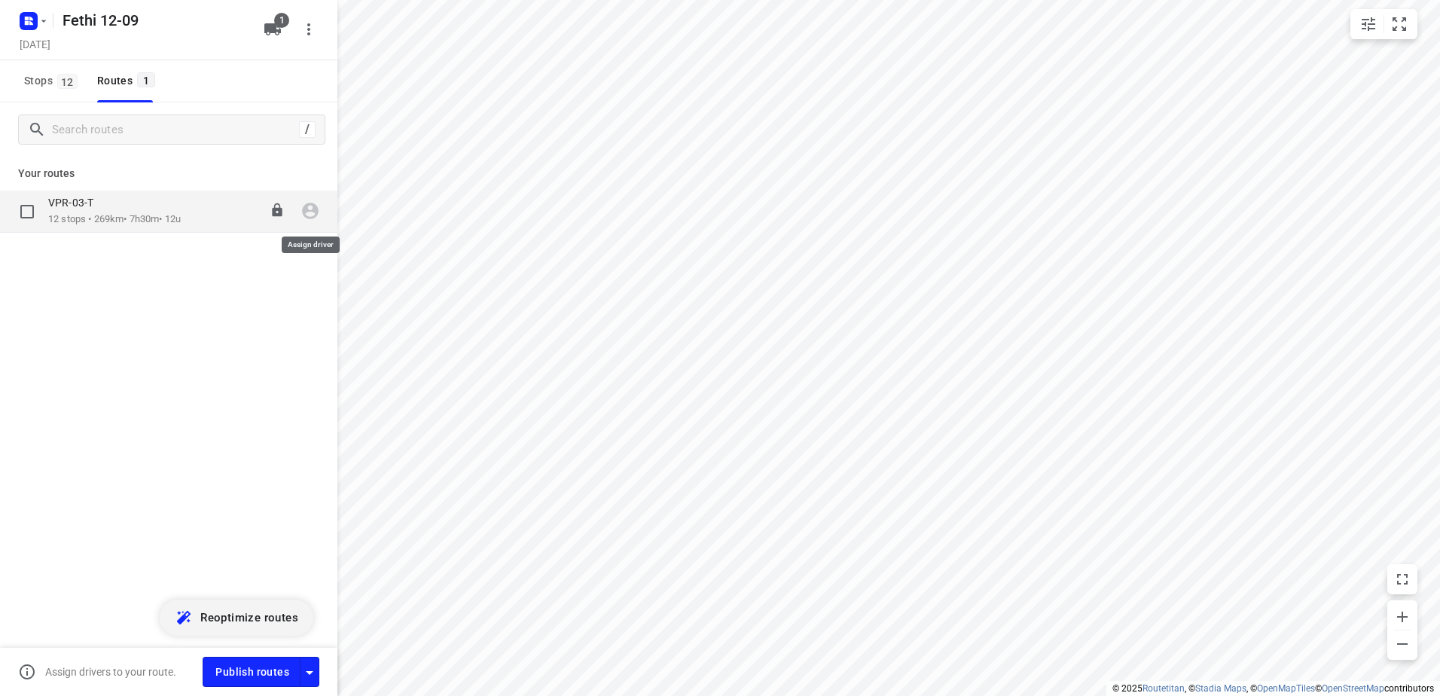
click at [311, 210] on icon "button" at bounding box center [311, 211] width 20 height 20
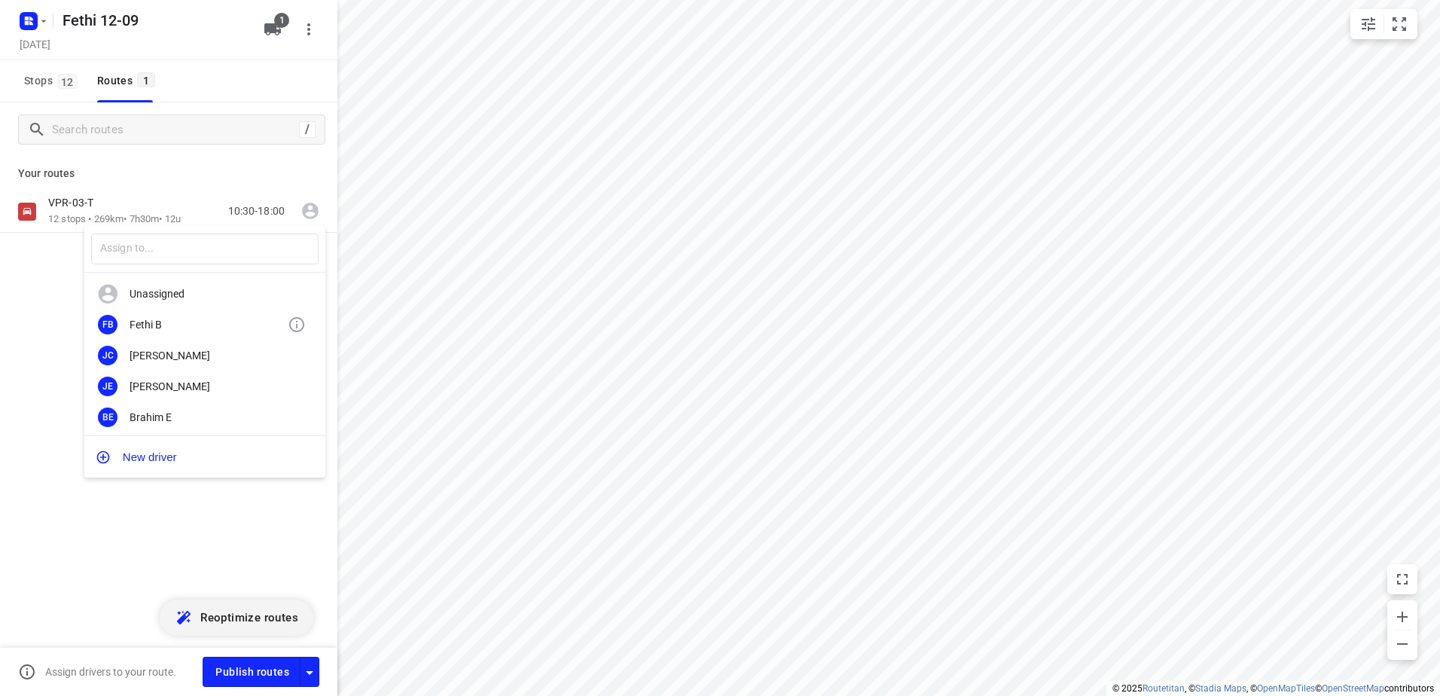
click at [160, 327] on div "Fethi B" at bounding box center [209, 325] width 158 height 12
click at [82, 215] on p "12 stops • 269km • 7h30m • 12u" at bounding box center [114, 219] width 133 height 14
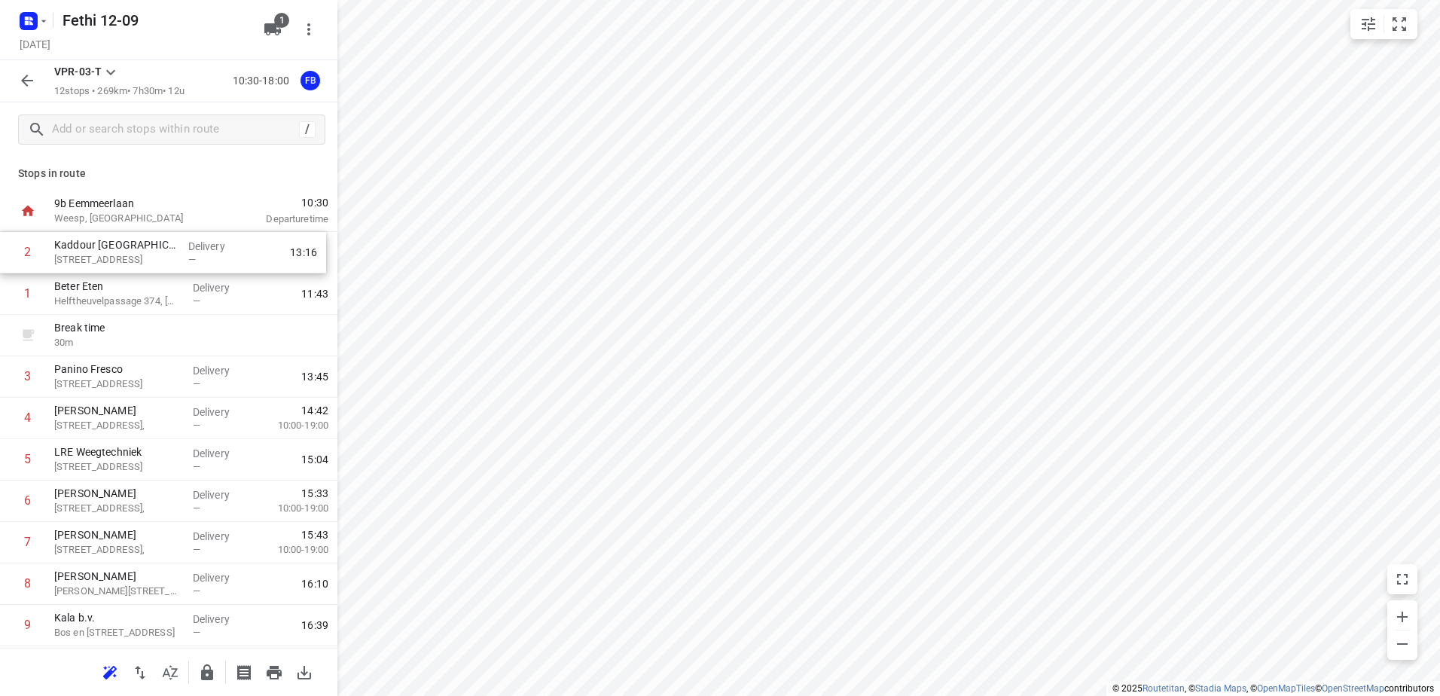
drag, startPoint x: 124, startPoint y: 353, endPoint x: 124, endPoint y: 260, distance: 92.7
click at [124, 260] on div "1 Beter Eten Helftheuvelpassage 374, [GEOGRAPHIC_DATA] Delivery — 11:43 Break t…" at bounding box center [169, 501] width 338 height 539
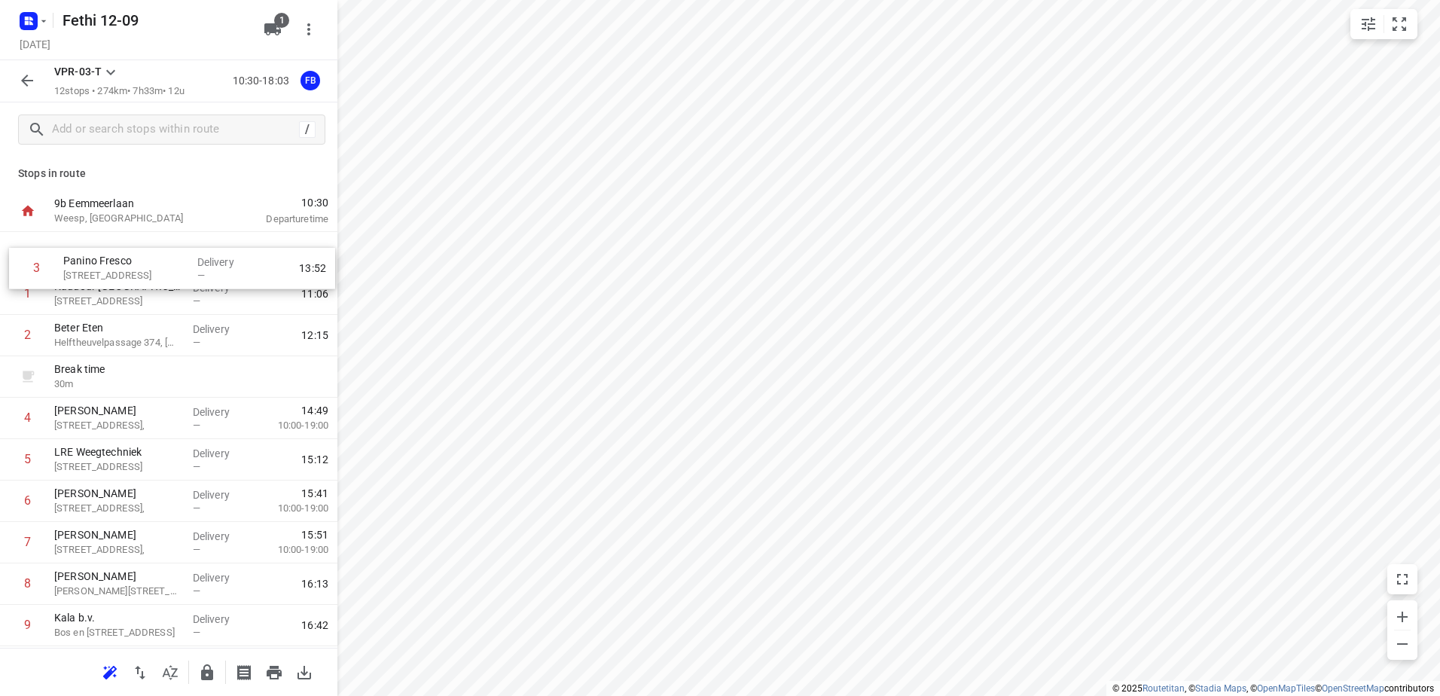
drag, startPoint x: 109, startPoint y: 380, endPoint x: 118, endPoint y: 267, distance: 114.1
click at [118, 267] on div "1 Kaddour Utrecht [STREET_ADDRESS] Delivery — 11:06 2 Beter Eten Helftheuvelpas…" at bounding box center [169, 501] width 338 height 539
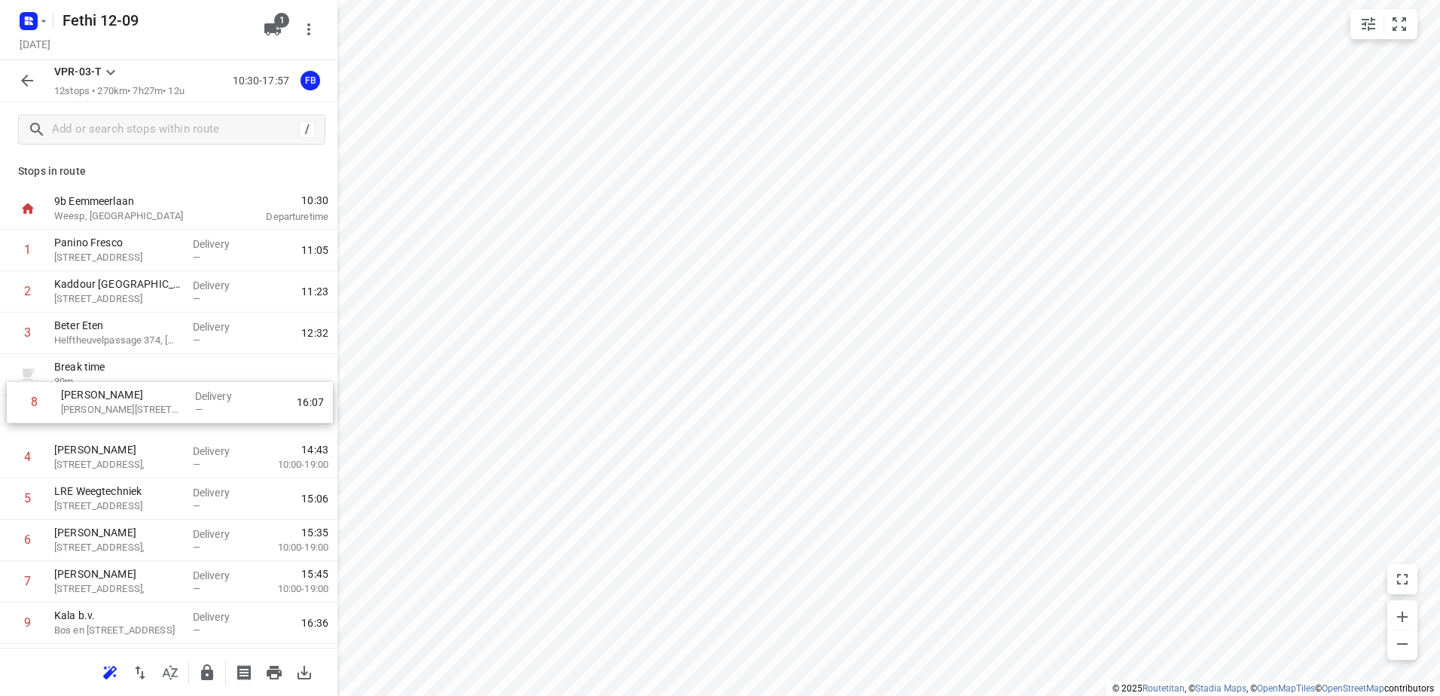
drag, startPoint x: 118, startPoint y: 595, endPoint x: 122, endPoint y: 388, distance: 207.2
click at [122, 388] on div "1 Panino Fresco [STREET_ADDRESS] Delivery — 11:05 2 Kaddour [GEOGRAPHIC_DATA] […" at bounding box center [169, 499] width 338 height 539
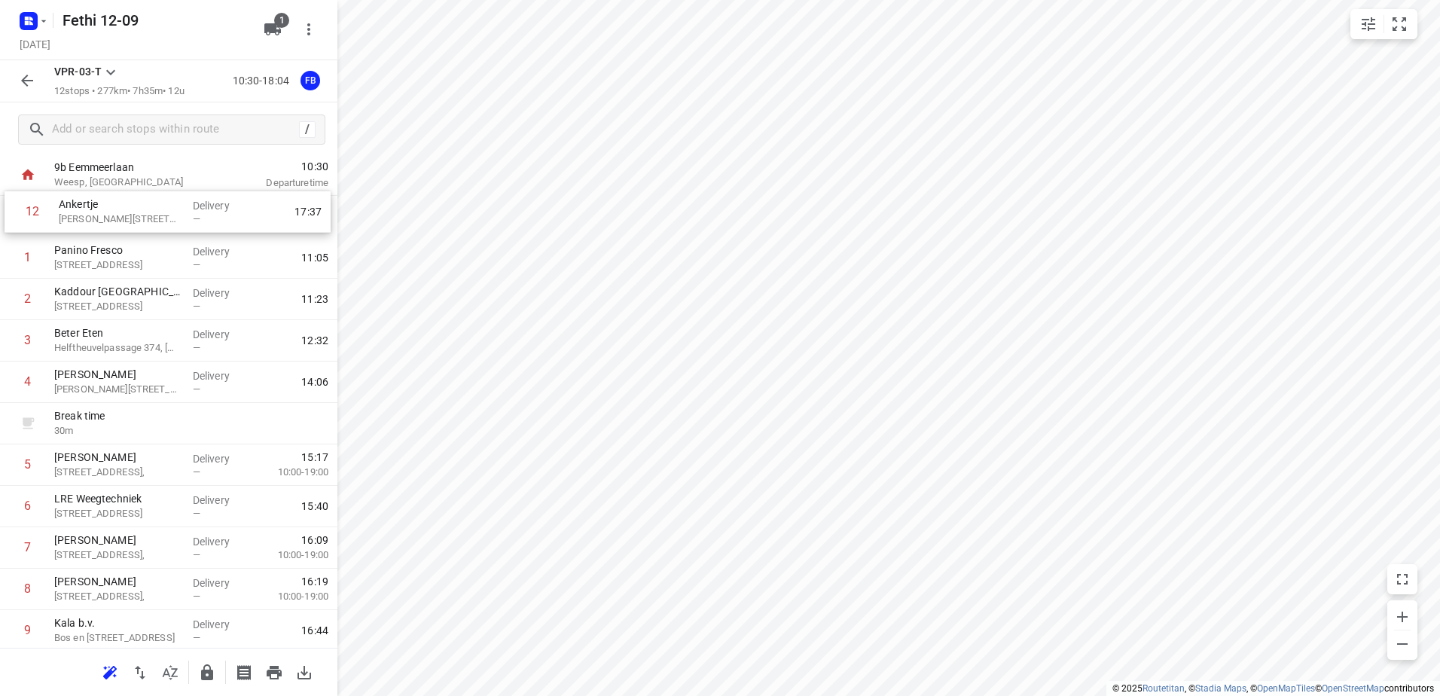
scroll to position [0, 0]
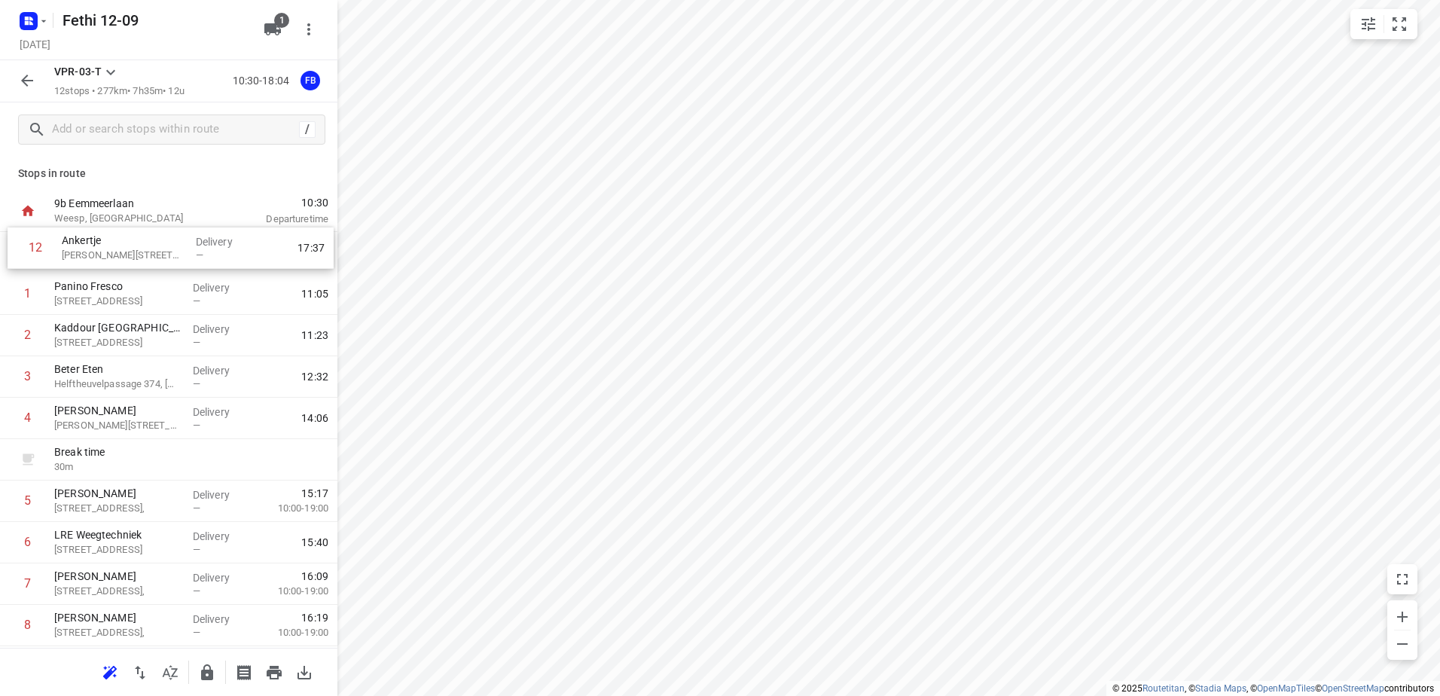
drag, startPoint x: 151, startPoint y: 586, endPoint x: 161, endPoint y: 215, distance: 370.8
click at [161, 215] on div "9b Eemmeerlaan [GEOGRAPHIC_DATA], [GEOGRAPHIC_DATA] 10:30 Departure time 1 Pani…" at bounding box center [169, 502] width 338 height 622
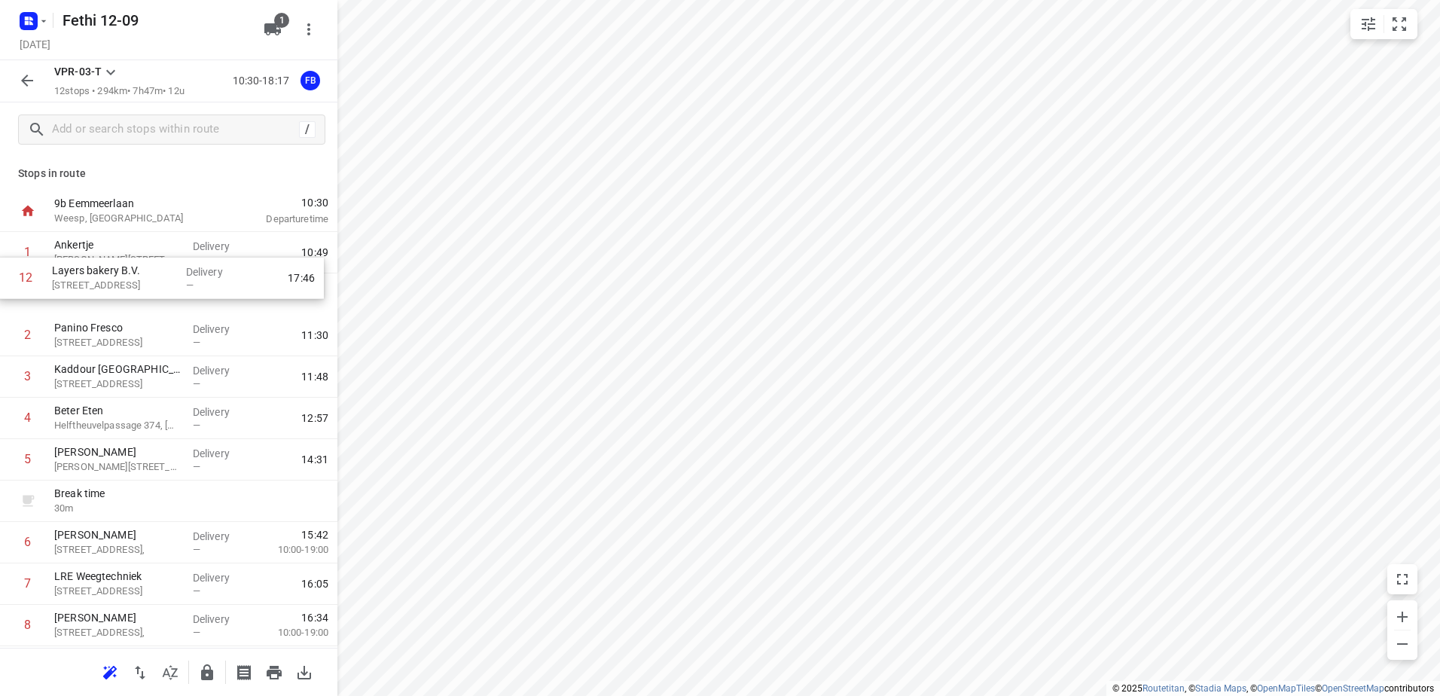
drag, startPoint x: 163, startPoint y: 600, endPoint x: 166, endPoint y: 283, distance: 317.2
click at [166, 283] on div "1 Ankertje [STREET_ADDRESS] Delivery — 10:49 2 Panino Fresco [STREET_ADDRESS] D…" at bounding box center [169, 501] width 338 height 539
click at [36, 20] on rect "button" at bounding box center [29, 21] width 18 height 18
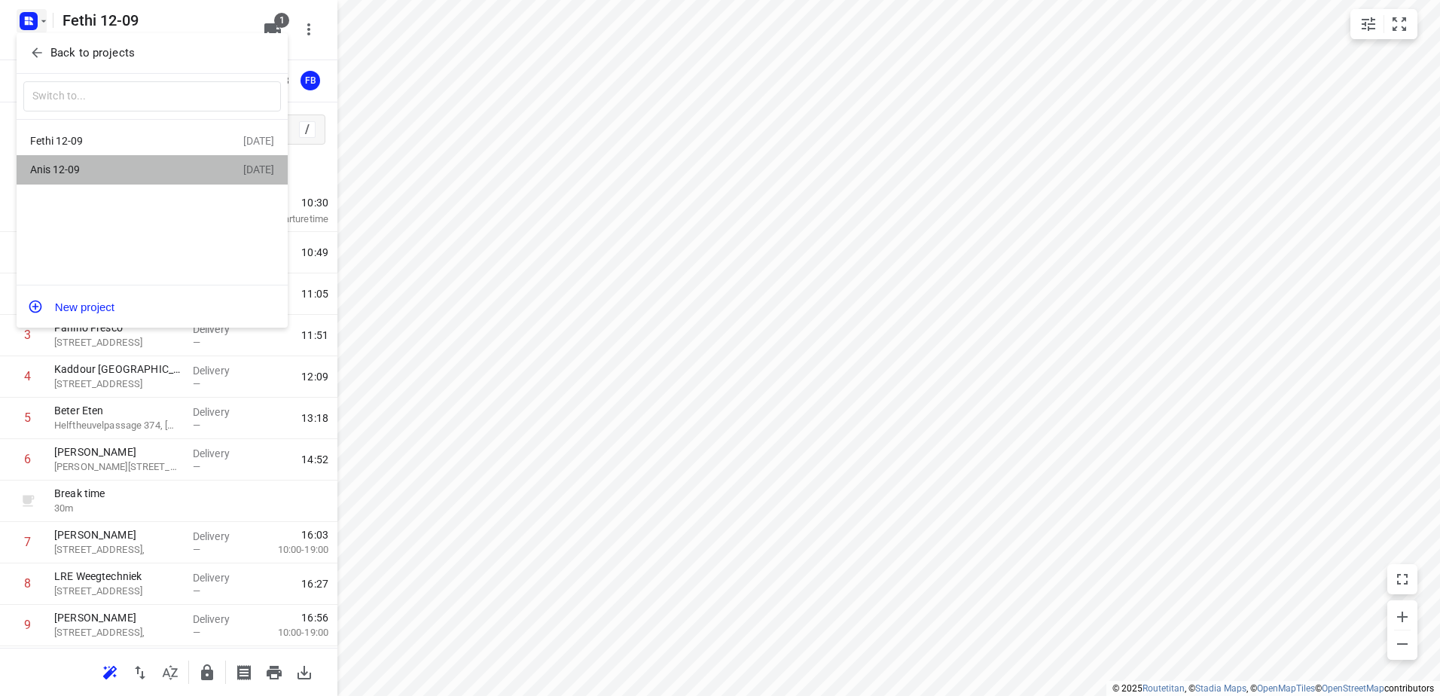
click at [103, 169] on div "Anis 12-09" at bounding box center [116, 169] width 173 height 12
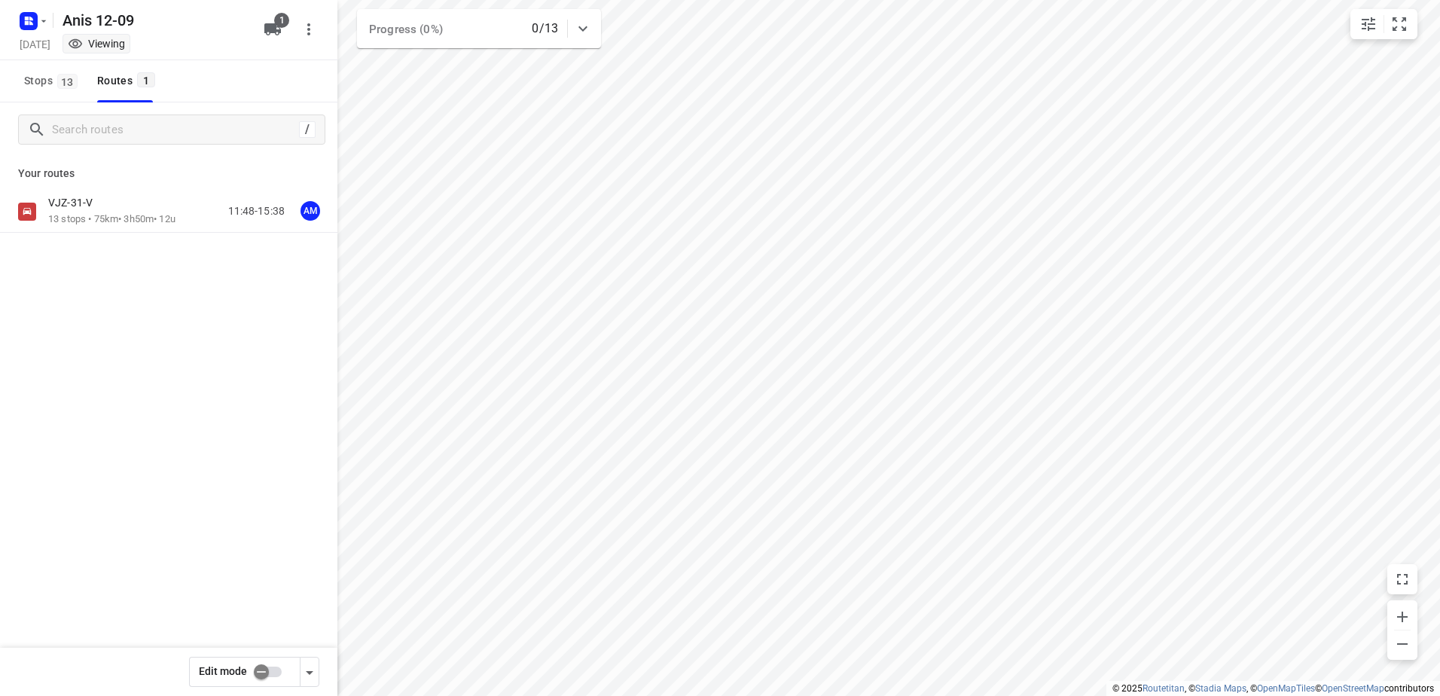
click at [131, 213] on p "13 stops • 75km • 3h50m • 12u" at bounding box center [111, 219] width 127 height 14
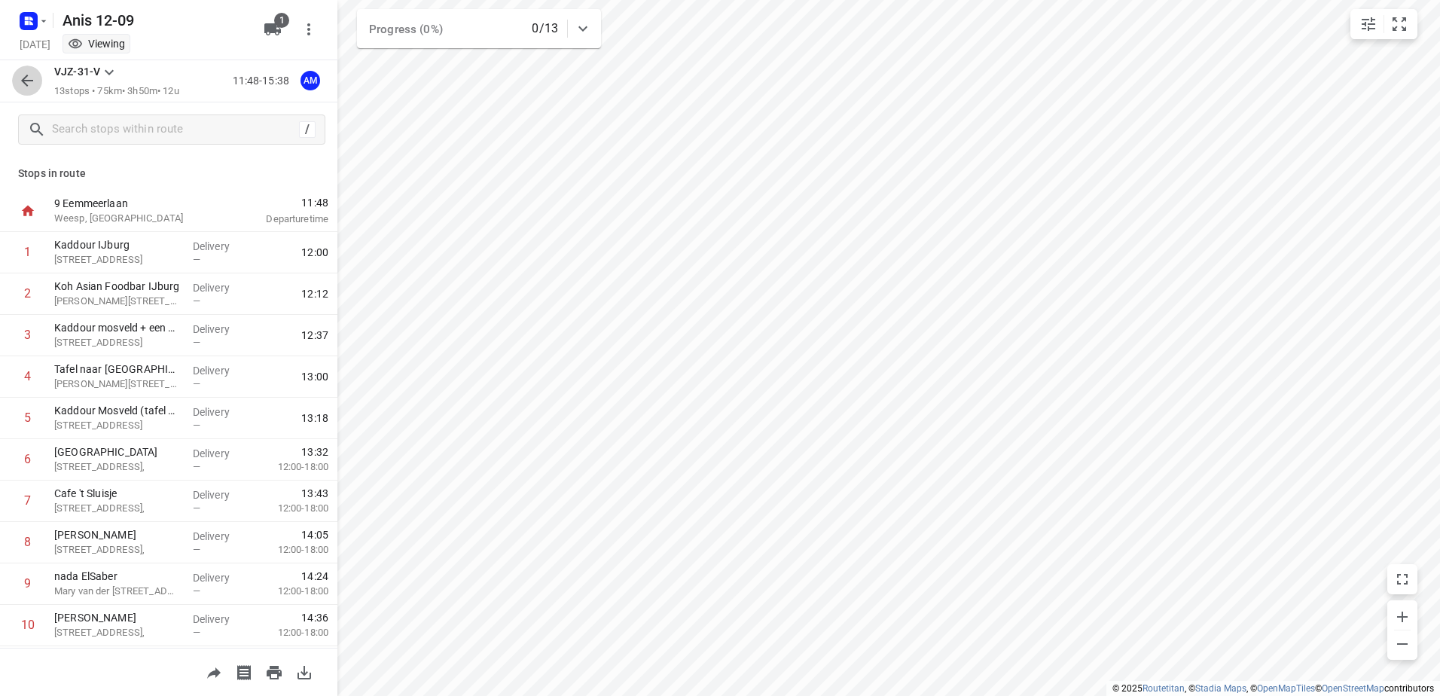
click at [34, 81] on icon "button" at bounding box center [27, 81] width 18 height 18
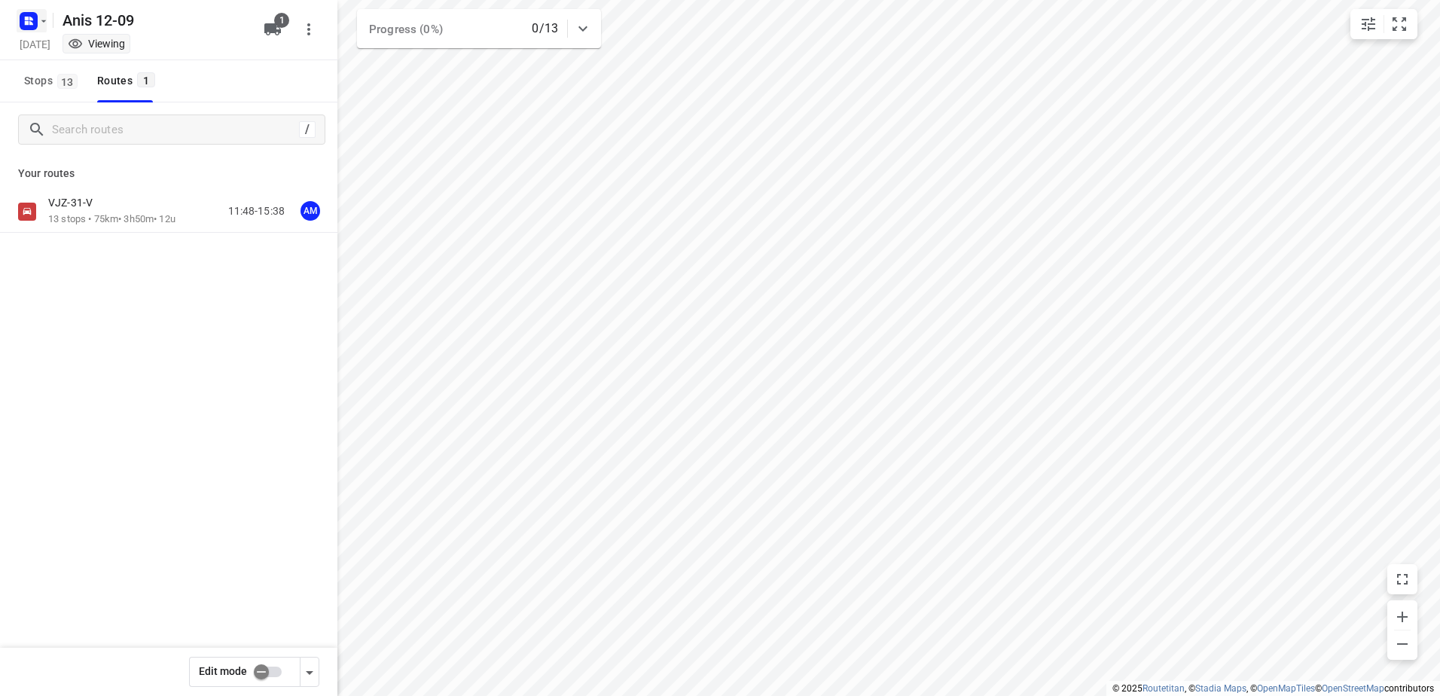
click at [41, 11] on button "button" at bounding box center [32, 21] width 30 height 24
click at [105, 139] on div "Fethi 12-09" at bounding box center [116, 141] width 173 height 12
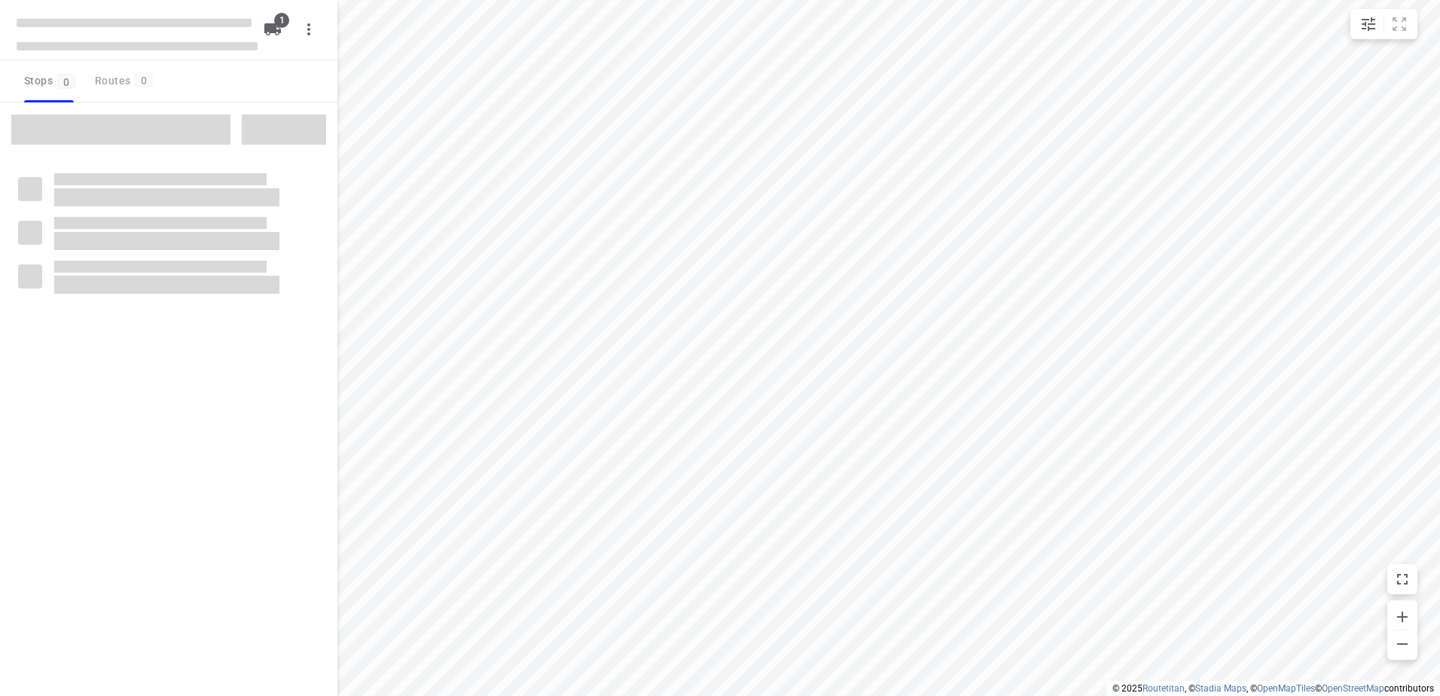
type input "distance"
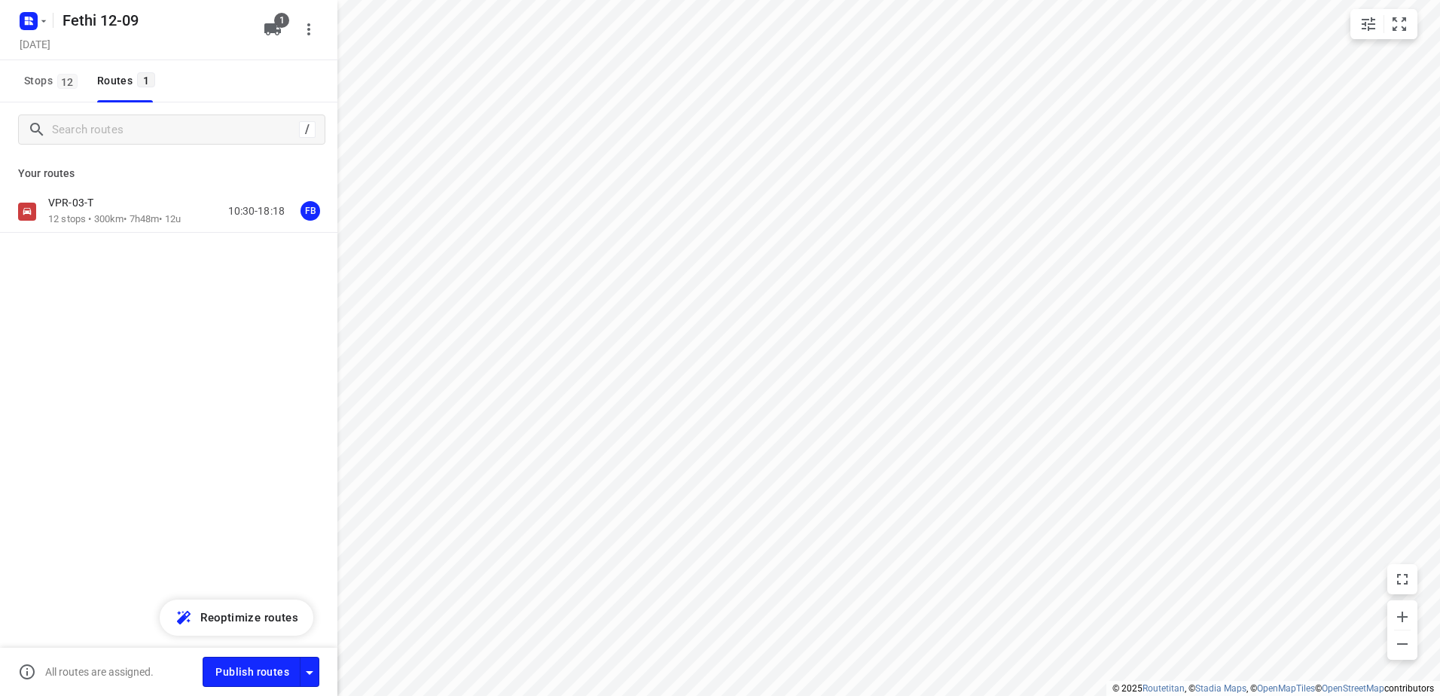
click at [110, 234] on div "VPR-03-T 12 stops • 300km • 7h48m • 12u 10:30-18:18 FB" at bounding box center [169, 265] width 338 height 148
click at [108, 210] on div "VPR-03-T" at bounding box center [114, 204] width 133 height 17
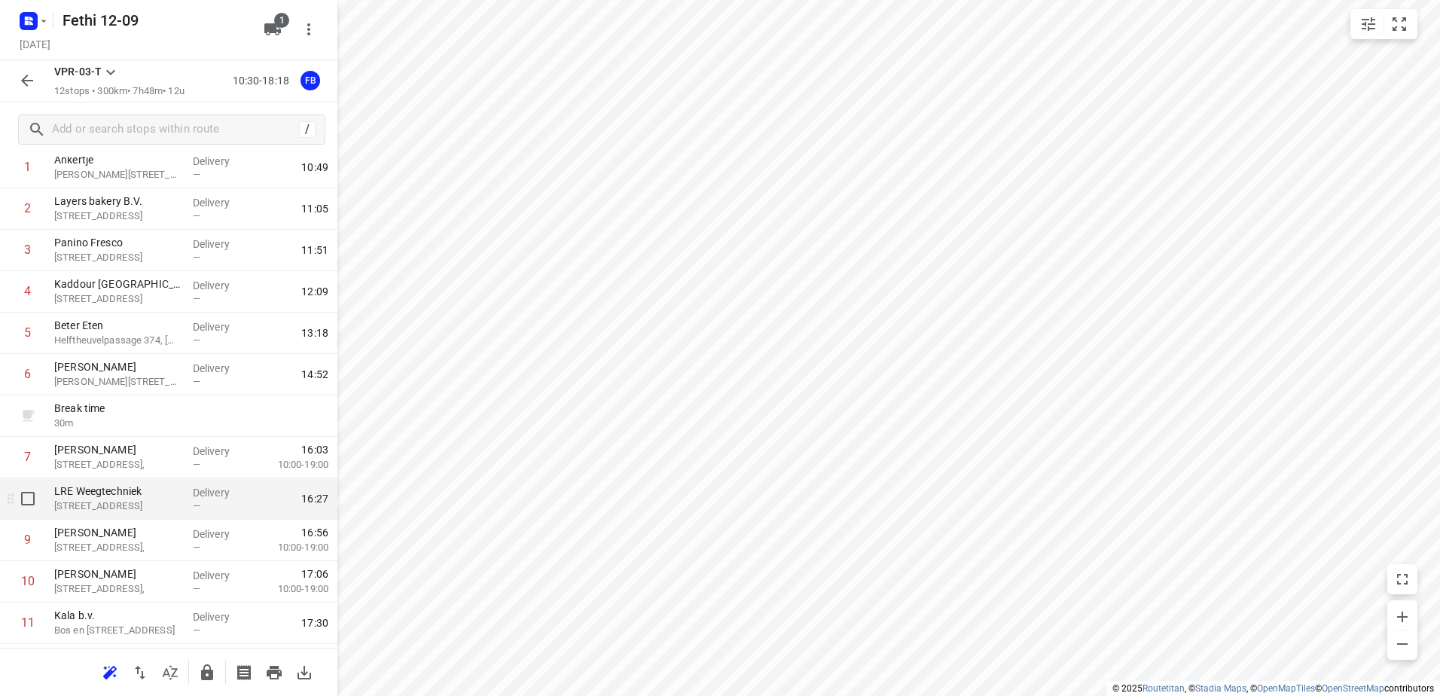
scroll to position [164, 0]
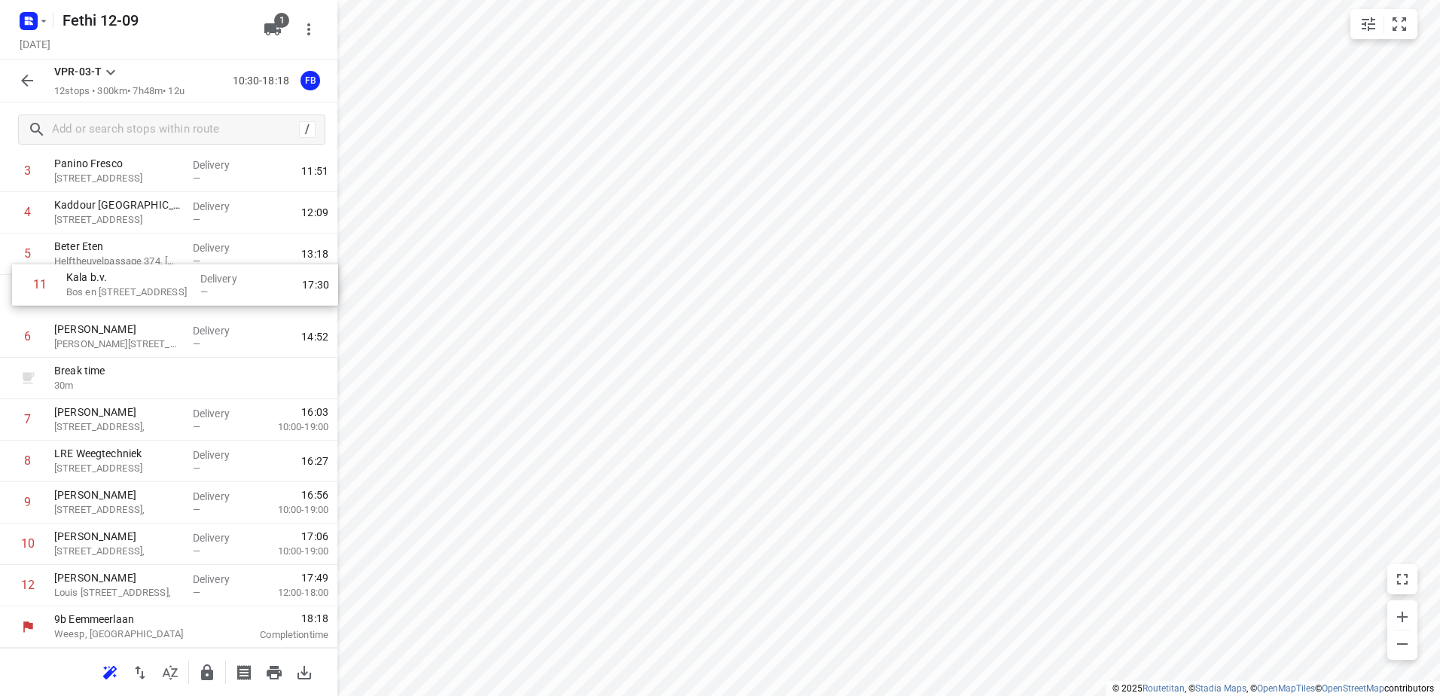
drag, startPoint x: 99, startPoint y: 539, endPoint x: 111, endPoint y: 274, distance: 264.7
click at [111, 274] on div "1 Ankertje [STREET_ADDRESS] Delivery — 10:49 2 Layers bakery B.V. [STREET_ADDRE…" at bounding box center [169, 337] width 338 height 539
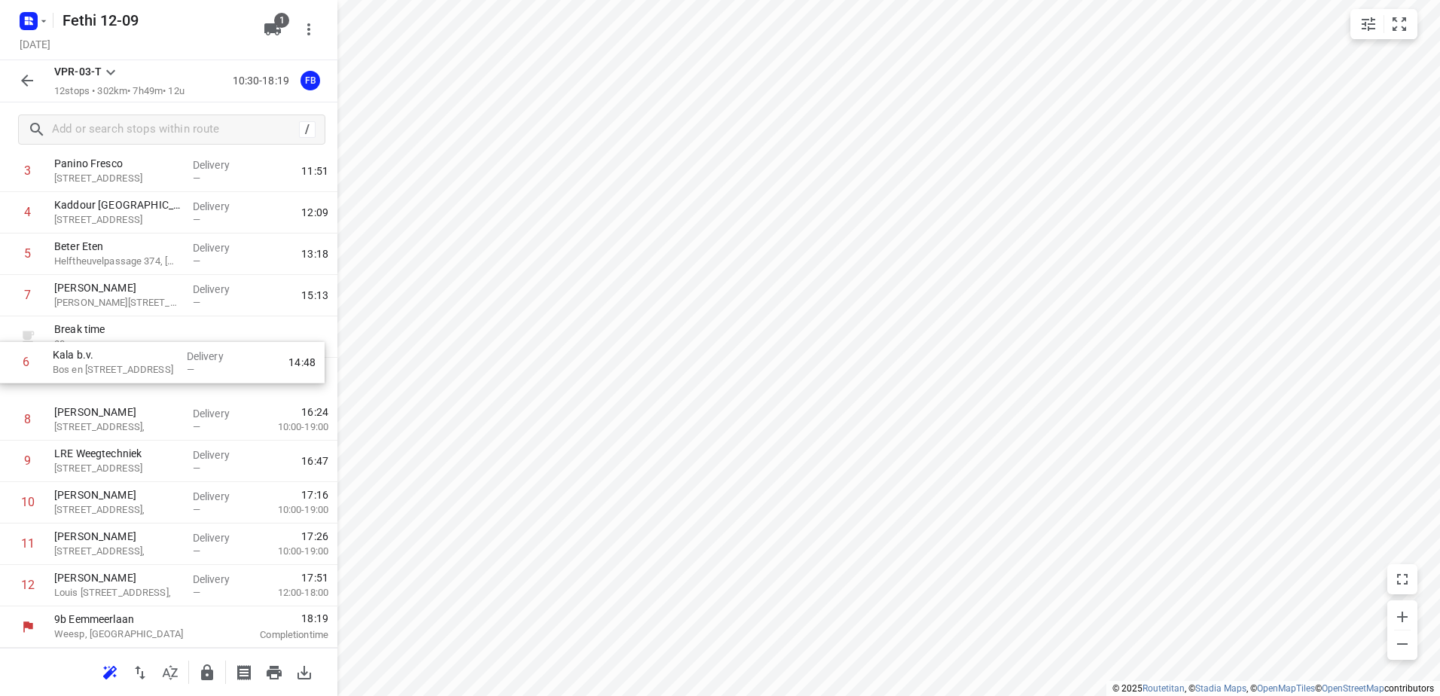
drag, startPoint x: 183, startPoint y: 299, endPoint x: 182, endPoint y: 390, distance: 91.2
click at [182, 390] on div "1 Ankertje [STREET_ADDRESS] Delivery — 10:49 2 Layers bakery B.V. [STREET_ADDRE…" at bounding box center [169, 337] width 338 height 539
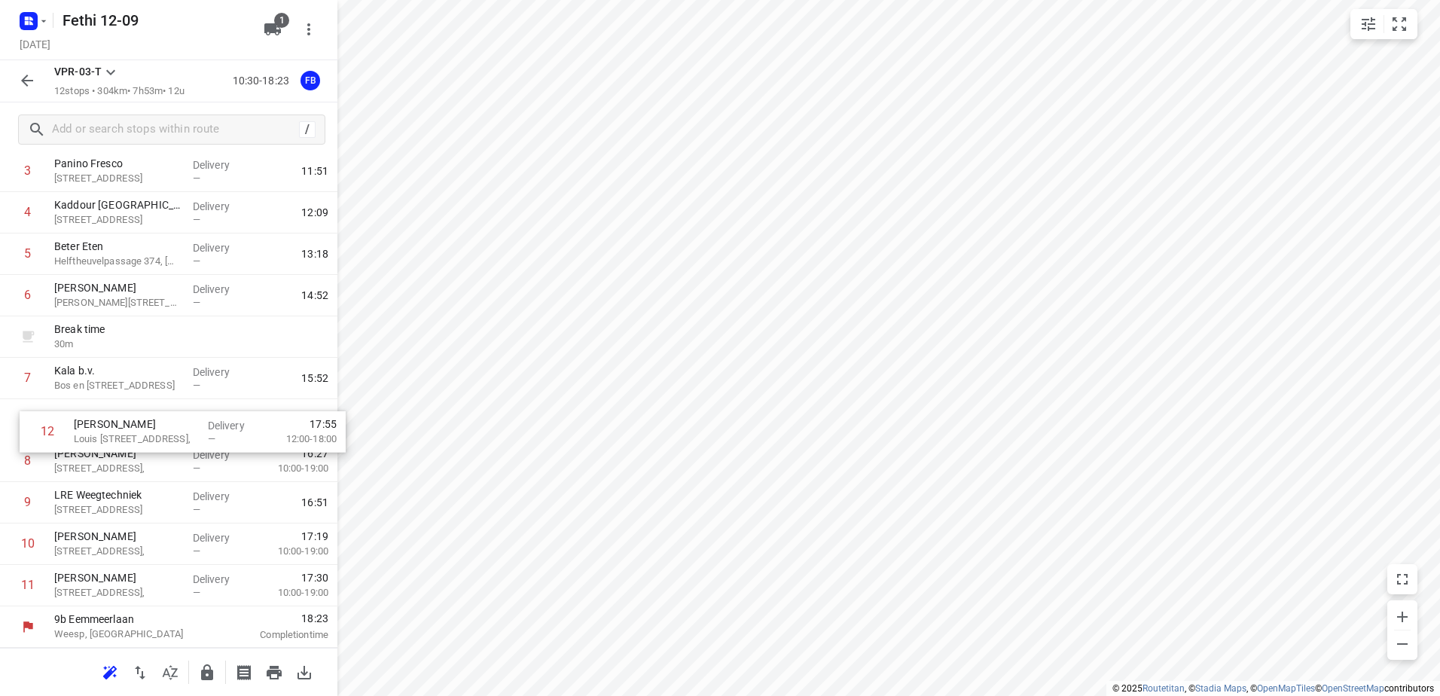
drag, startPoint x: 117, startPoint y: 588, endPoint x: 136, endPoint y: 429, distance: 160.2
click at [136, 429] on div "1 Ankertje [STREET_ADDRESS] Delivery — 10:49 2 Layers bakery B.V. [STREET_ADDRE…" at bounding box center [169, 337] width 338 height 539
drag, startPoint x: 136, startPoint y: 426, endPoint x: 137, endPoint y: 371, distance: 54.2
click at [137, 371] on div "1 Ankertje [STREET_ADDRESS] Delivery — 10:49 2 Layers bakery B.V. [STREET_ADDRE…" at bounding box center [169, 337] width 338 height 539
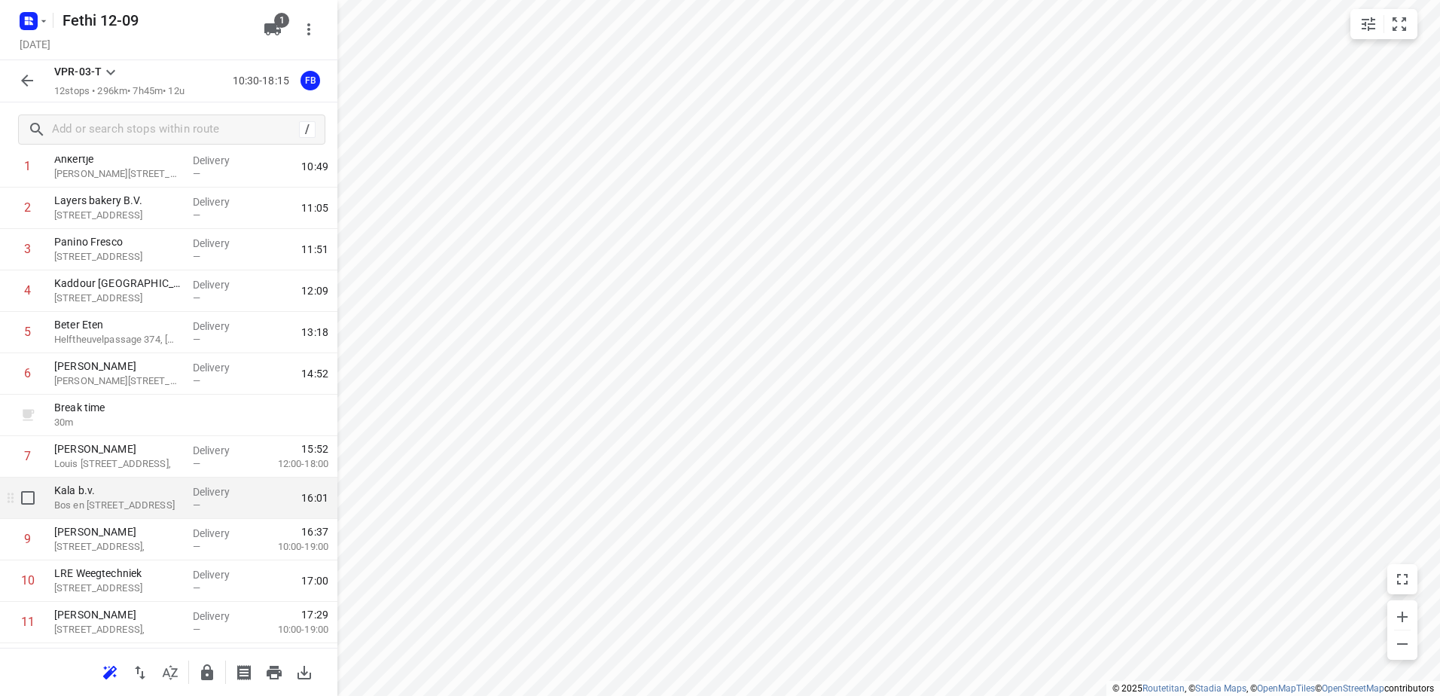
scroll to position [0, 0]
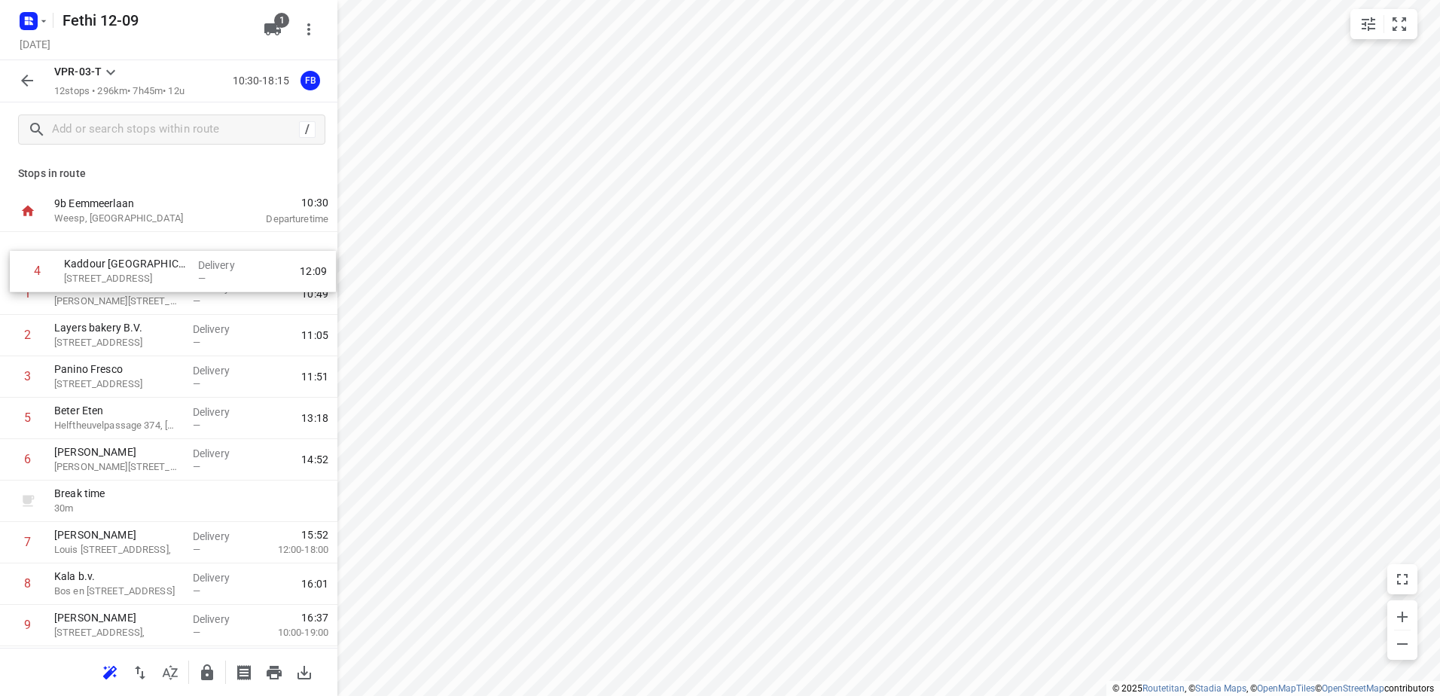
drag, startPoint x: 170, startPoint y: 366, endPoint x: 181, endPoint y: 249, distance: 117.2
click at [181, 249] on div "1 Ankertje [STREET_ADDRESS] Delivery — 10:49 2 Layers bakery B.V. [STREET_ADDRE…" at bounding box center [169, 501] width 338 height 539
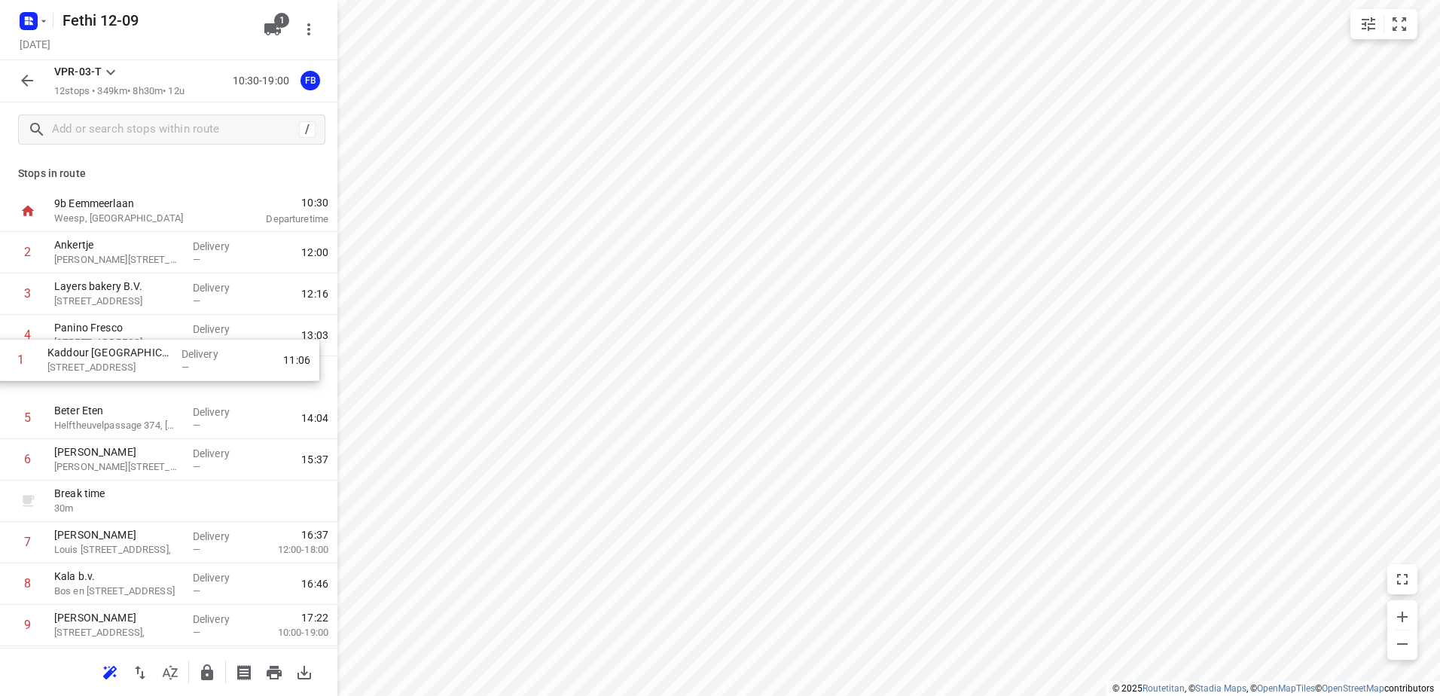
drag, startPoint x: 181, startPoint y: 249, endPoint x: 174, endPoint y: 363, distance: 114.0
click at [174, 363] on div "1 Kaddour Utrecht [STREET_ADDRESS] Delivery — 11:06 2 Ankertje [STREET_ADDRESS]…" at bounding box center [169, 501] width 338 height 539
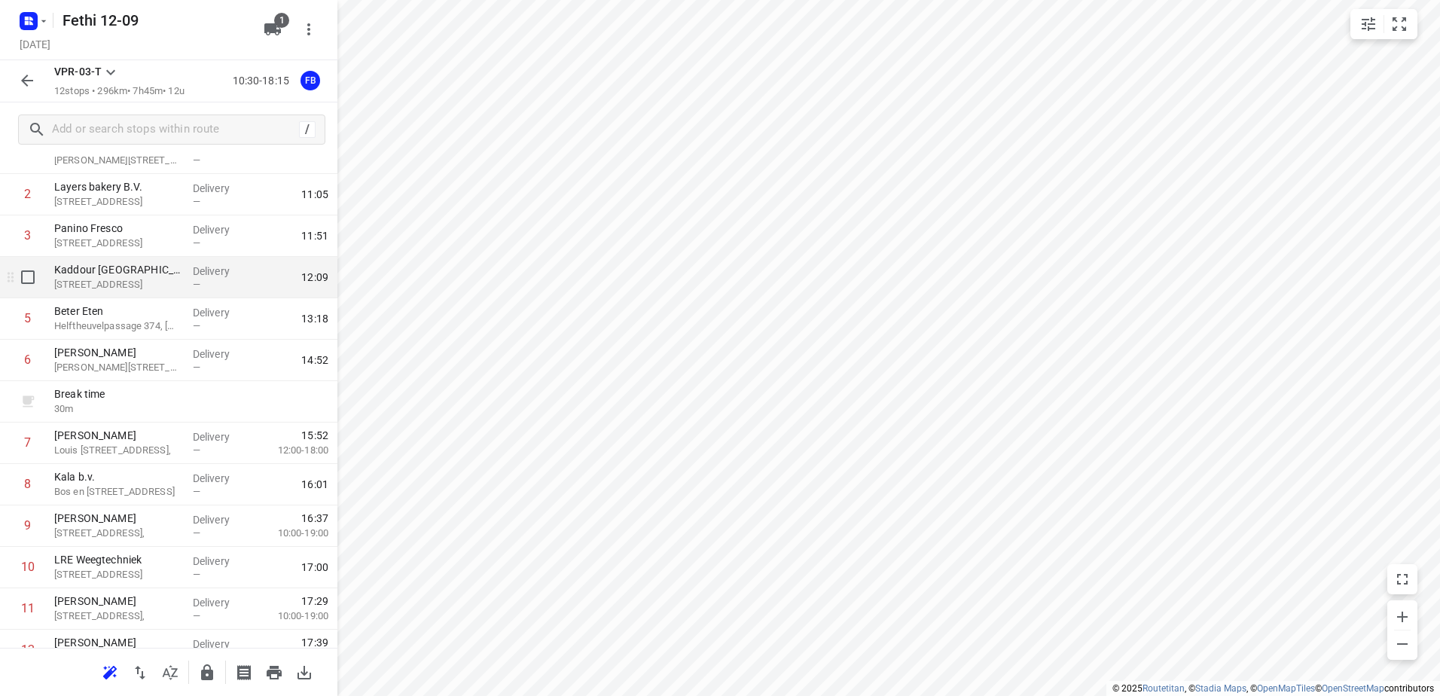
scroll to position [164, 0]
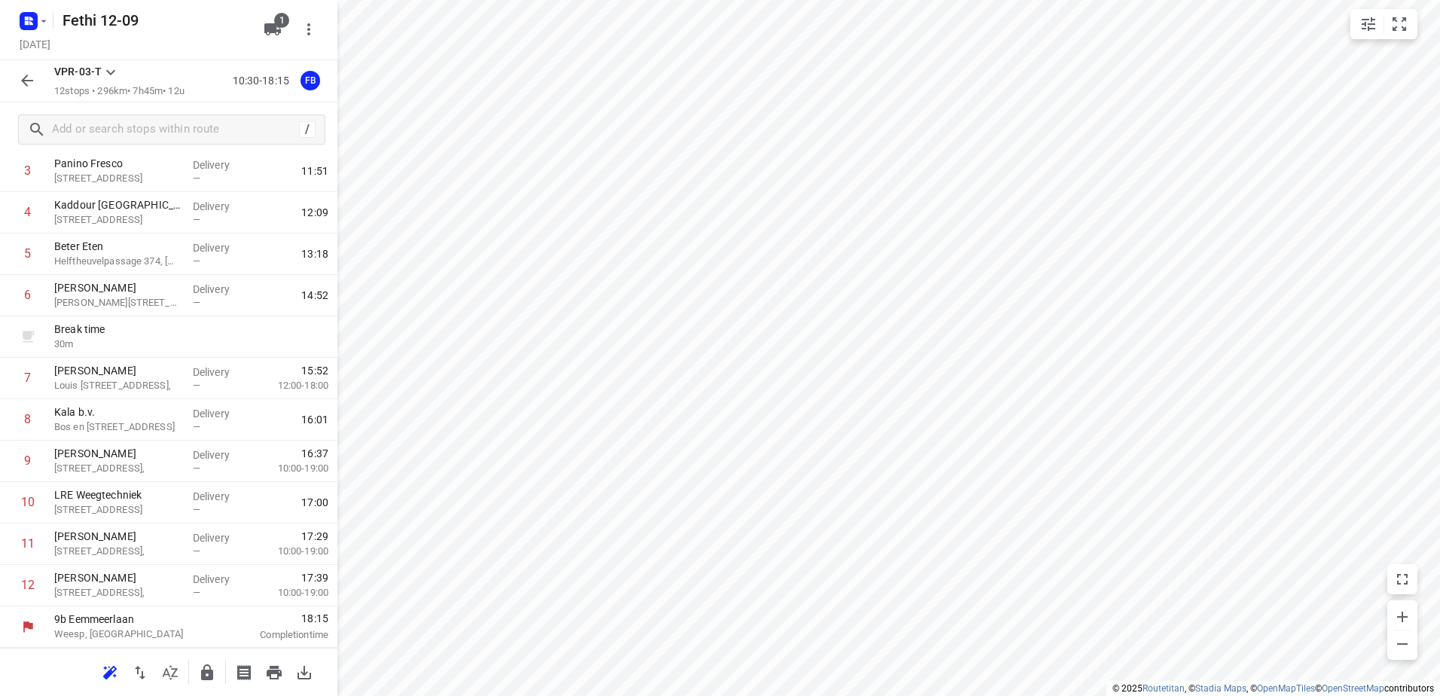
click at [27, 87] on icon "button" at bounding box center [27, 81] width 18 height 18
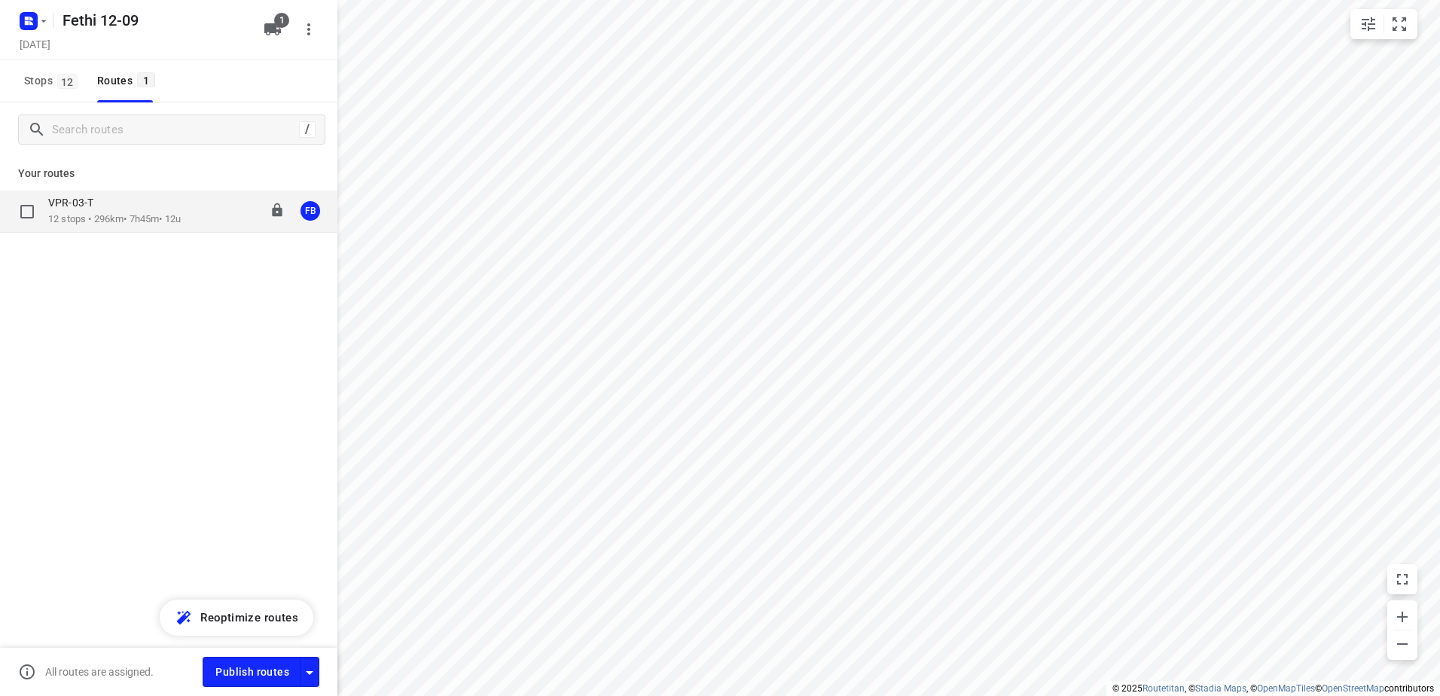
click at [87, 221] on p "12 stops • 296km • 7h45m • 12u" at bounding box center [114, 219] width 133 height 14
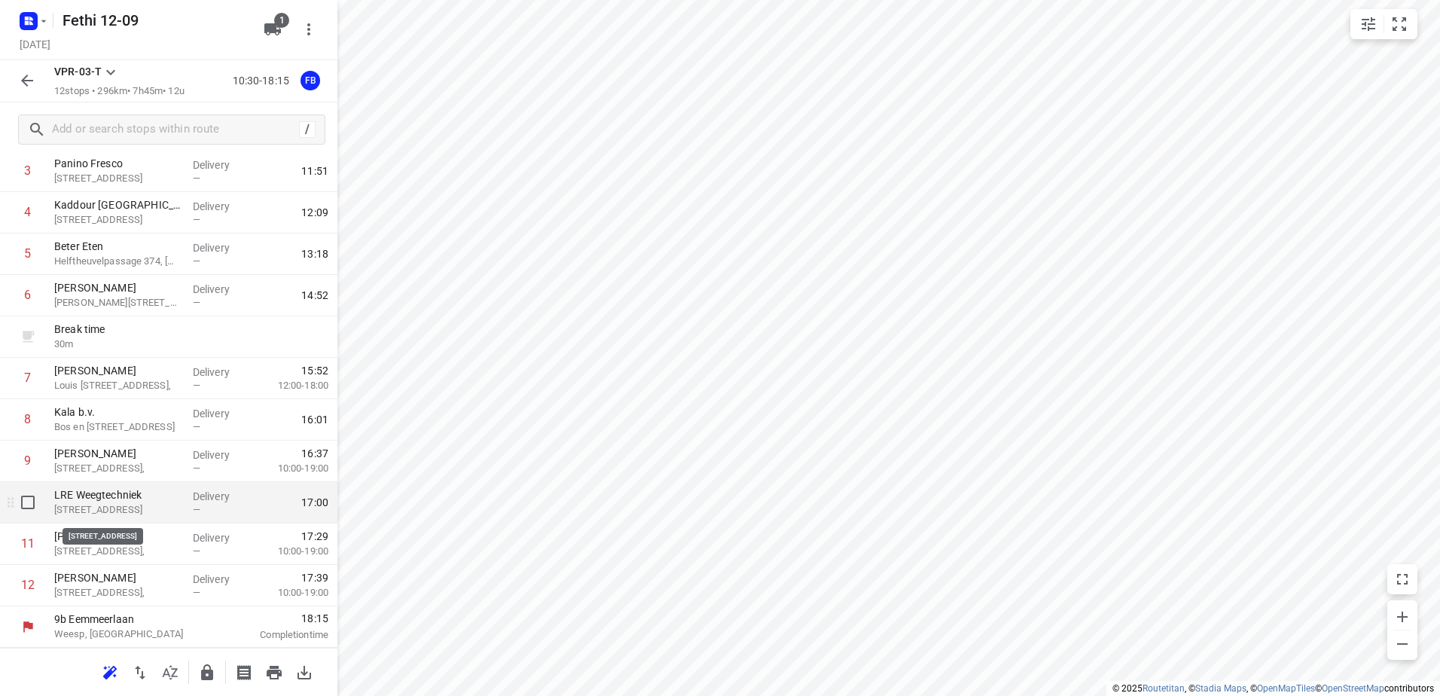
click at [145, 514] on p "[STREET_ADDRESS]" at bounding box center [117, 509] width 127 height 15
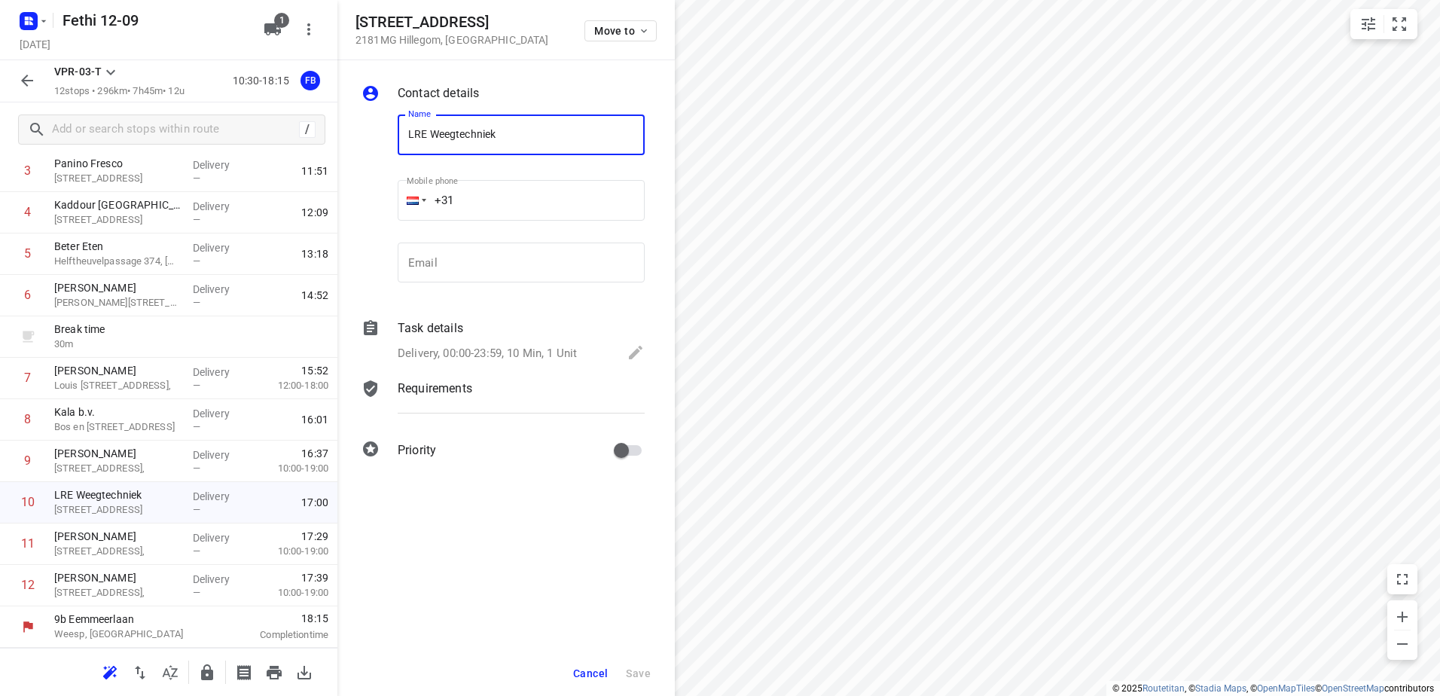
drag, startPoint x: 526, startPoint y: 134, endPoint x: 432, endPoint y: 130, distance: 94.3
click at [432, 130] on input "LRE Weegtechniek" at bounding box center [521, 135] width 247 height 41
paste input "[PERSON_NAME] apporter la balance."
type input "LRE ([PERSON_NAME] apporter la balance)"
click at [643, 669] on span "Save" at bounding box center [638, 673] width 25 height 12
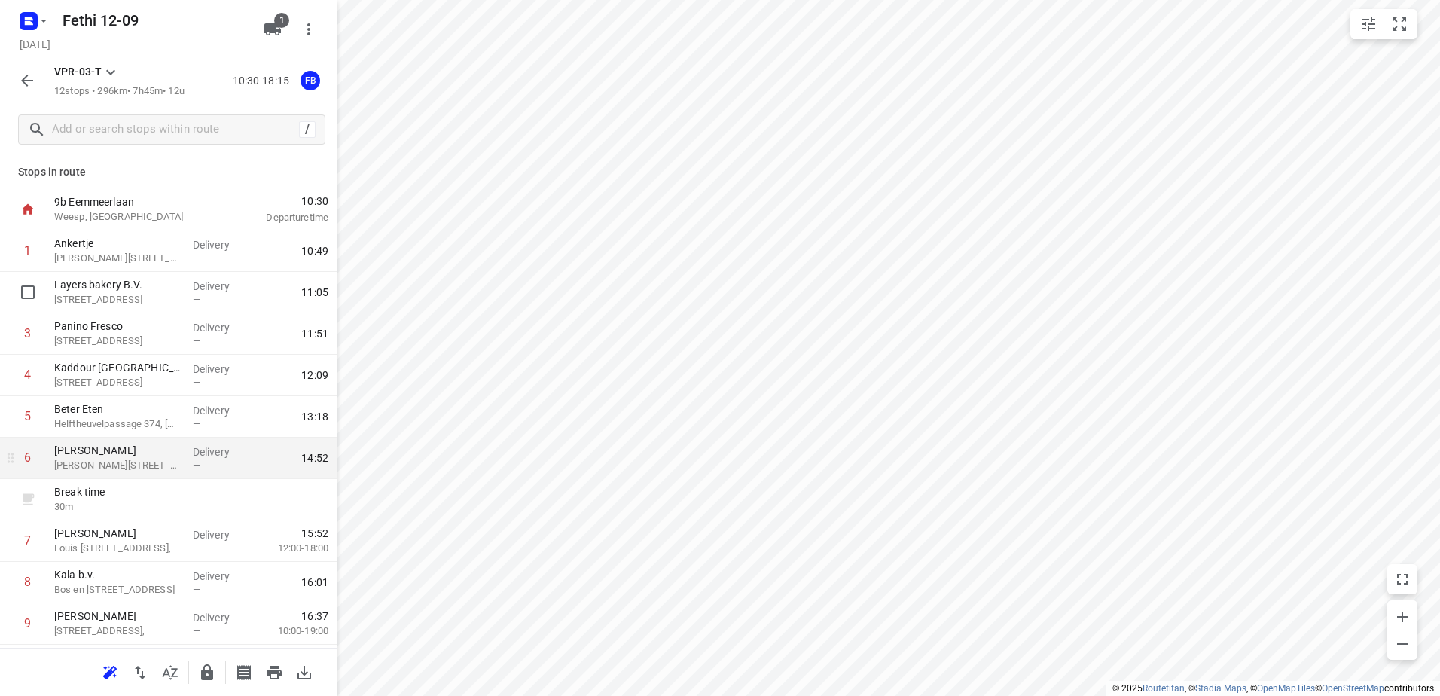
scroll to position [0, 0]
click at [35, 81] on icon "button" at bounding box center [27, 81] width 18 height 18
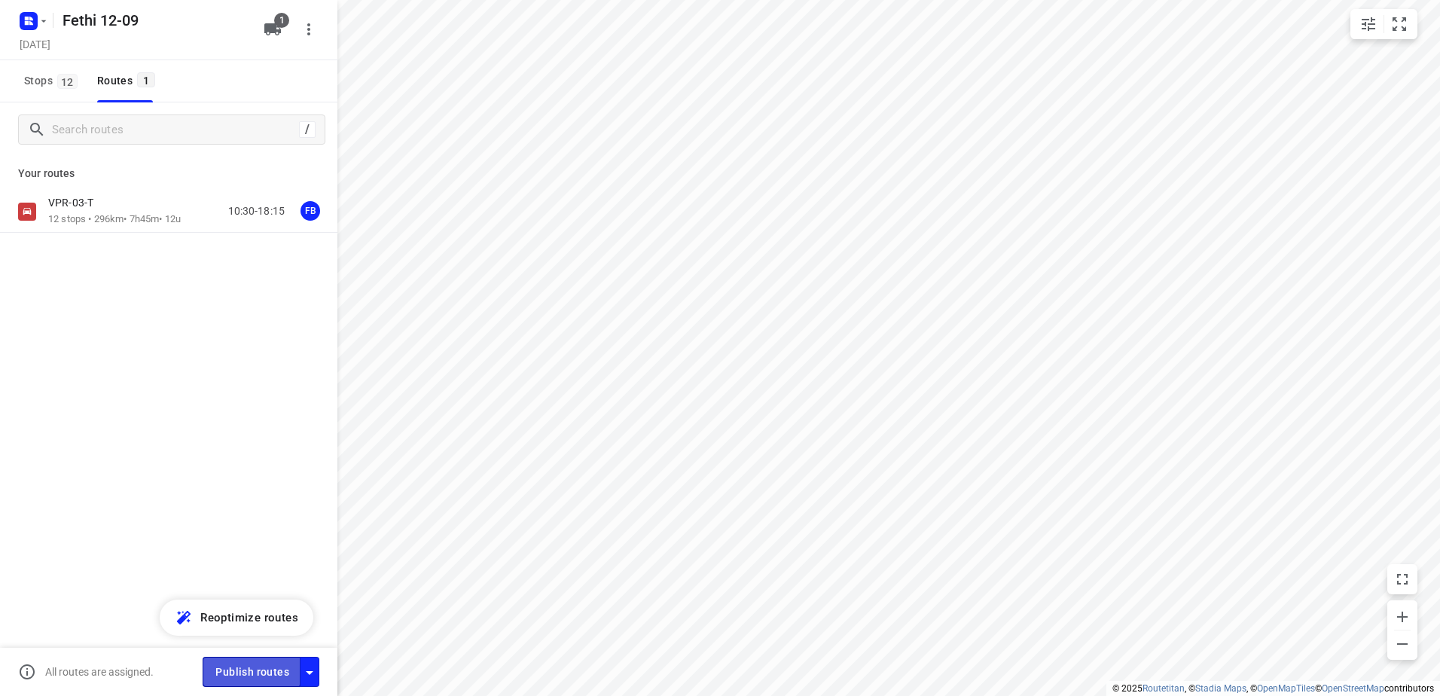
click at [234, 670] on span "Publish routes" at bounding box center [252, 672] width 74 height 19
click at [30, 1] on div "Fethi 12-09 [DATE] Viewing 1" at bounding box center [169, 30] width 338 height 60
click at [29, 14] on rect "button" at bounding box center [29, 21] width 18 height 18
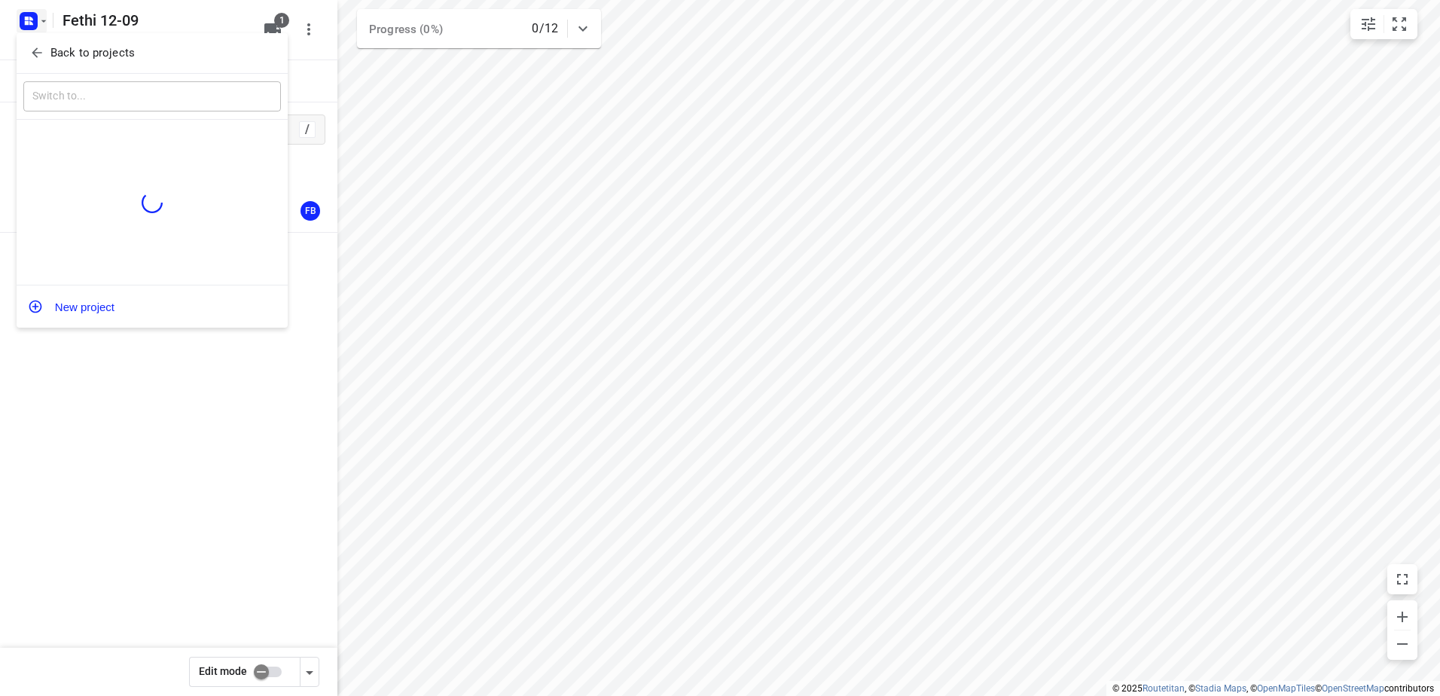
click at [84, 40] on div "Back to projects" at bounding box center [152, 53] width 271 height 41
click at [90, 54] on p "Back to projects" at bounding box center [92, 52] width 84 height 17
